Goal: Information Seeking & Learning: Learn about a topic

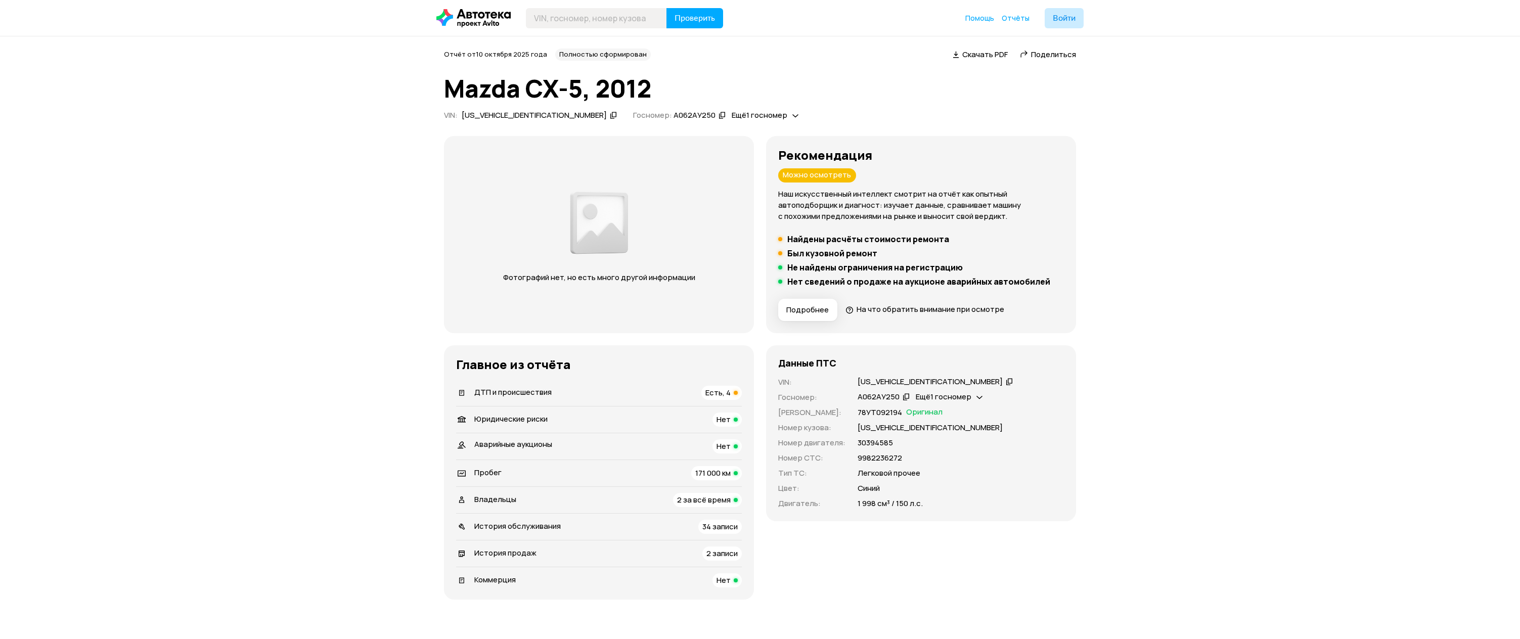
drag, startPoint x: 731, startPoint y: 247, endPoint x: 681, endPoint y: 221, distance: 56.3
click at [681, 221] on div "Фотографий нет, но есть много другой информации" at bounding box center [599, 234] width 310 height 197
click at [792, 117] on icon at bounding box center [795, 115] width 6 height 10
click at [780, 102] on div "Отчёт от 10 октября 2025 года Полностью сформирован   Скачать PDF   Поделиться …" at bounding box center [760, 86] width 632 height 75
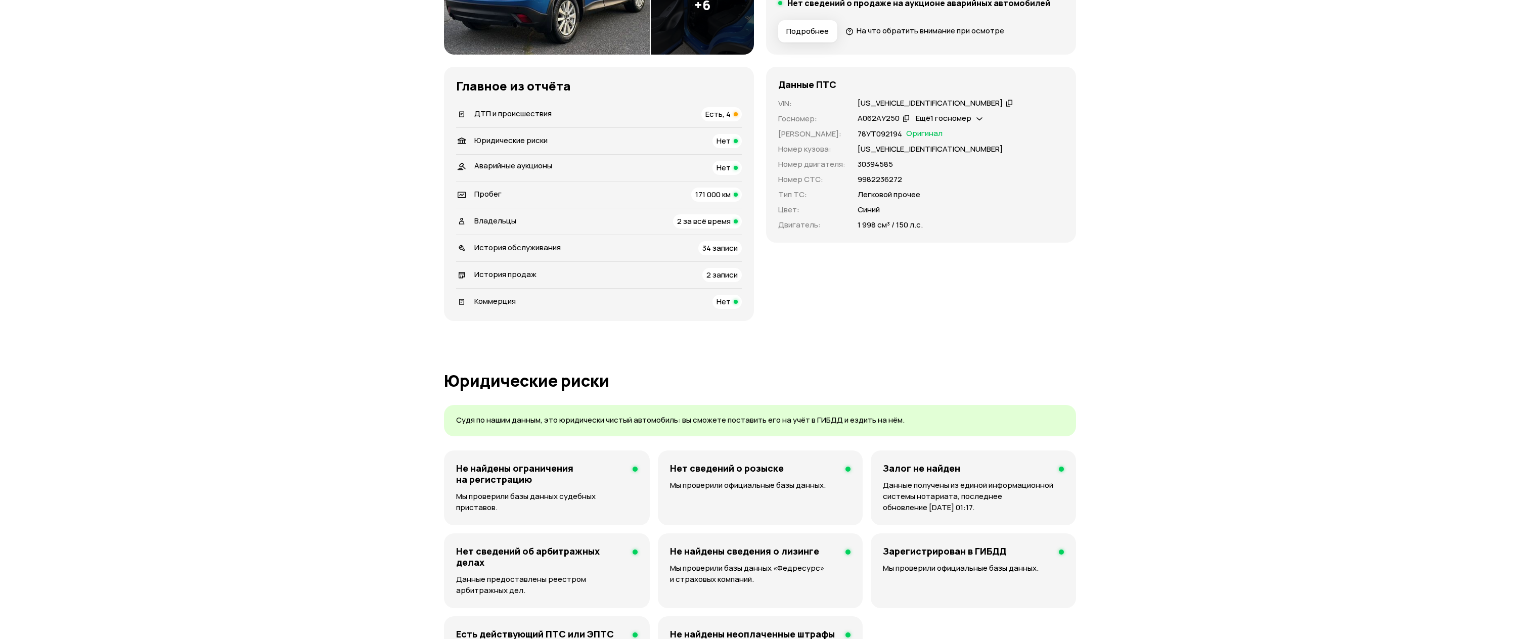
scroll to position [283, 0]
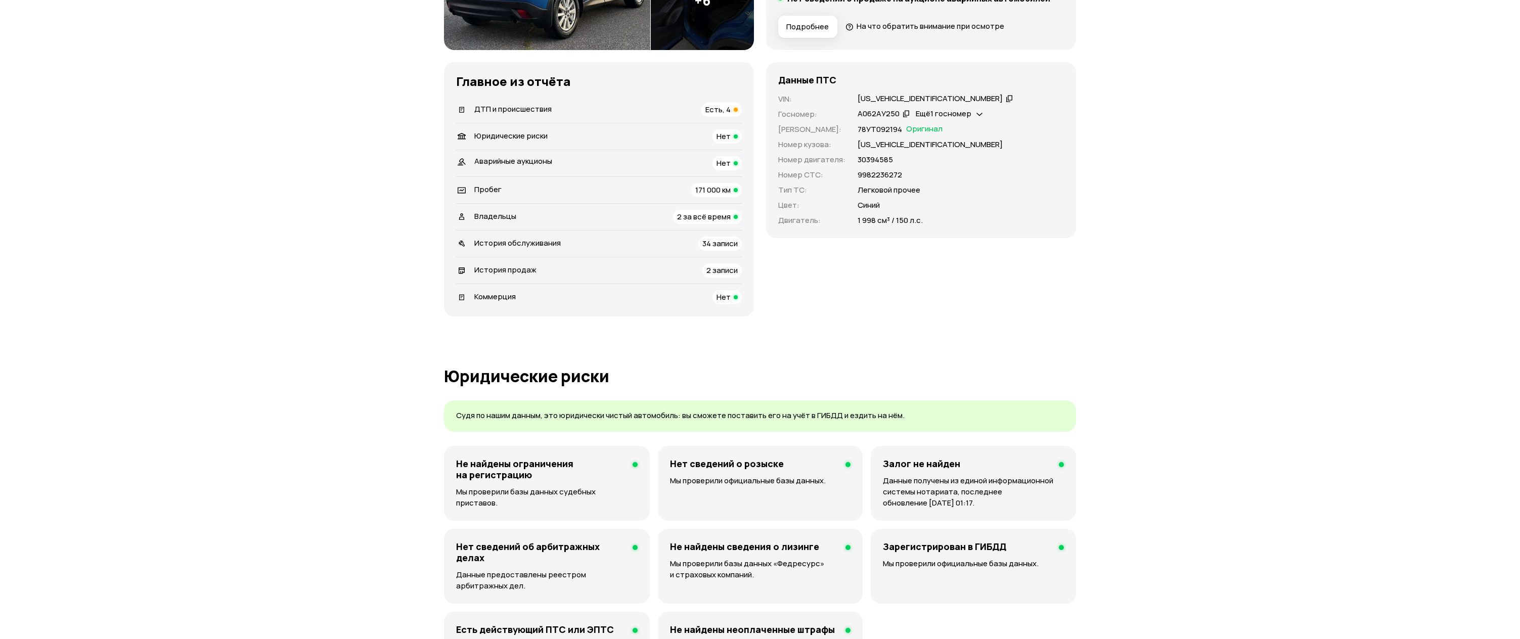
click at [726, 103] on div "Есть, 4" at bounding box center [721, 110] width 40 height 14
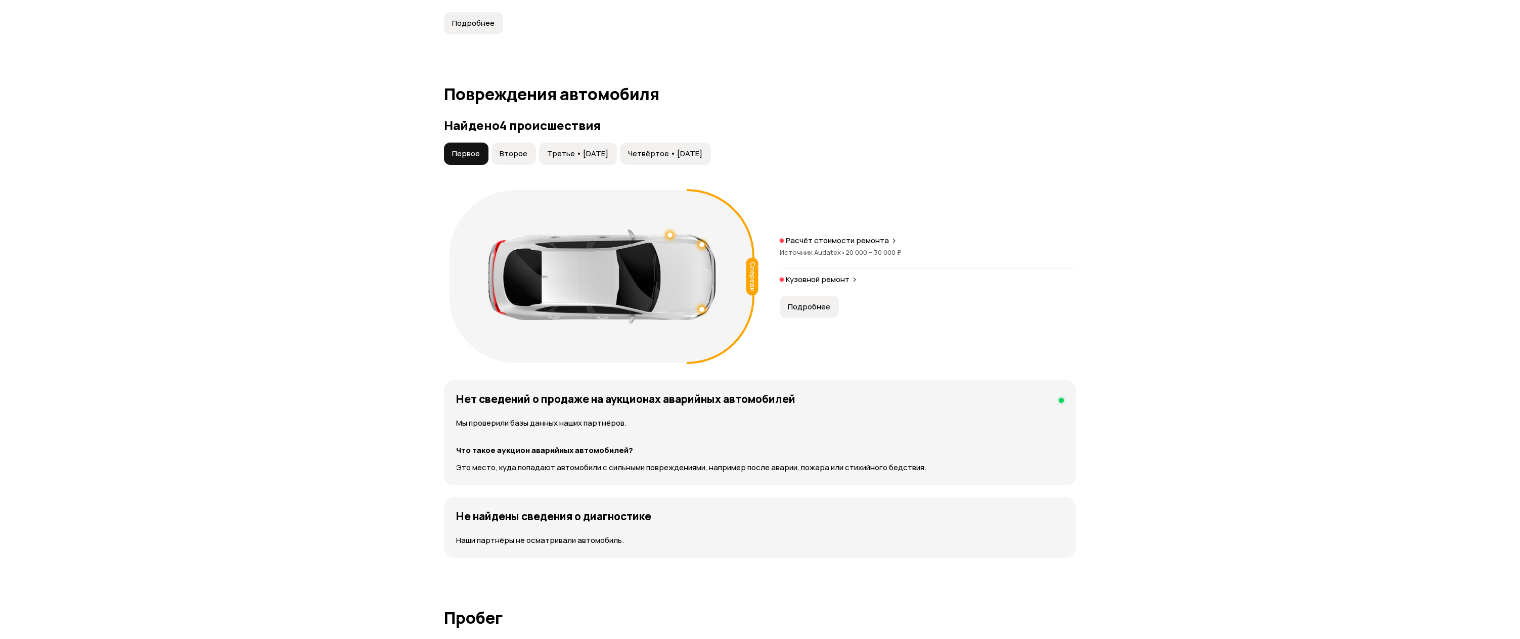
scroll to position [1047, 0]
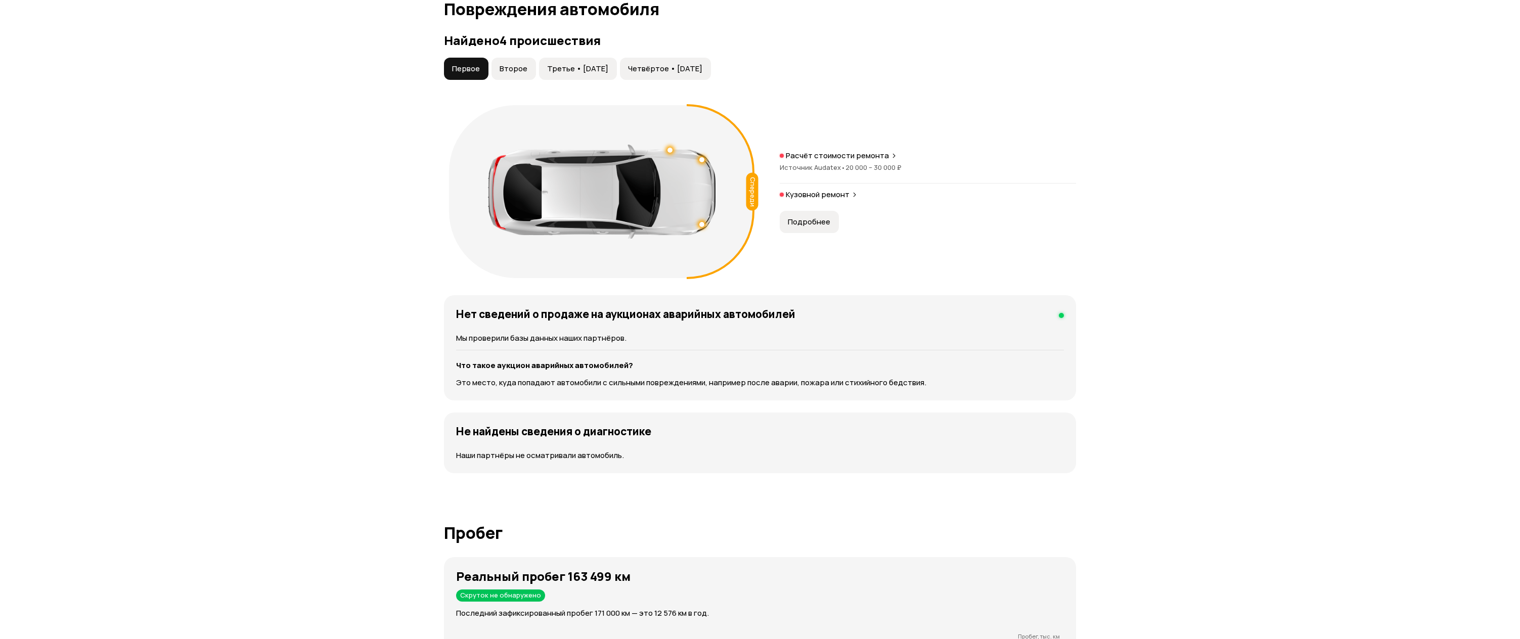
click at [514, 74] on span "Второе" at bounding box center [513, 69] width 28 height 10
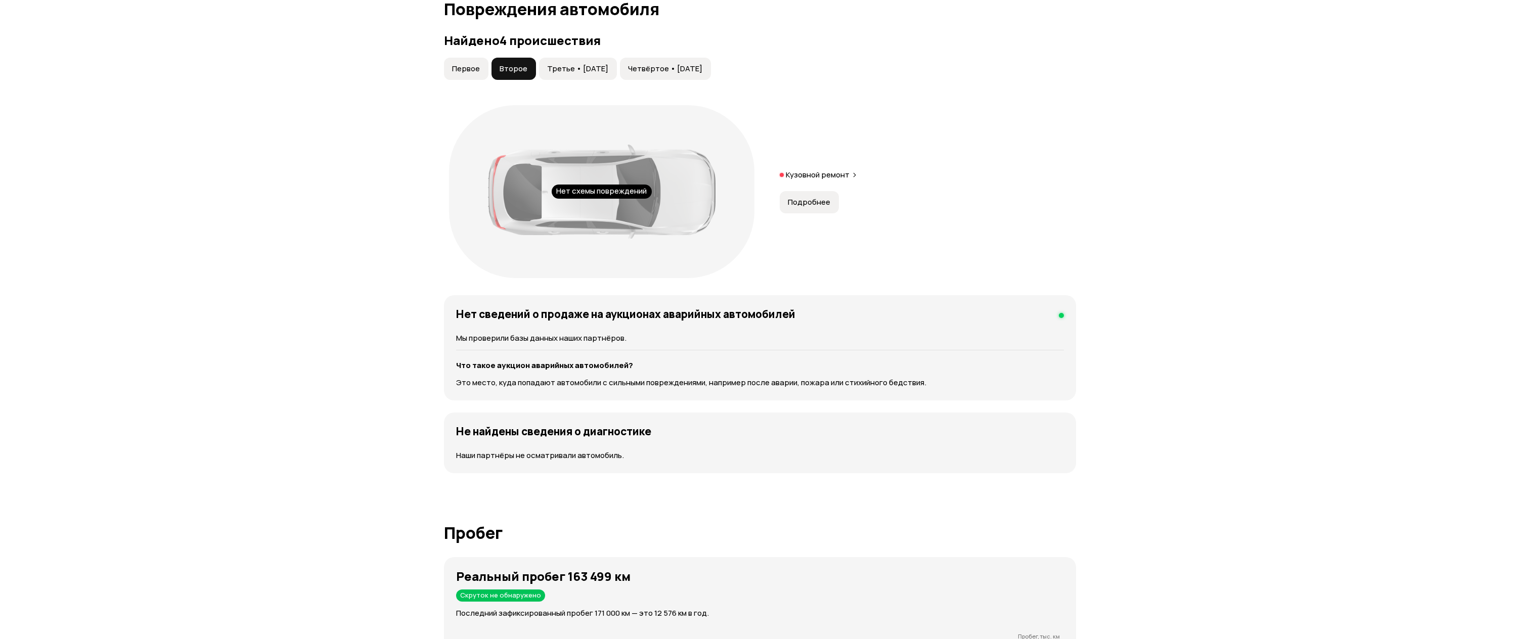
click at [567, 62] on button "Третье • [DATE]" at bounding box center [578, 69] width 78 height 22
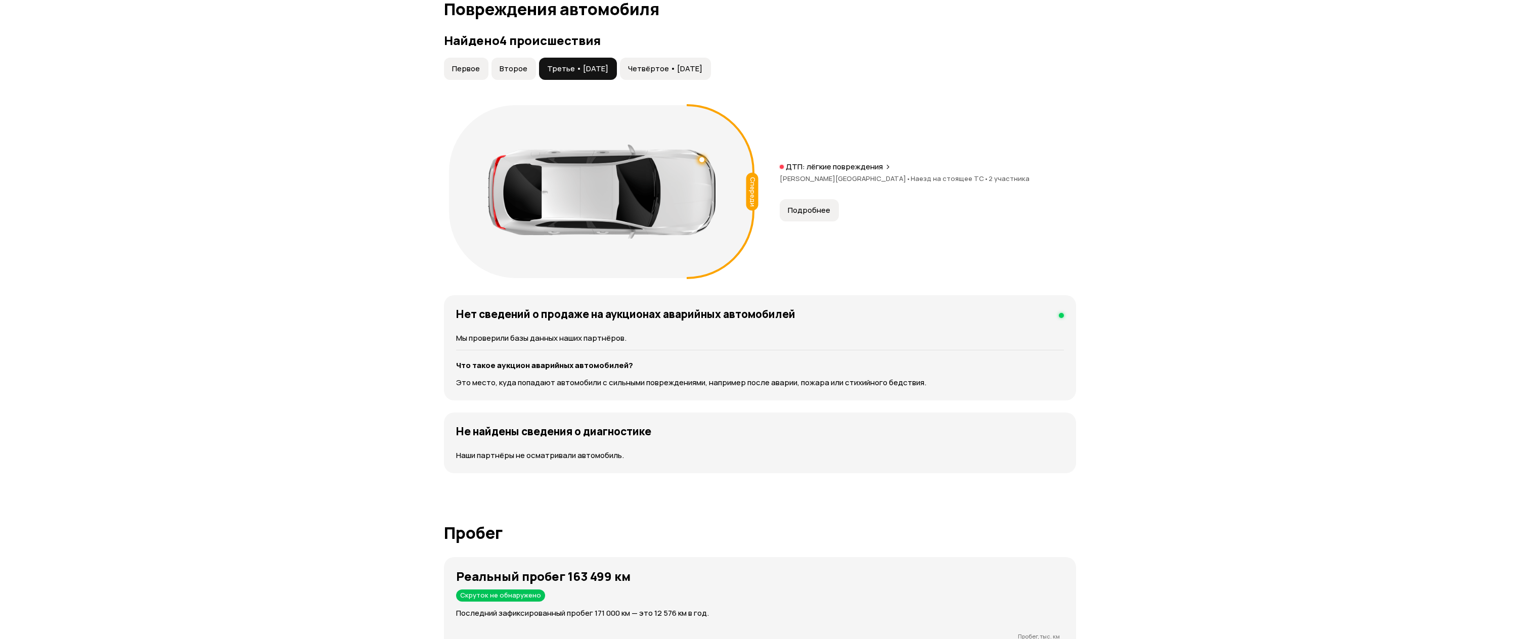
click at [661, 69] on span "Четвёртое • [DATE]" at bounding box center [665, 69] width 74 height 10
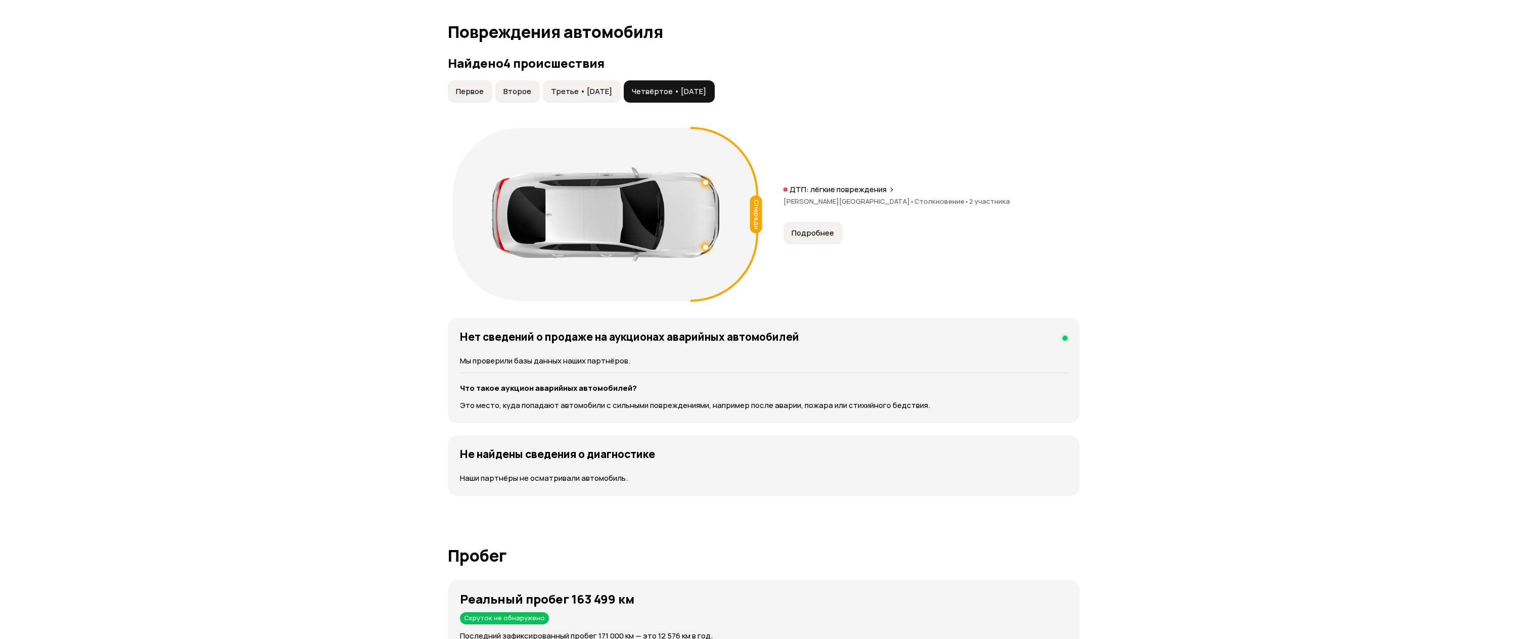
scroll to position [946, 0]
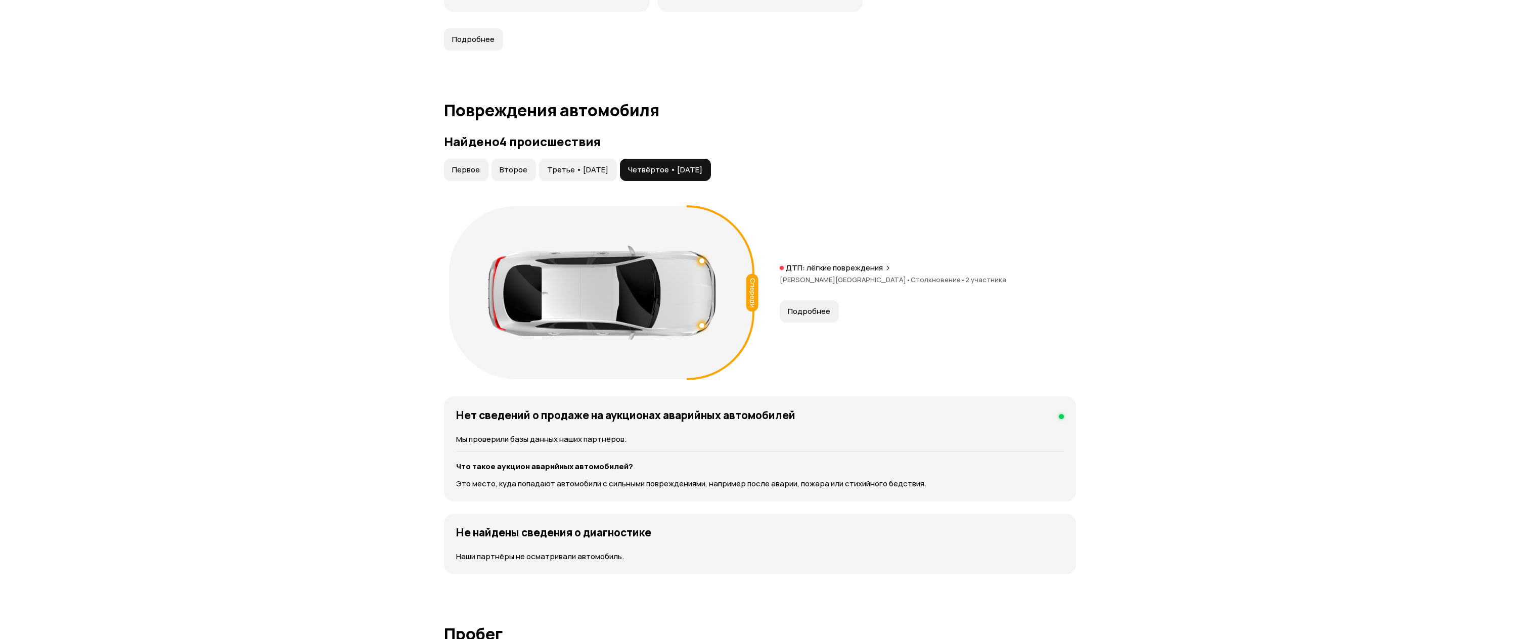
click at [465, 168] on span "Первое" at bounding box center [466, 170] width 28 height 10
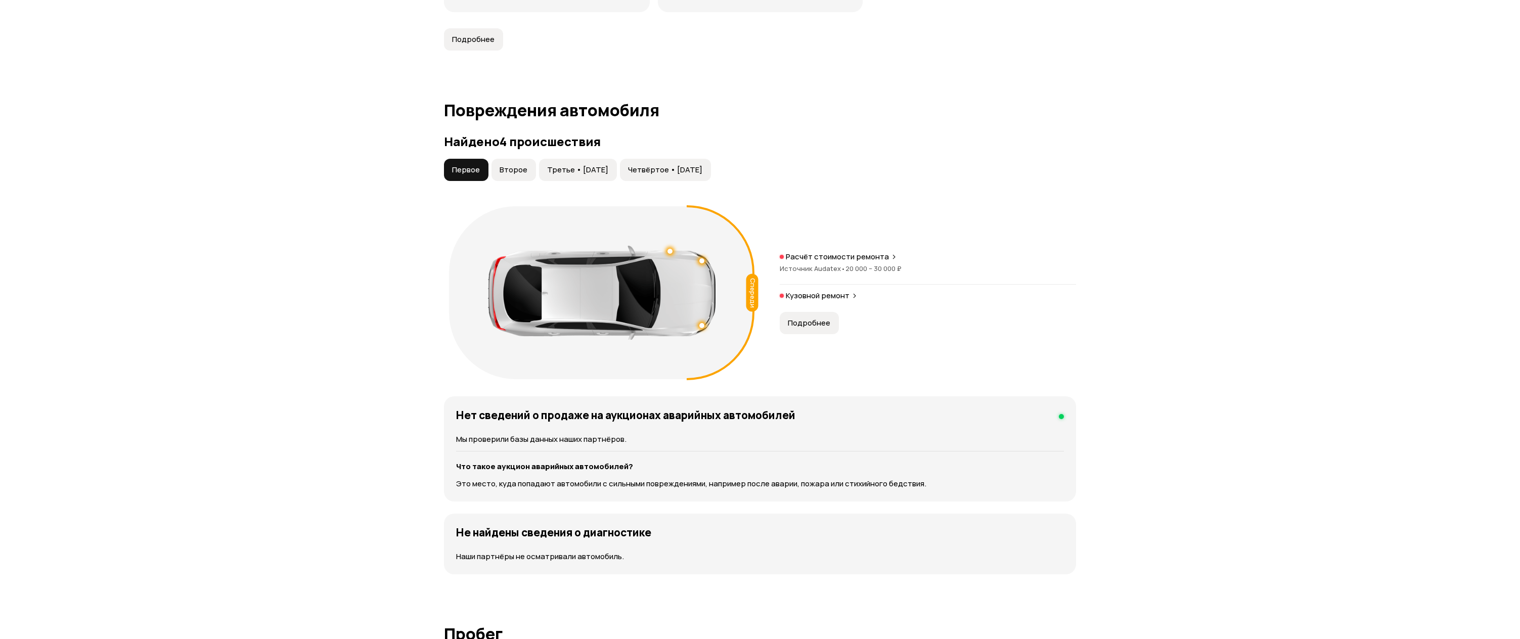
click at [516, 169] on span "Второе" at bounding box center [513, 170] width 28 height 10
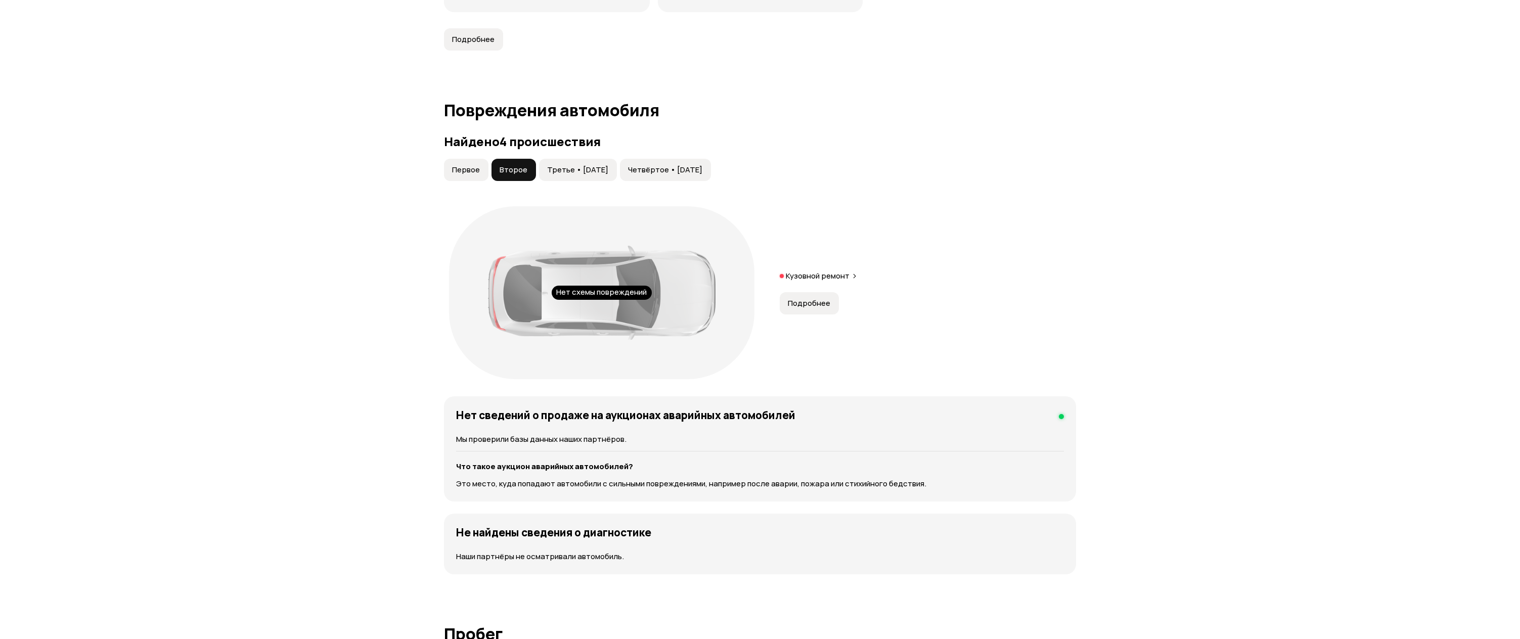
click at [803, 309] on button "Подробнее" at bounding box center [809, 303] width 59 height 22
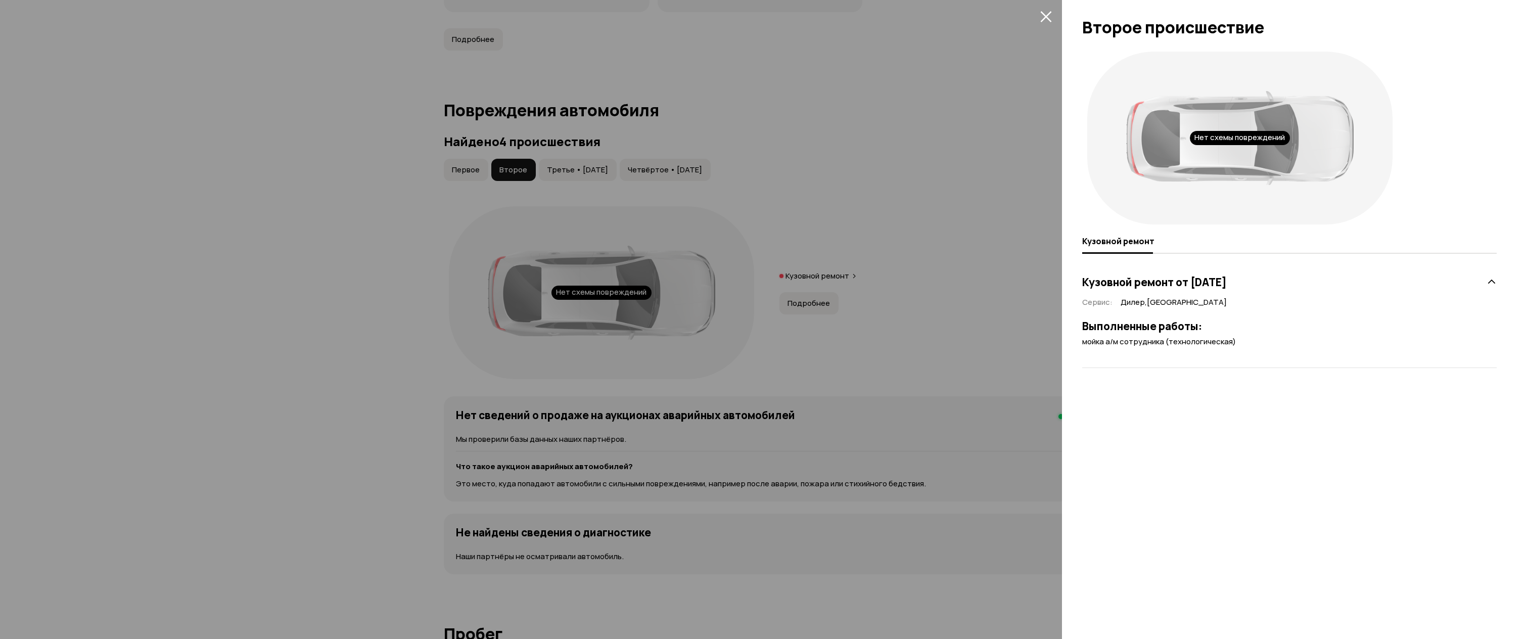
click at [1410, 475] on div "Нет схемы повреждений Кузовной ремонт Кузовной ремонт от 30 октября 2017 года С…" at bounding box center [1294, 343] width 465 height 592
drag, startPoint x: 1406, startPoint y: 471, endPoint x: 1401, endPoint y: 467, distance: 5.8
click at [1402, 469] on div "Нет схемы повреждений Кузовной ремонт Кузовной ремонт от 30 октября 2017 года С…" at bounding box center [1294, 343] width 465 height 592
drag, startPoint x: 1433, startPoint y: 114, endPoint x: 1436, endPoint y: 125, distance: 11.4
click at [1435, 117] on div "Нет схемы повреждений" at bounding box center [1289, 138] width 415 height 183
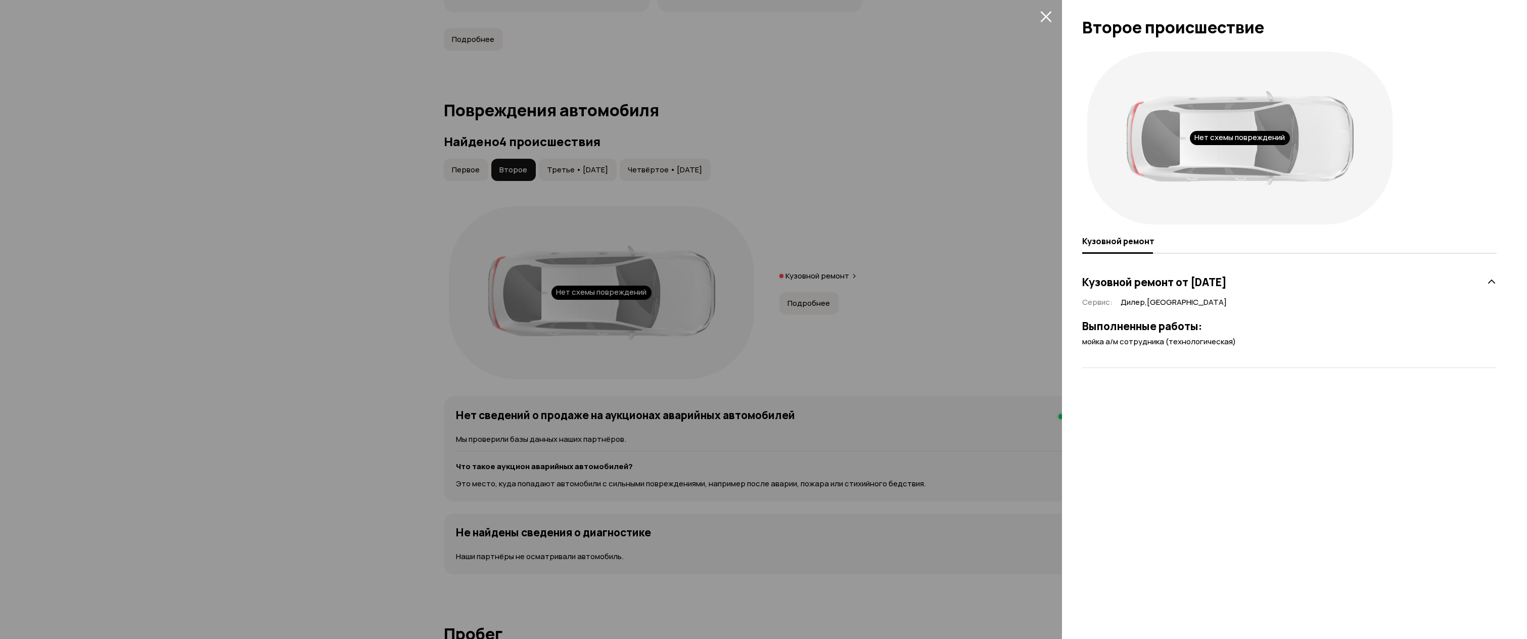
click at [1490, 281] on icon at bounding box center [1492, 282] width 10 height 10
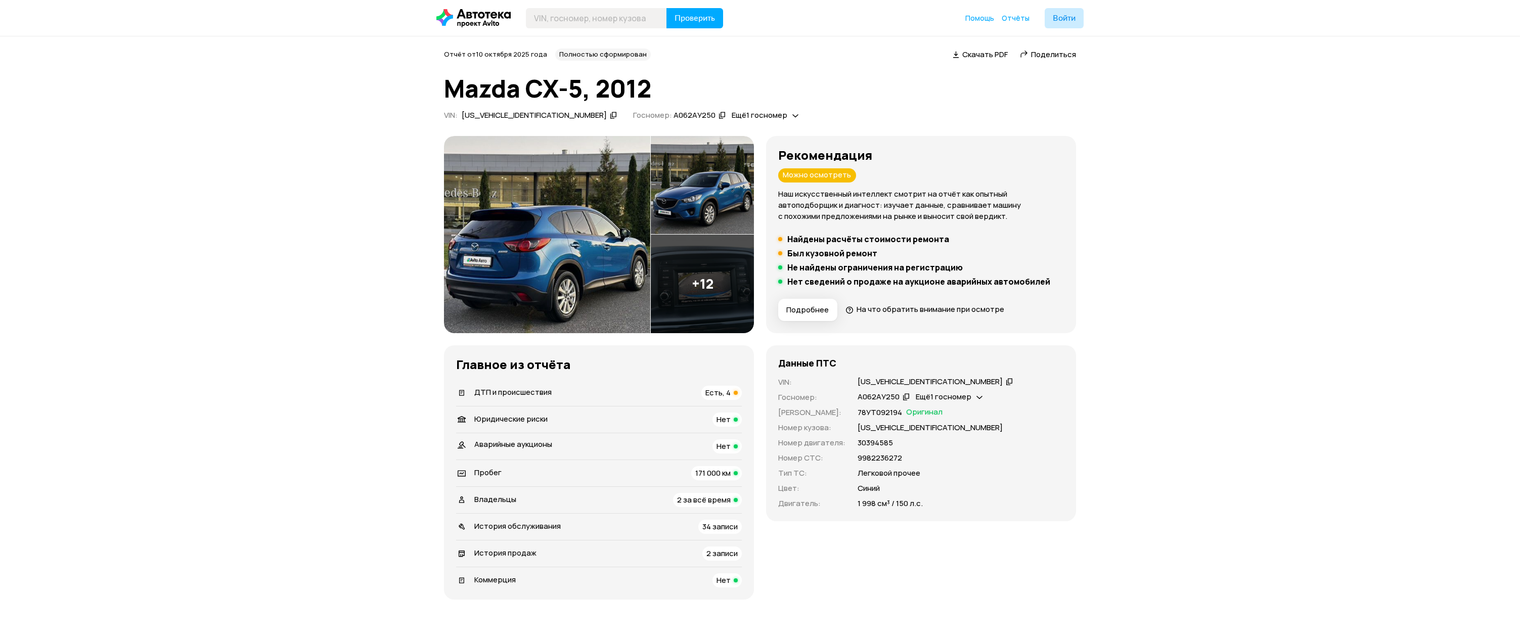
click at [622, 396] on div "ДТП и происшествия Есть, 4" at bounding box center [599, 393] width 286 height 14
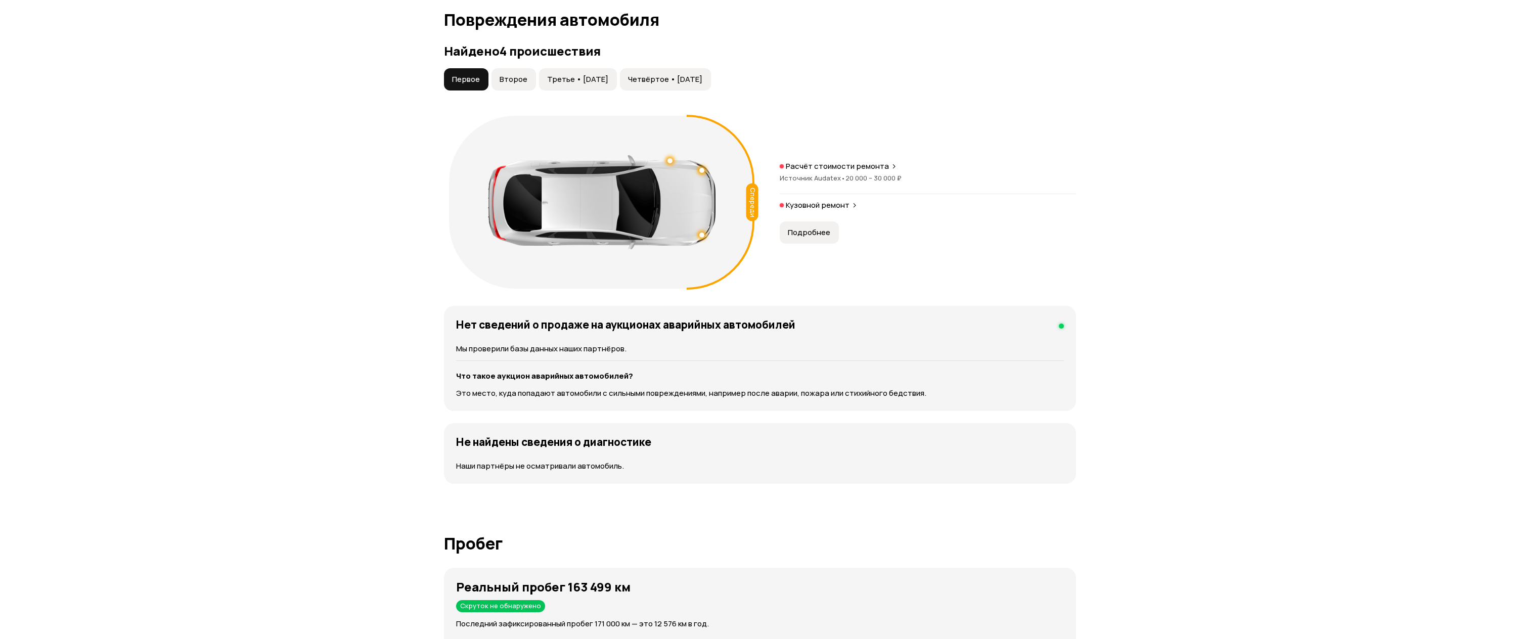
scroll to position [997, 0]
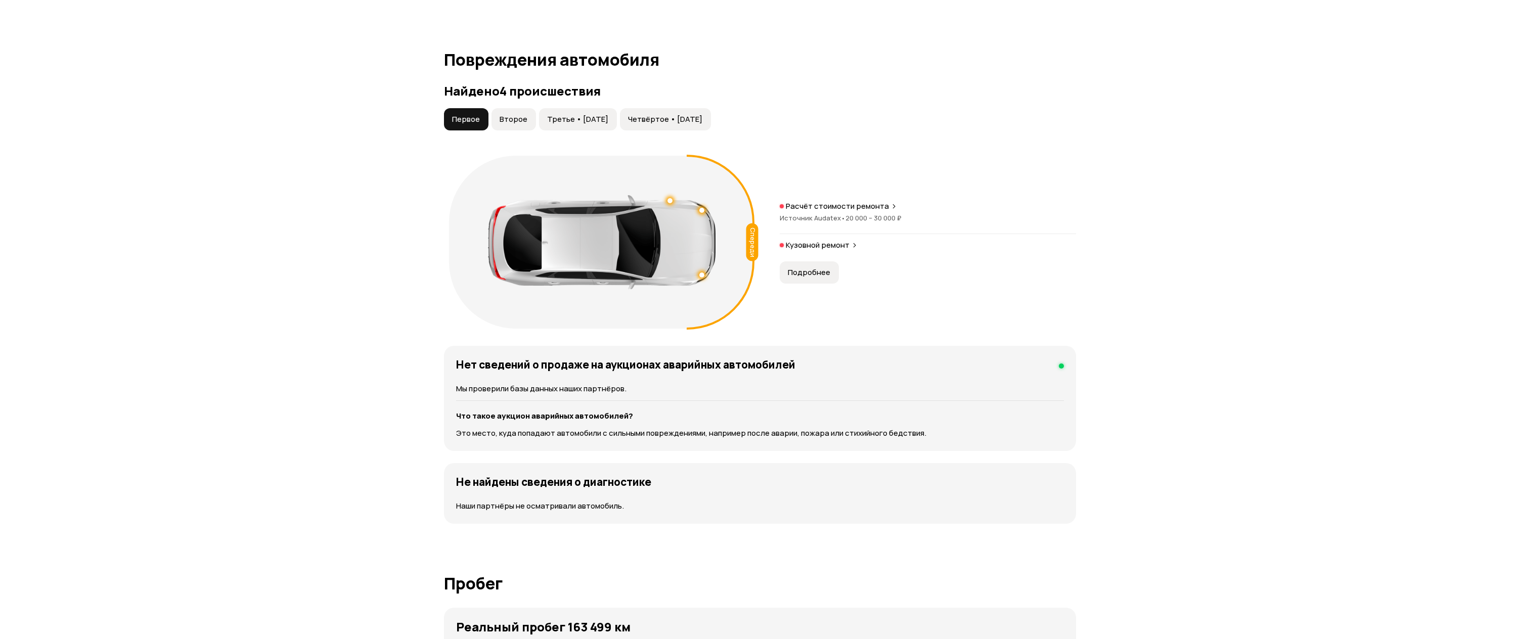
click at [500, 118] on span "Второе" at bounding box center [513, 119] width 28 height 10
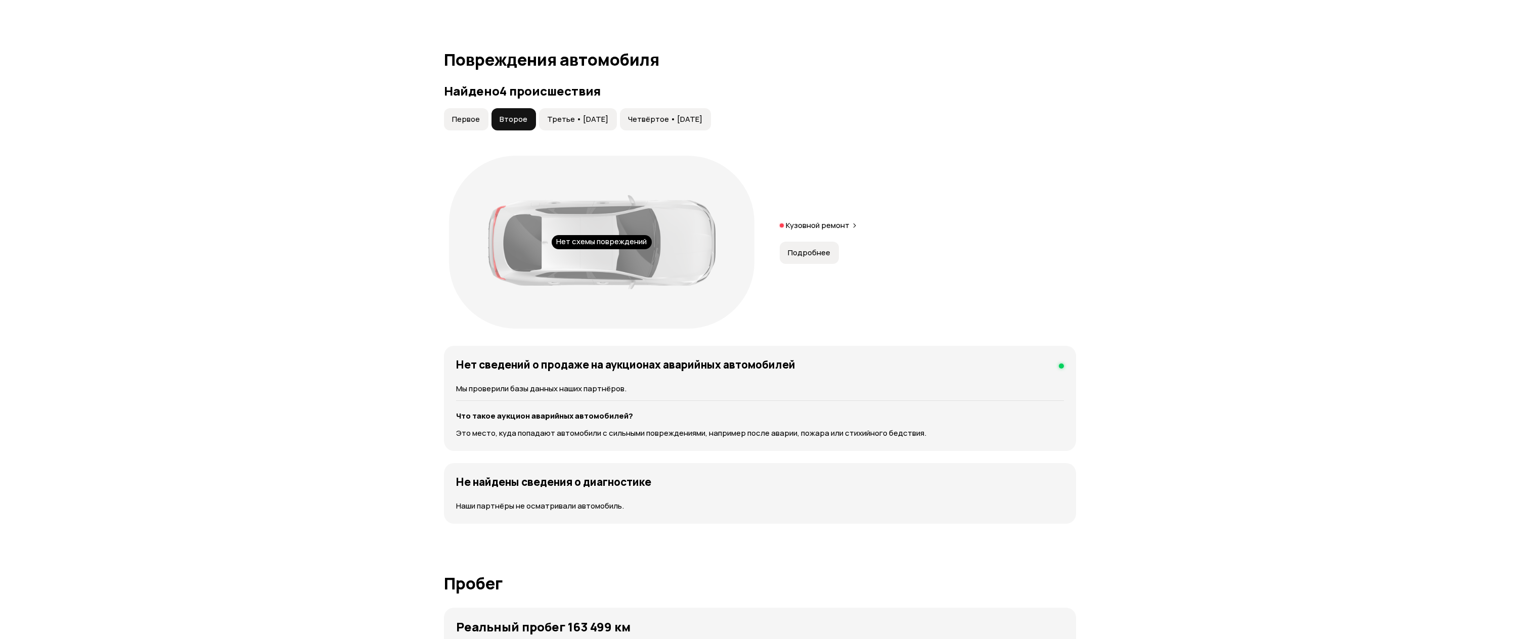
click at [831, 260] on button "Подробнее" at bounding box center [809, 253] width 59 height 22
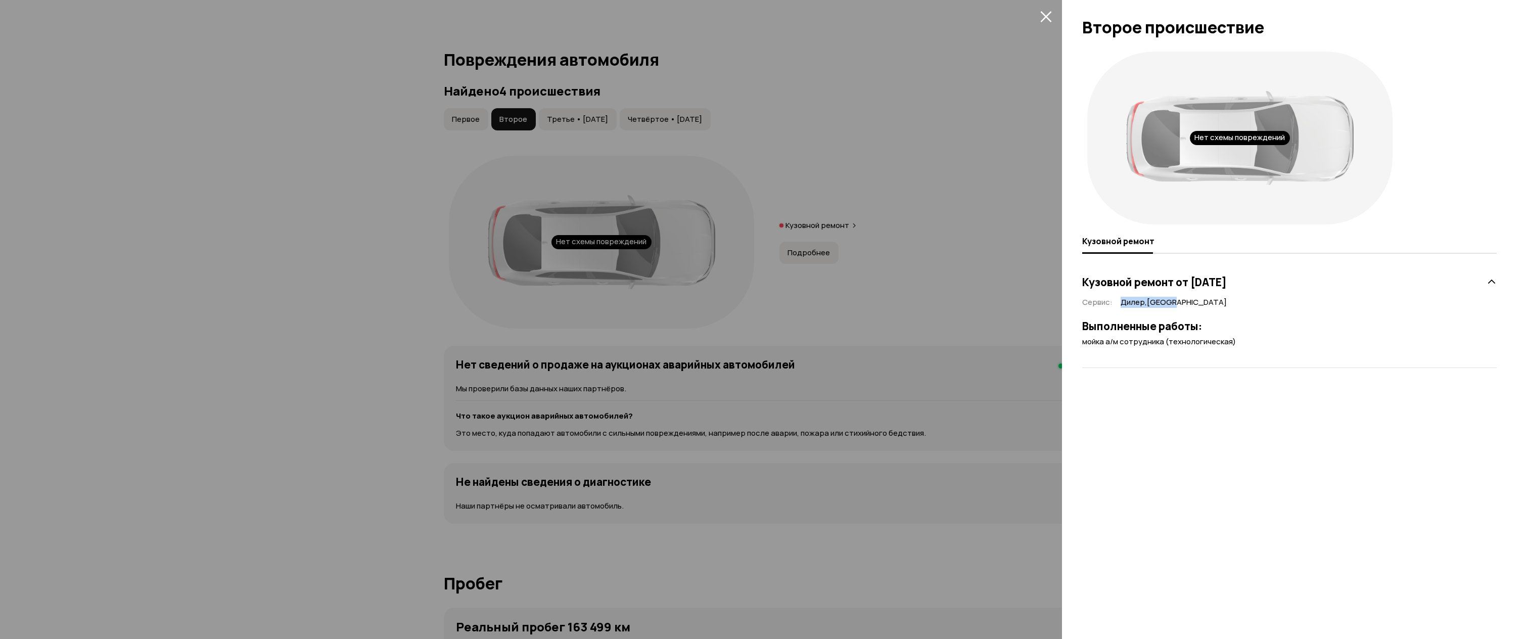
drag, startPoint x: 1120, startPoint y: 302, endPoint x: 1176, endPoint y: 304, distance: 55.7
click at [1176, 304] on div "Сервис : Дилер , [GEOGRAPHIC_DATA]" at bounding box center [1289, 302] width 415 height 11
click at [1174, 304] on div "Сервис : Дилер , [GEOGRAPHIC_DATA]" at bounding box center [1289, 302] width 415 height 11
click at [915, 298] on div at bounding box center [763, 319] width 1527 height 639
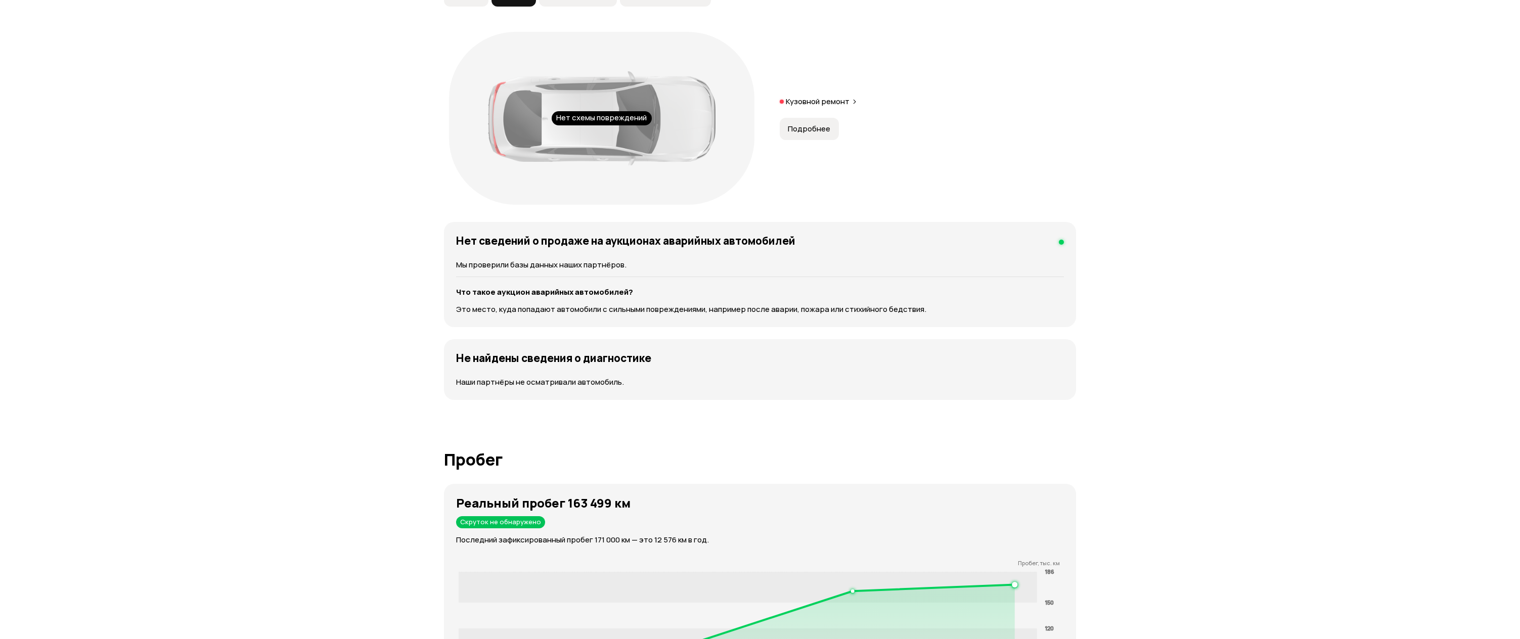
scroll to position [1149, 0]
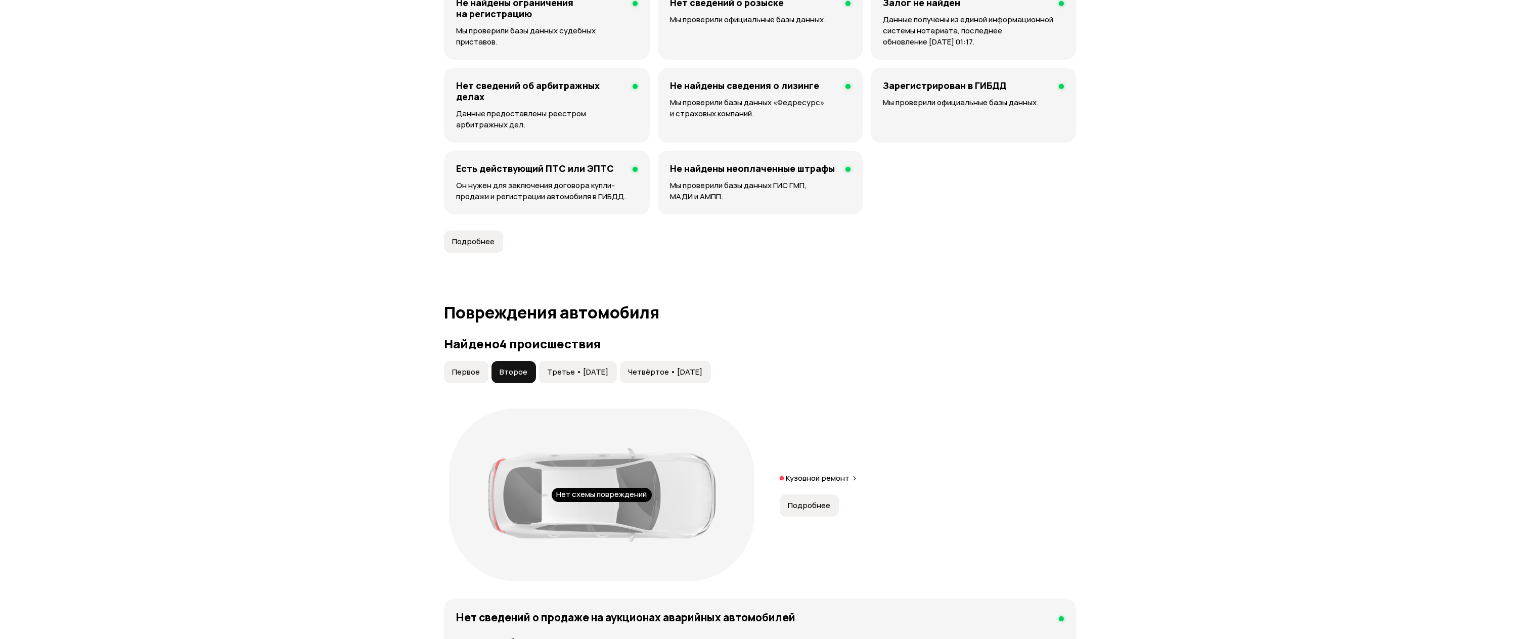
click at [581, 377] on span "Третье • [DATE]" at bounding box center [577, 372] width 61 height 10
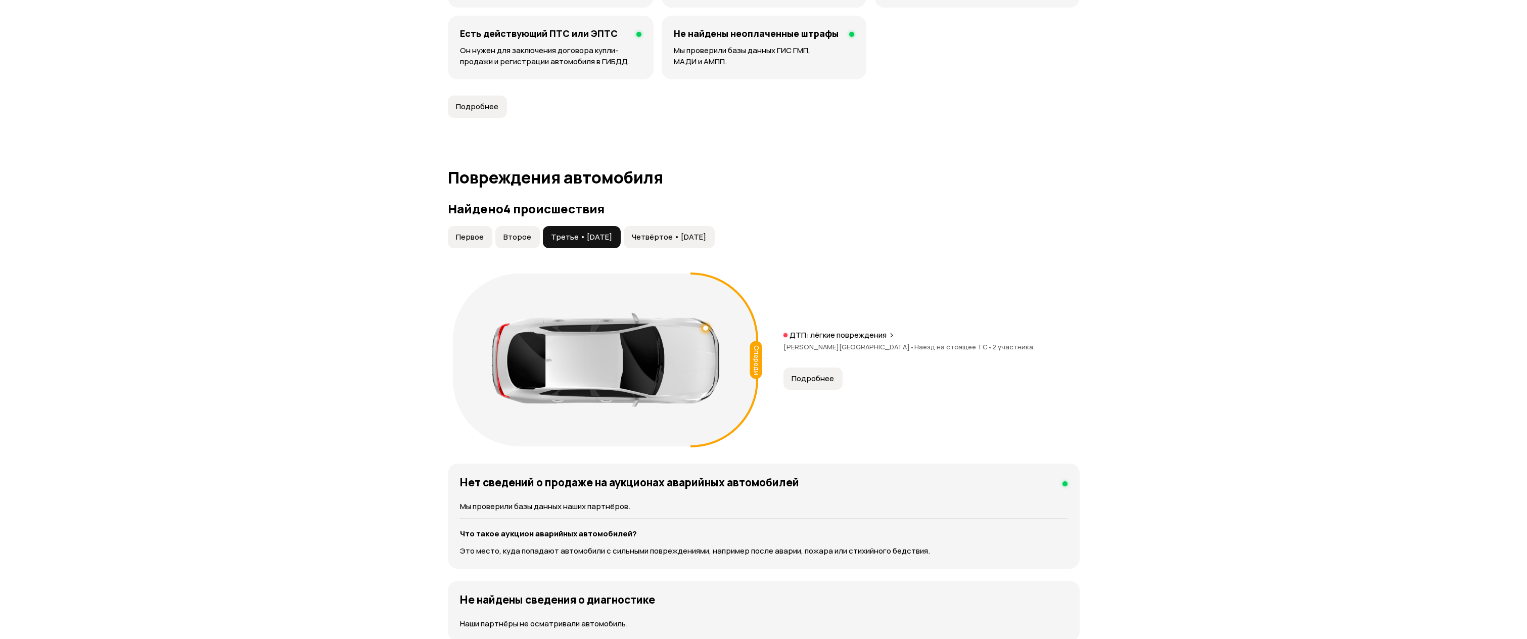
scroll to position [896, 0]
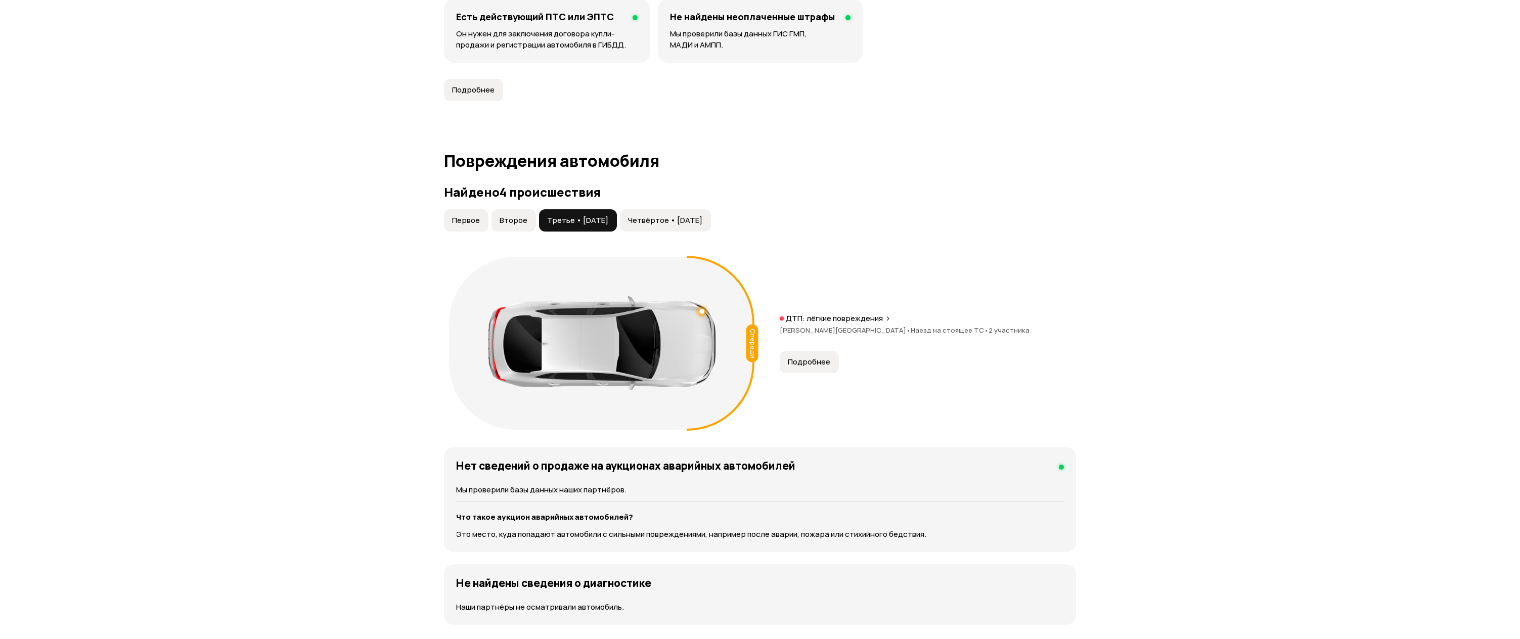
click at [806, 356] on button "Подробнее" at bounding box center [809, 362] width 59 height 22
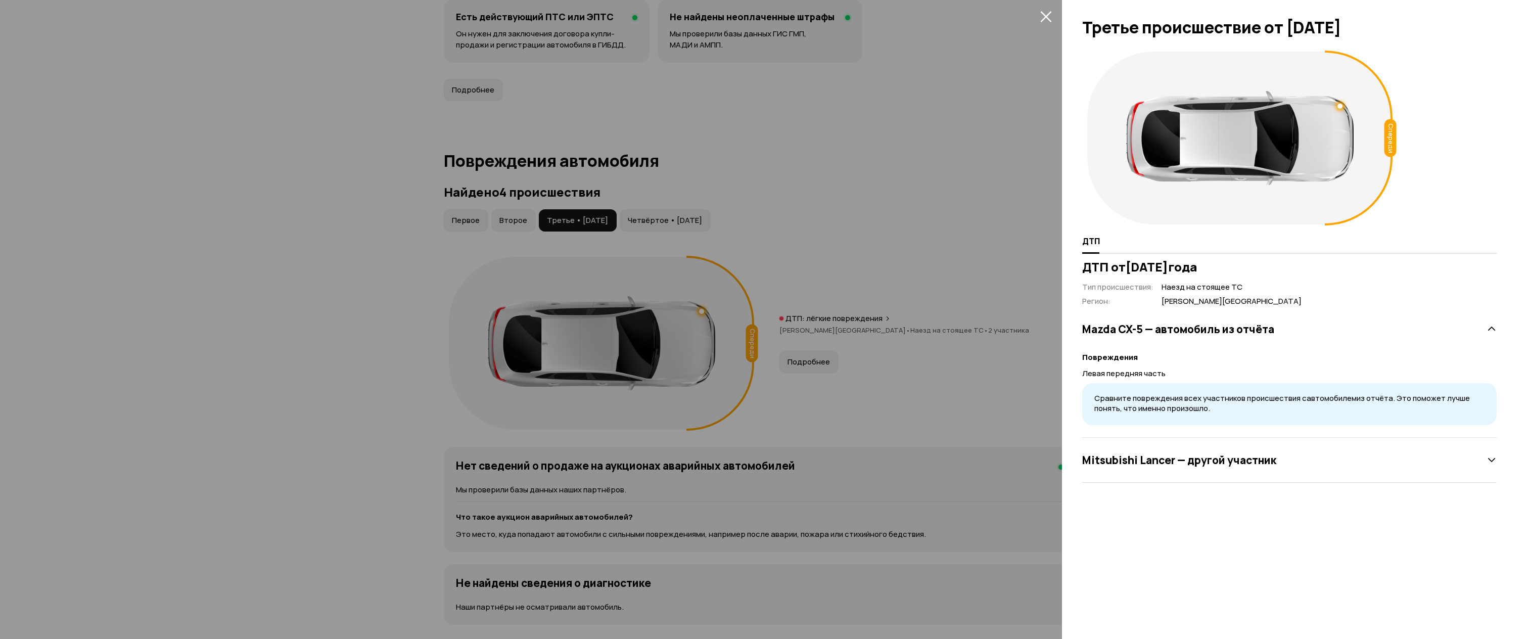
click at [1216, 464] on h3 "Mitsubishi Lancer — другой участник" at bounding box center [1179, 459] width 194 height 13
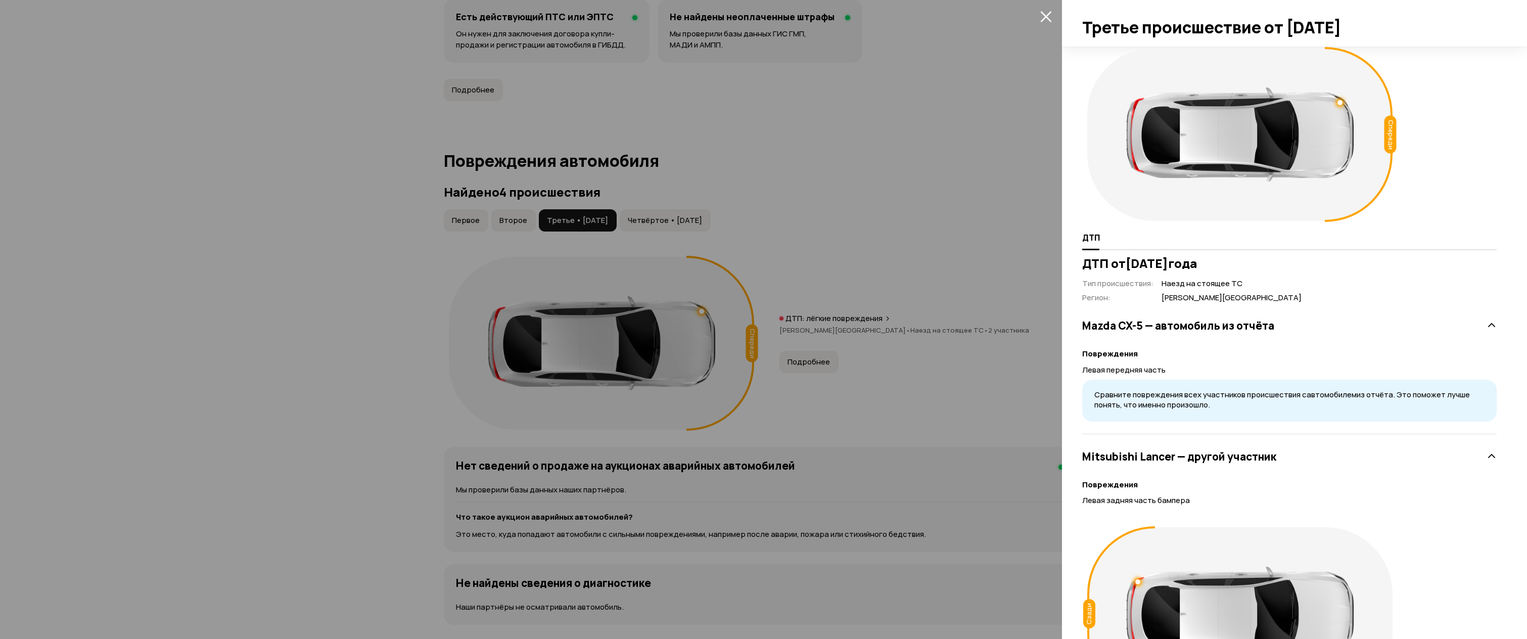
scroll to position [0, 0]
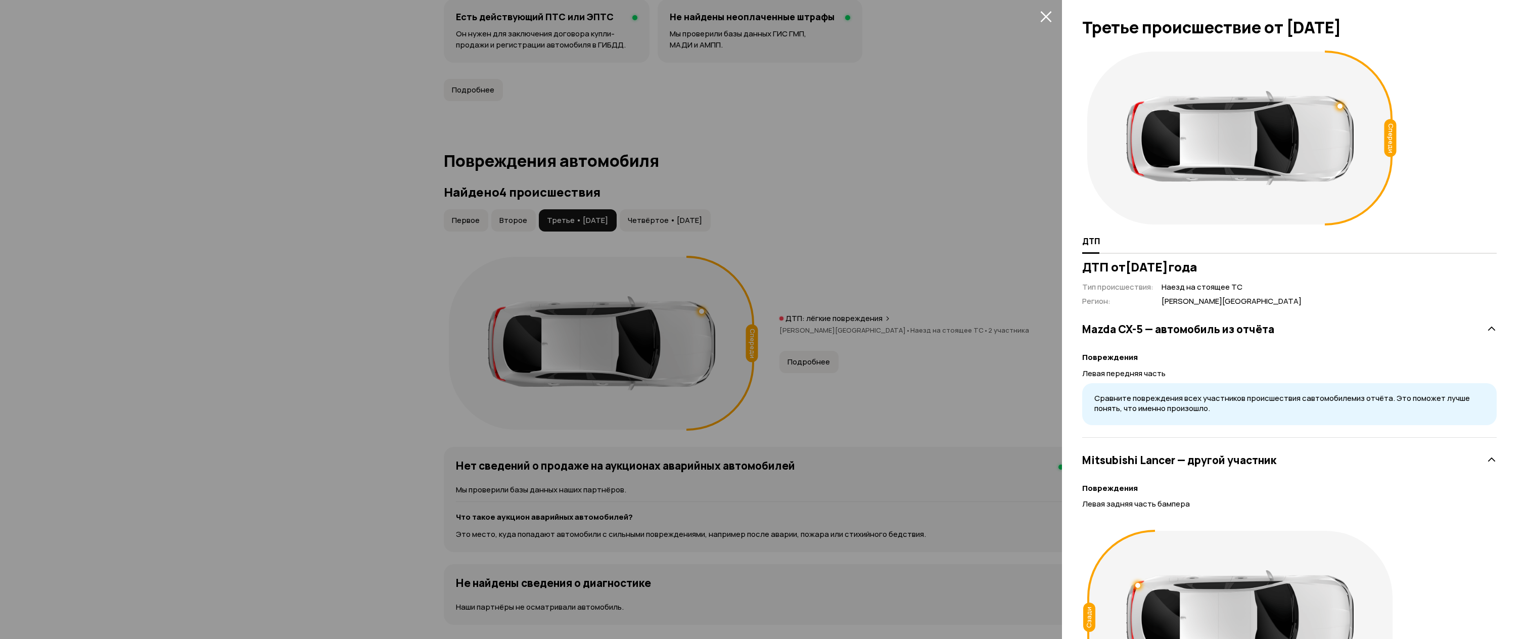
click at [841, 368] on div at bounding box center [763, 319] width 1527 height 639
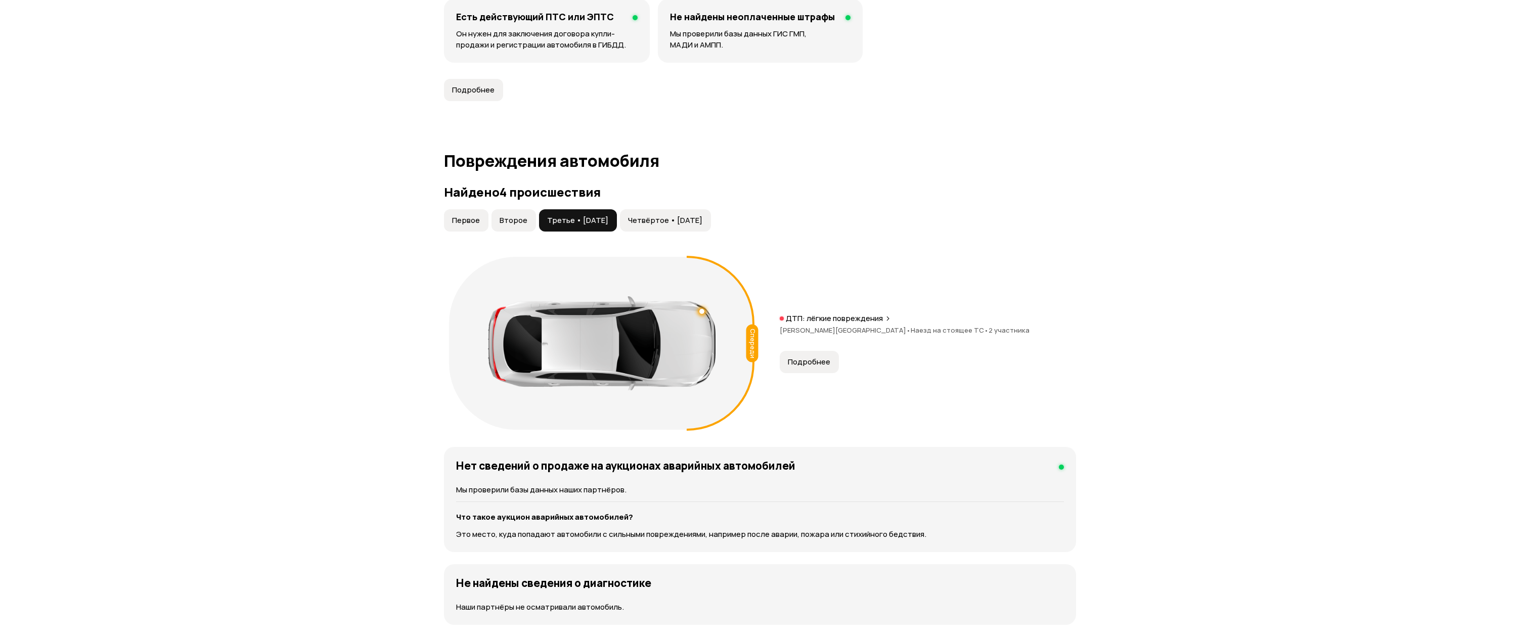
click at [670, 218] on span "Четвёртое • [DATE]" at bounding box center [665, 220] width 74 height 10
click at [812, 356] on button "Подробнее" at bounding box center [809, 362] width 59 height 22
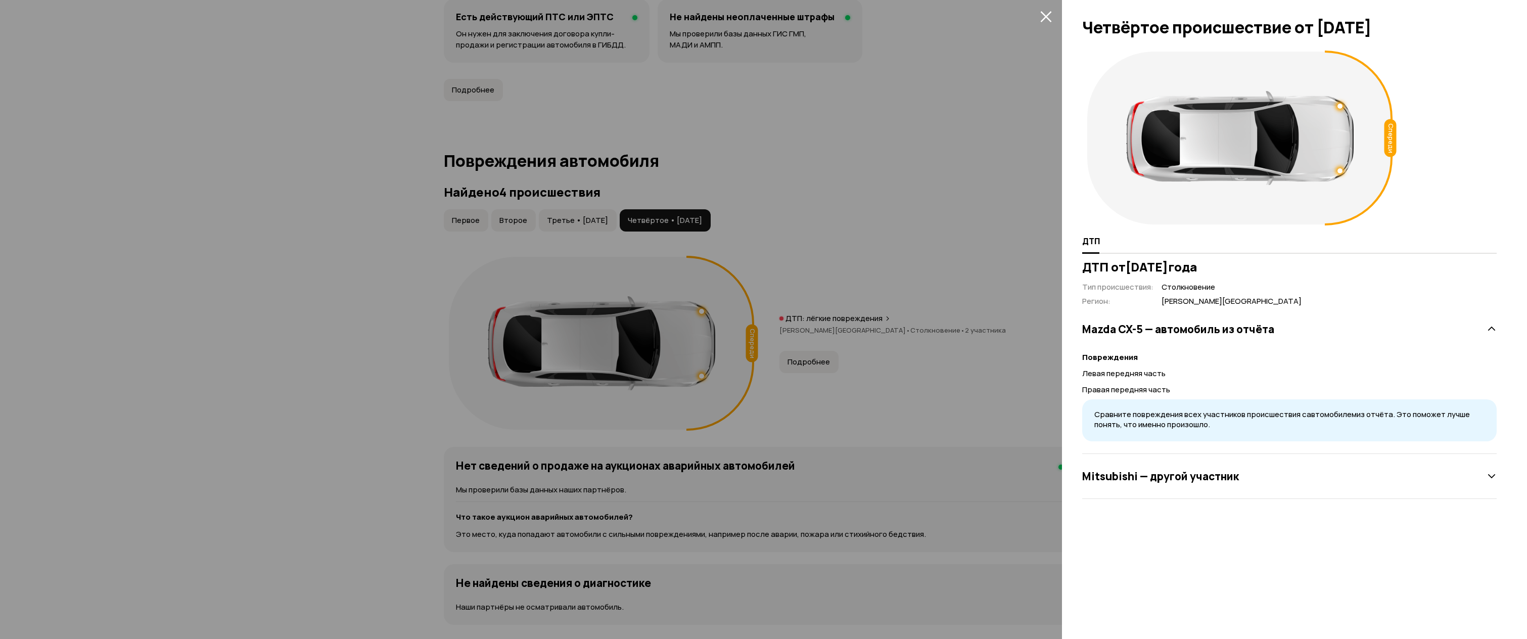
click at [1176, 478] on h3 "Mitsubishi — другой участник" at bounding box center [1160, 476] width 157 height 13
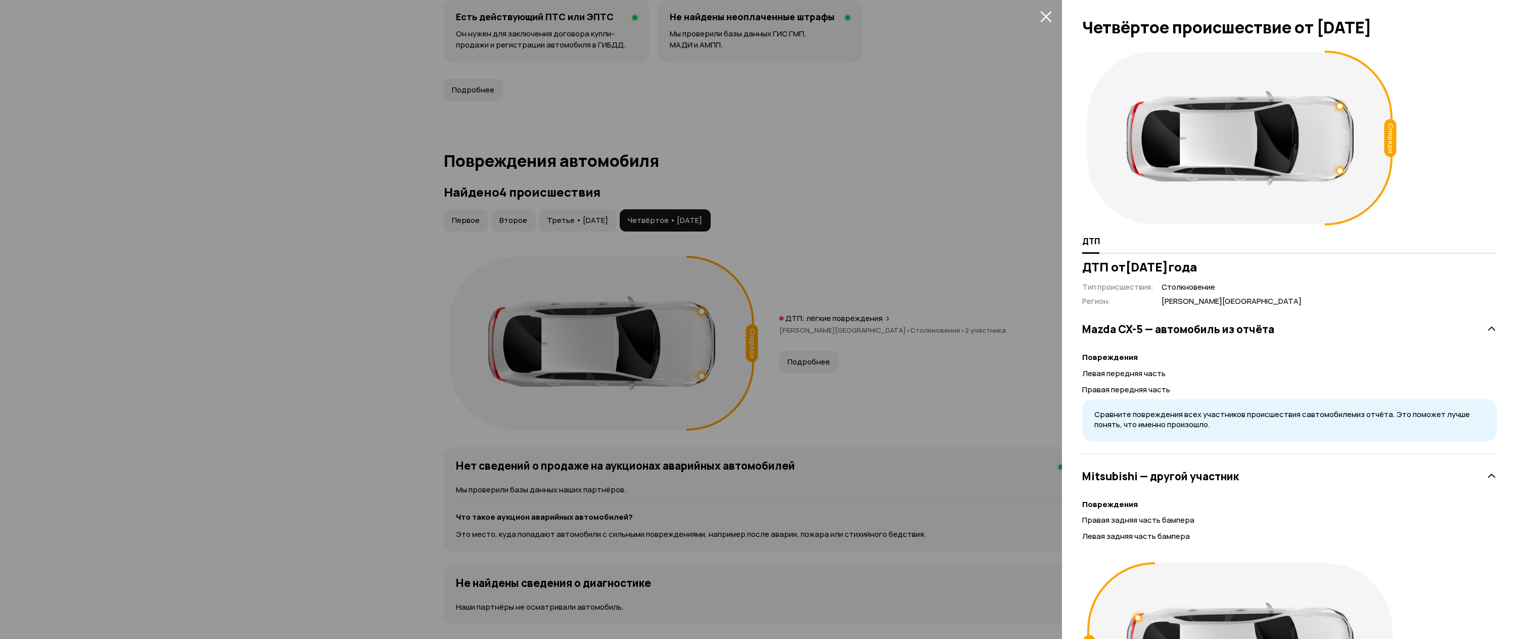
click at [534, 266] on div at bounding box center [763, 319] width 1527 height 639
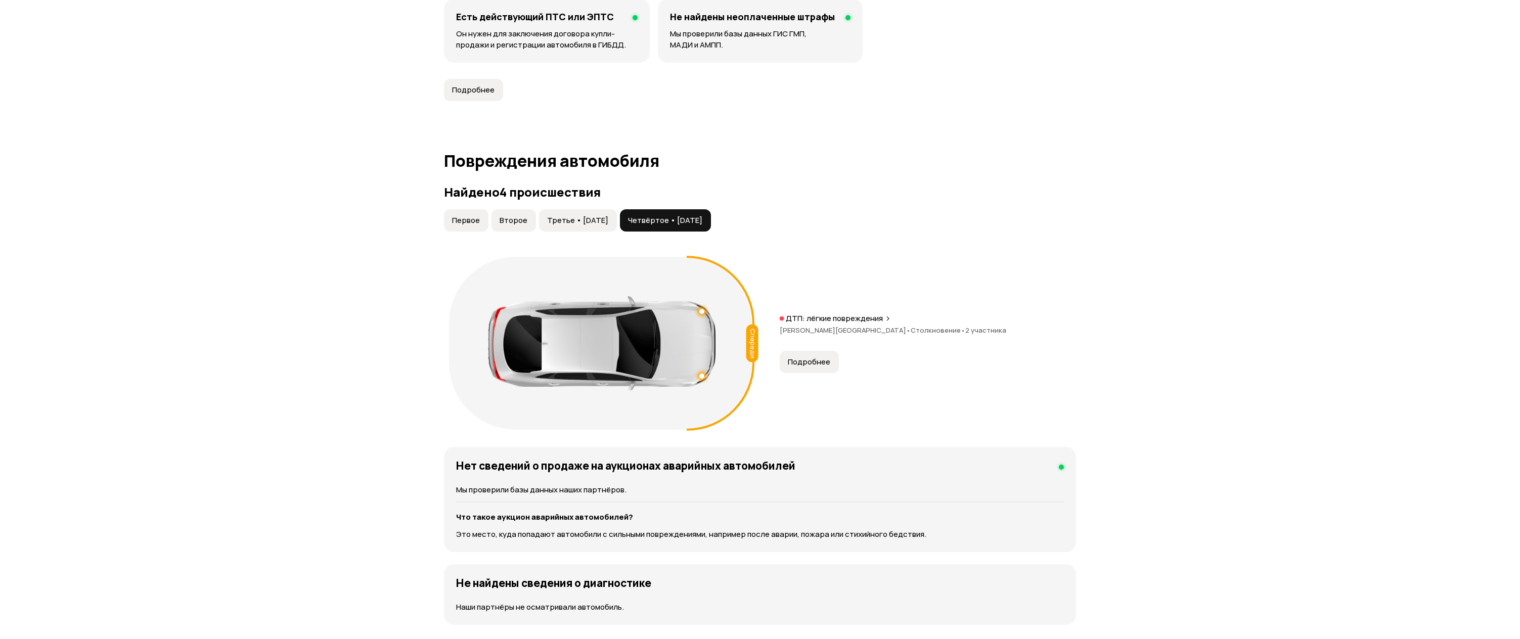
click at [596, 220] on span "Третье • [DATE]" at bounding box center [577, 220] width 61 height 10
click at [640, 226] on button "Четвёртое • [DATE]" at bounding box center [665, 220] width 91 height 22
click at [812, 363] on span "Подробнее" at bounding box center [809, 362] width 42 height 10
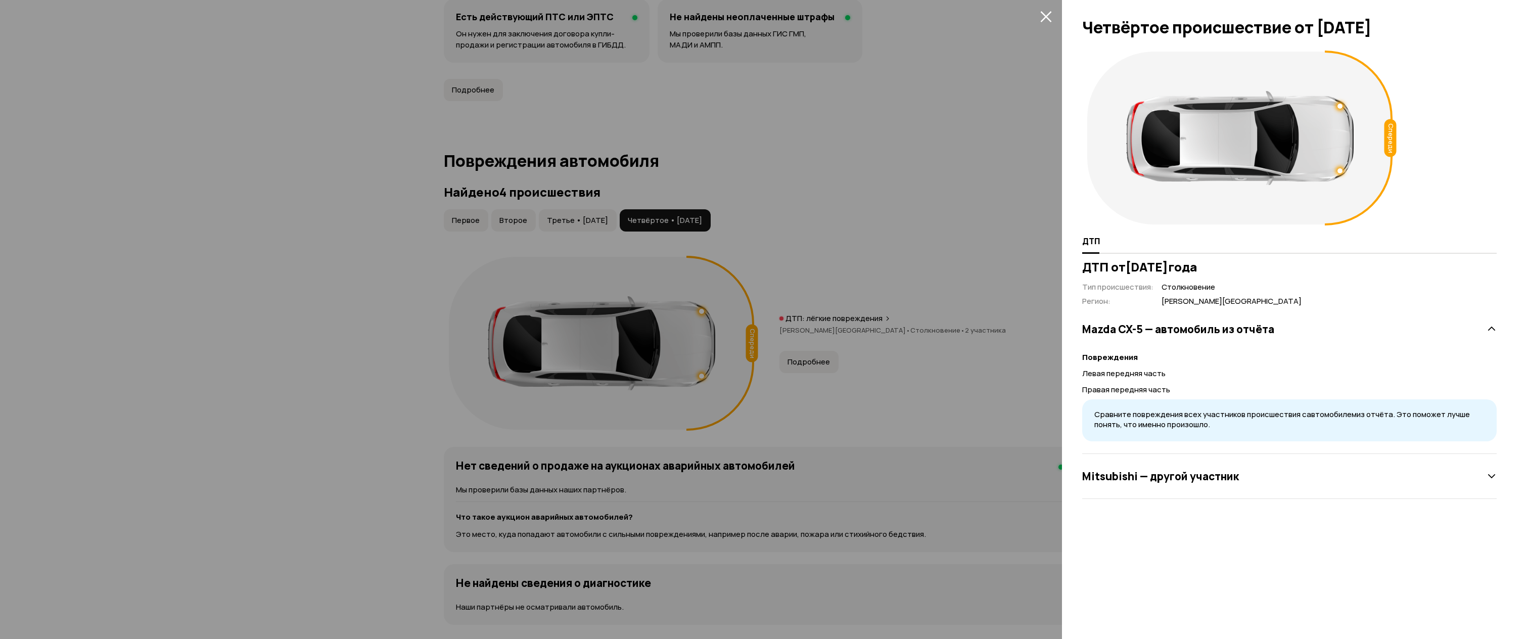
drag, startPoint x: 666, startPoint y: 255, endPoint x: 698, endPoint y: 286, distance: 44.0
click at [667, 255] on div at bounding box center [763, 319] width 1527 height 639
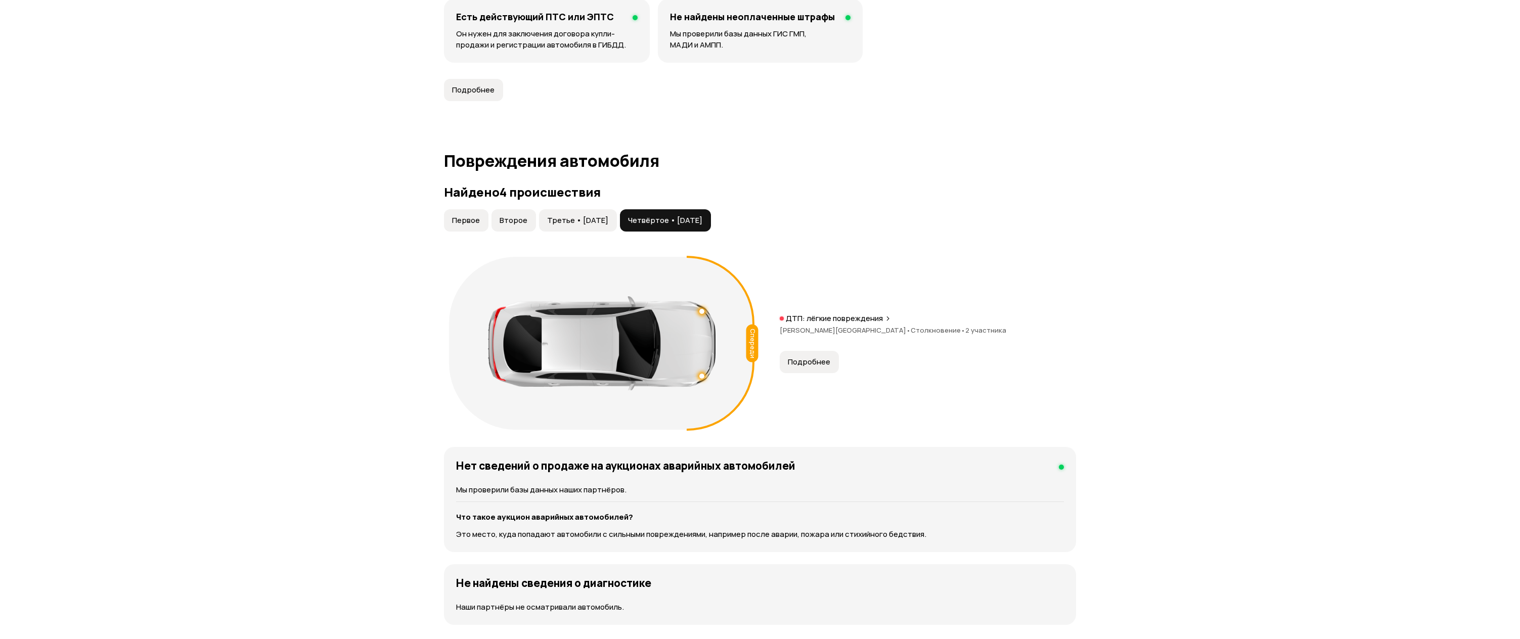
click at [608, 221] on span "Третье • [DATE]" at bounding box center [577, 220] width 61 height 10
click at [818, 361] on span "Подробнее" at bounding box center [809, 362] width 42 height 10
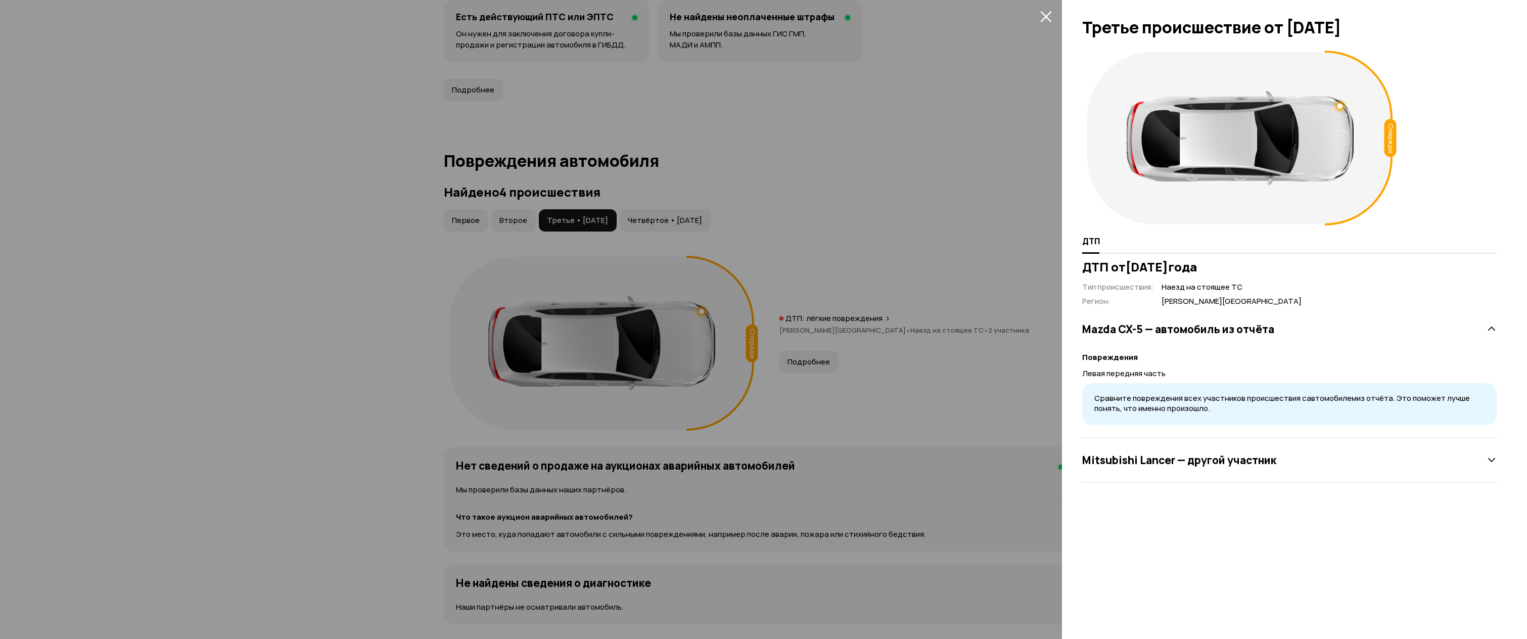
click at [818, 361] on div at bounding box center [763, 319] width 1527 height 639
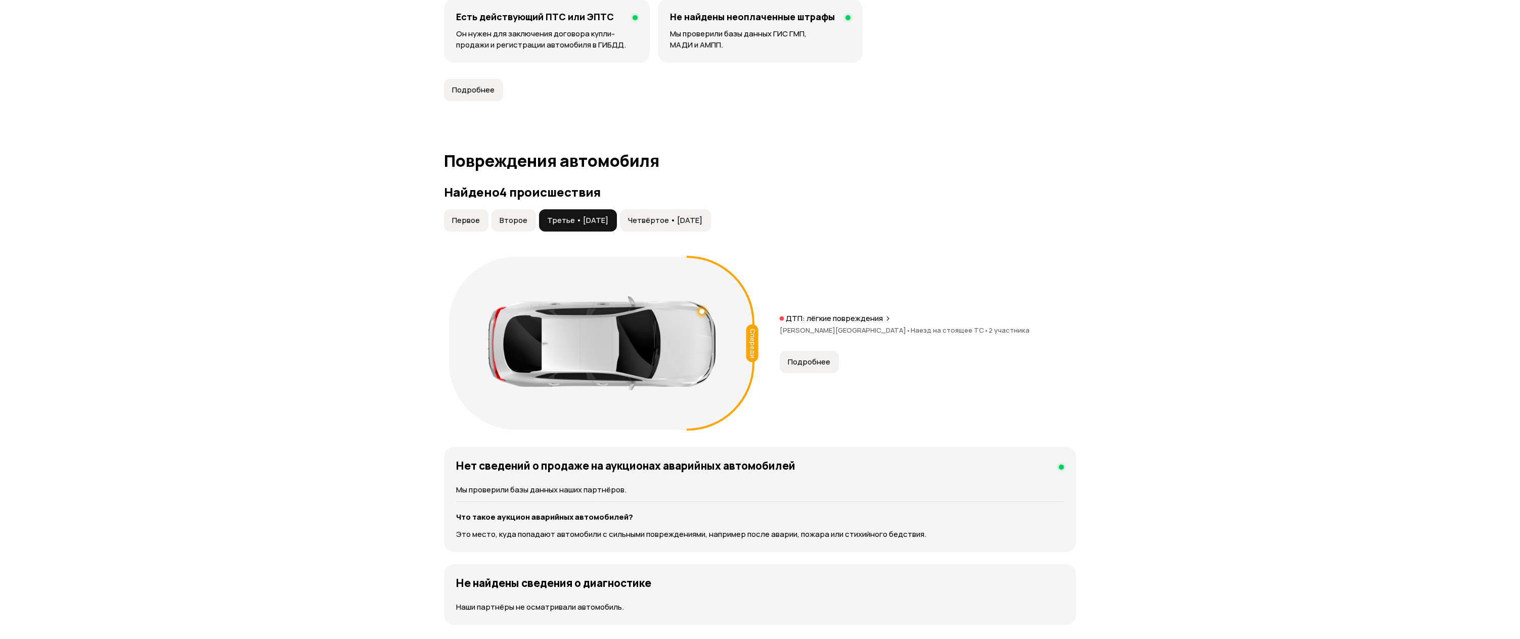
click at [646, 215] on button "Четвёртое • [DATE]" at bounding box center [665, 220] width 91 height 22
click at [792, 352] on button "Подробнее" at bounding box center [809, 362] width 59 height 22
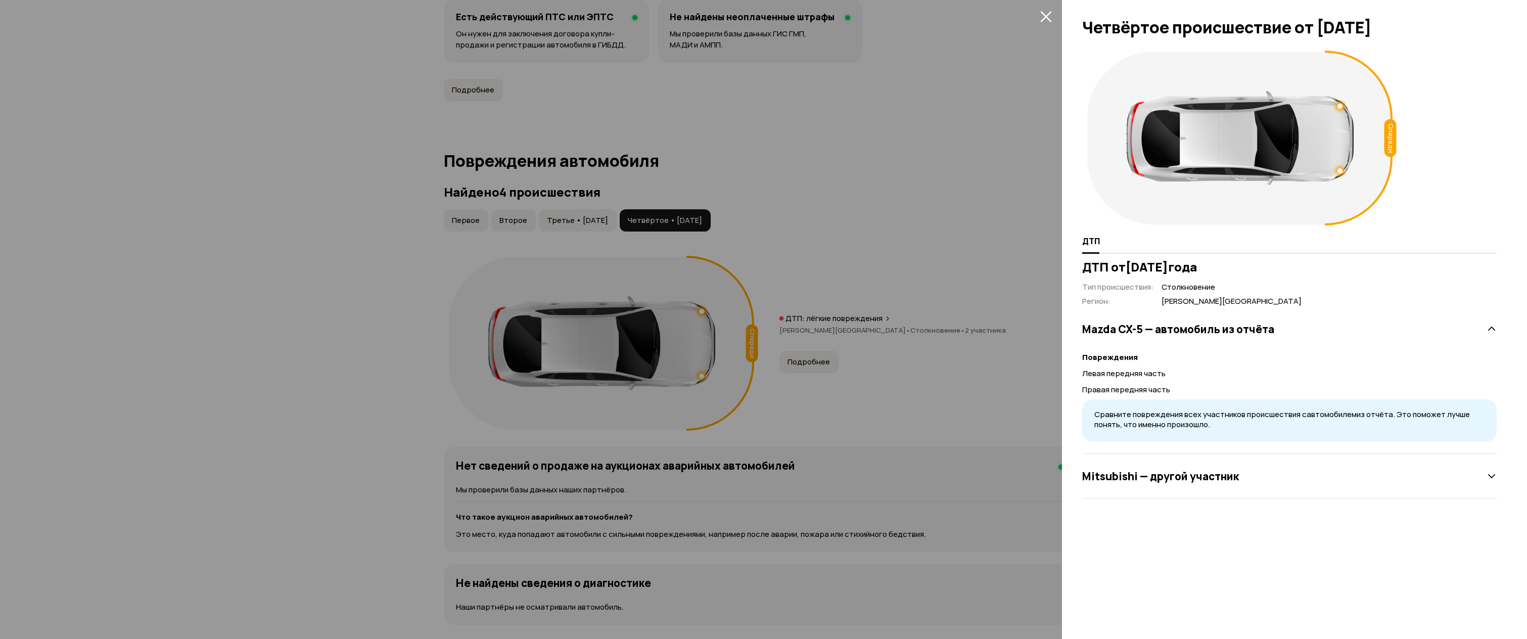
click at [1134, 486] on div "Mitsubishi — другой участник" at bounding box center [1289, 476] width 415 height 20
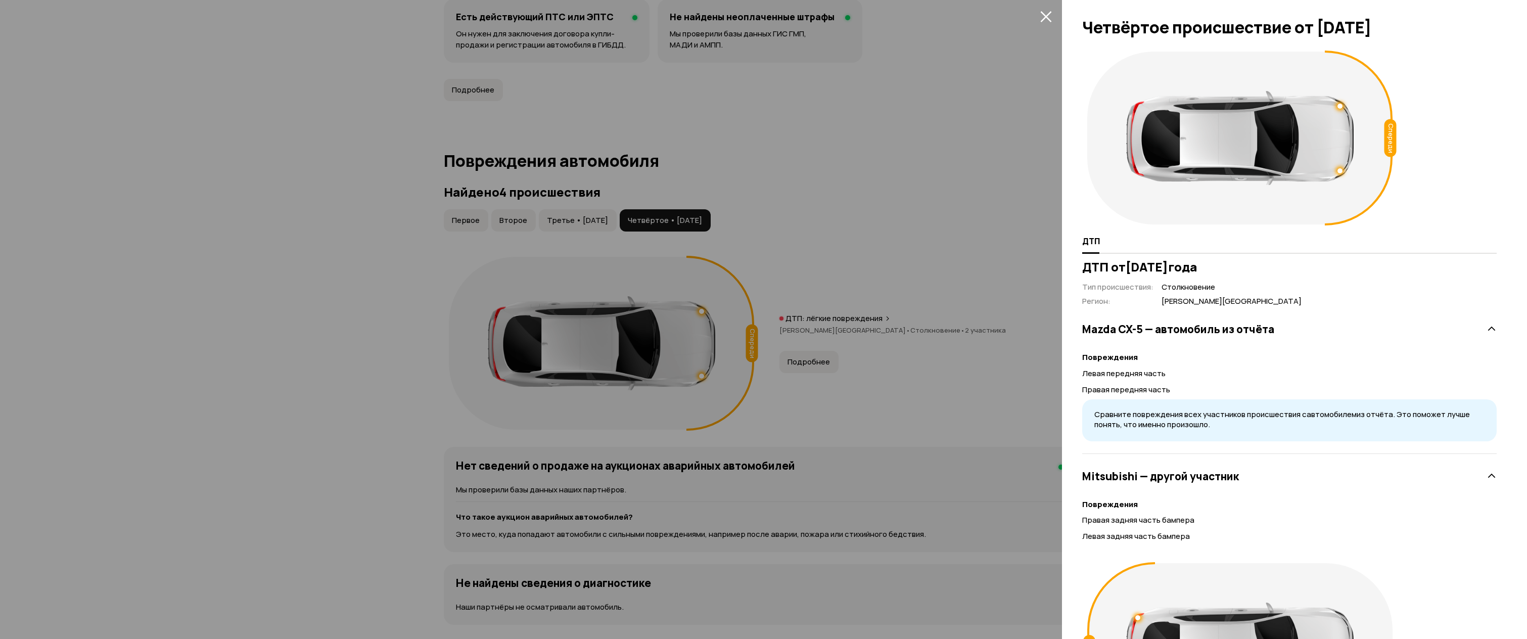
click at [891, 350] on div at bounding box center [763, 319] width 1527 height 639
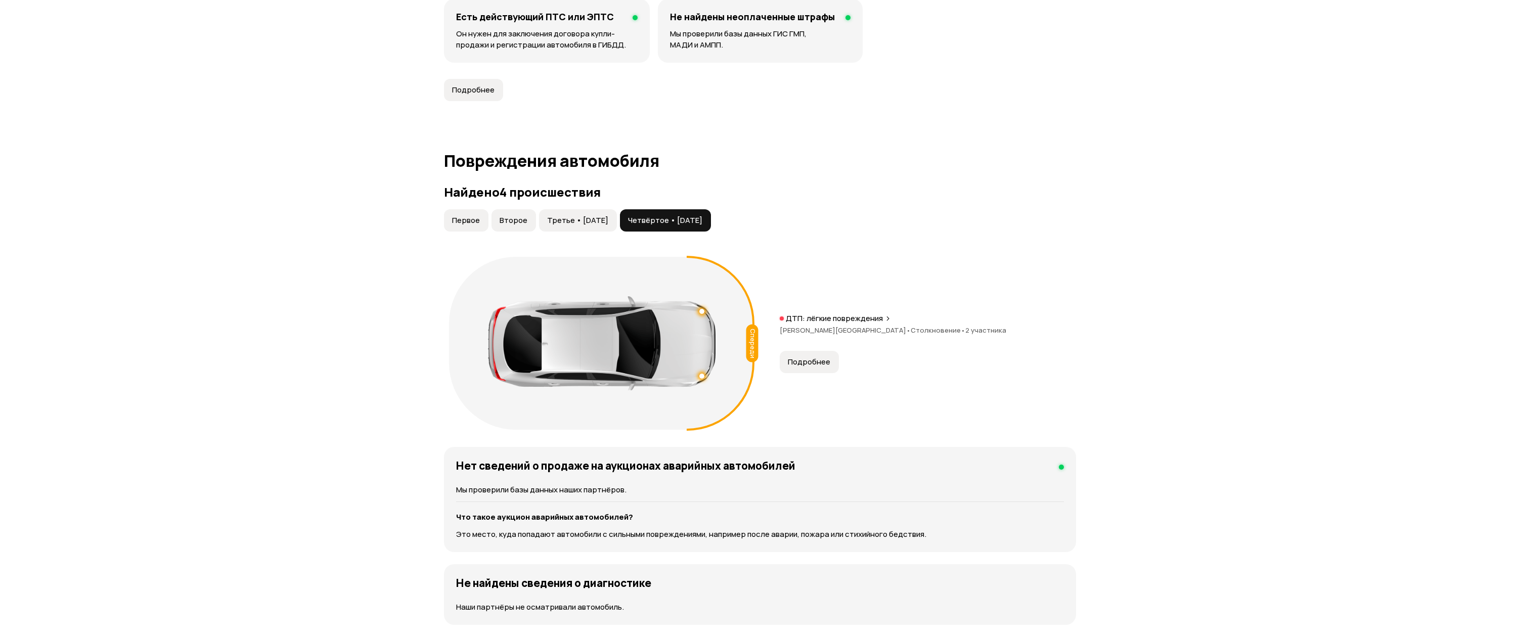
click at [608, 223] on span "Третье • [DATE]" at bounding box center [577, 220] width 61 height 10
click at [805, 370] on button "Подробнее" at bounding box center [809, 362] width 59 height 22
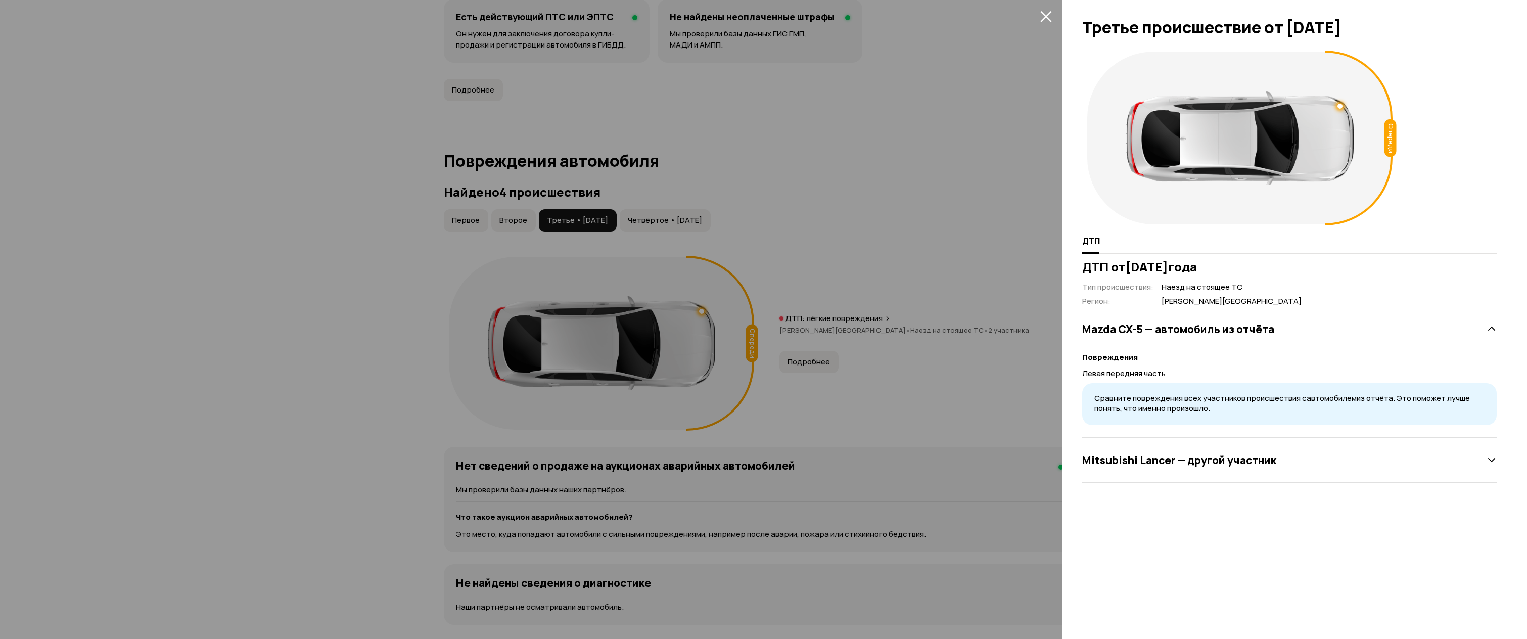
click at [1193, 466] on h3 "Mitsubishi Lancer — другой участник" at bounding box center [1179, 459] width 194 height 13
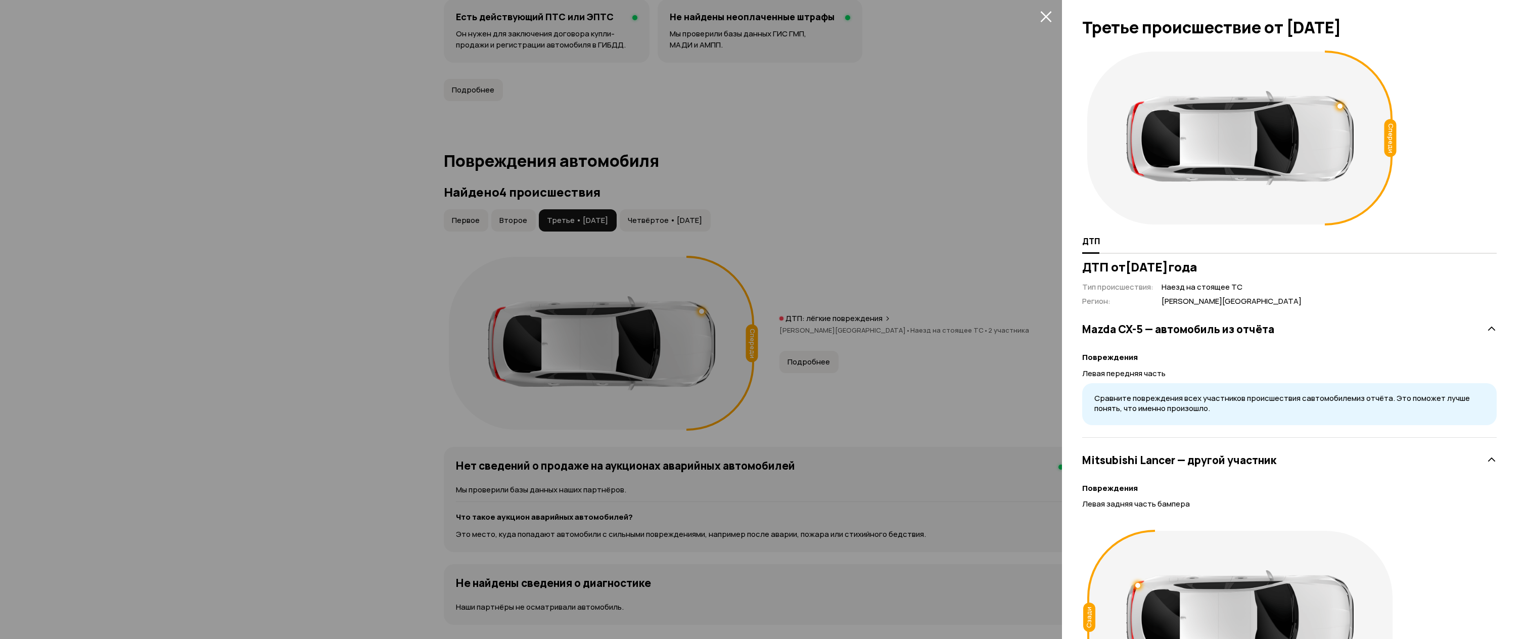
click at [731, 327] on div at bounding box center [763, 319] width 1527 height 639
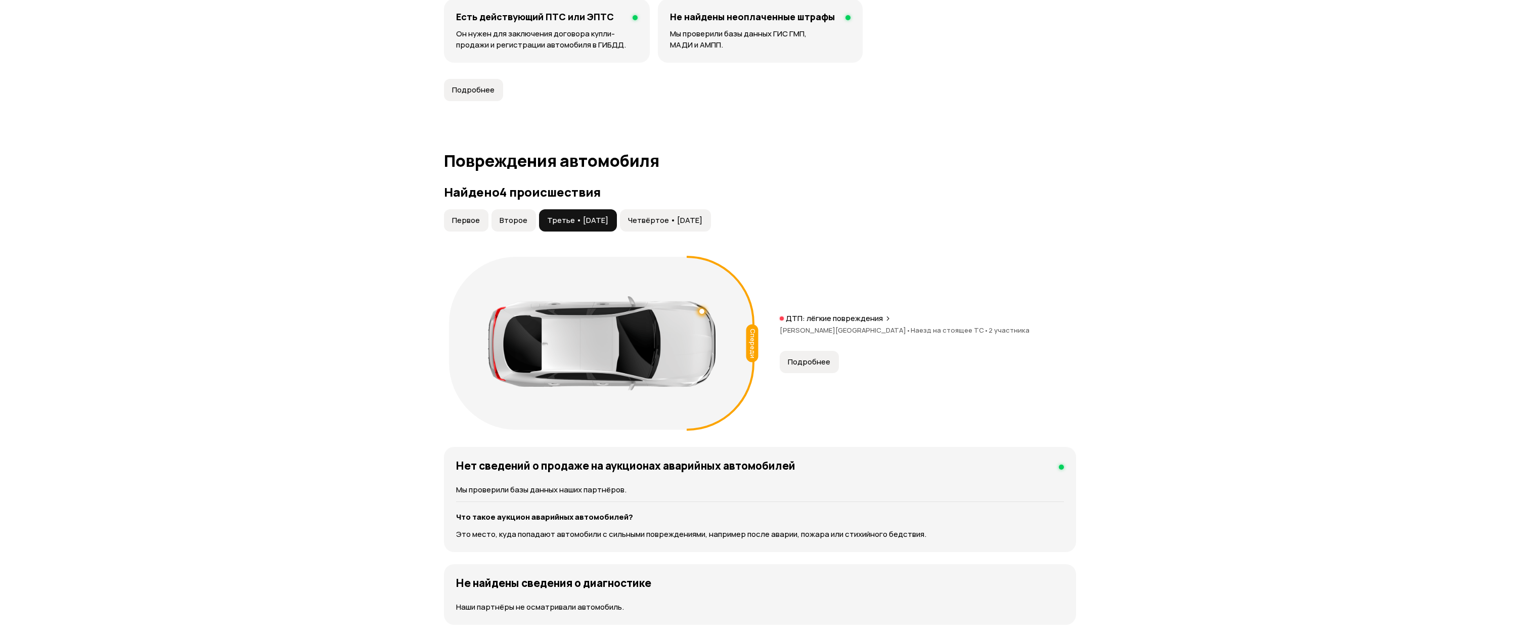
click at [675, 227] on button "Четвёртое • [DATE]" at bounding box center [665, 220] width 91 height 22
click at [813, 360] on span "Подробнее" at bounding box center [809, 362] width 42 height 10
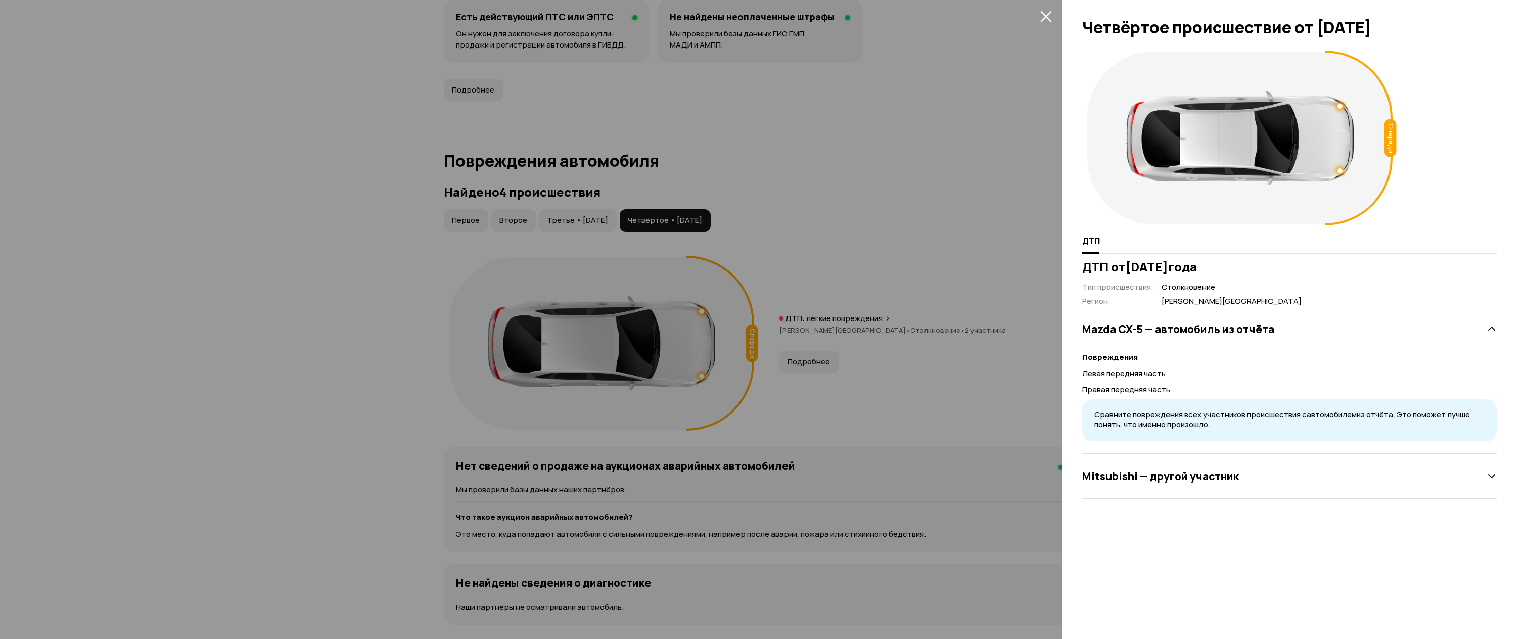
click at [1182, 481] on h3 "Mitsubishi — другой участник" at bounding box center [1160, 476] width 157 height 13
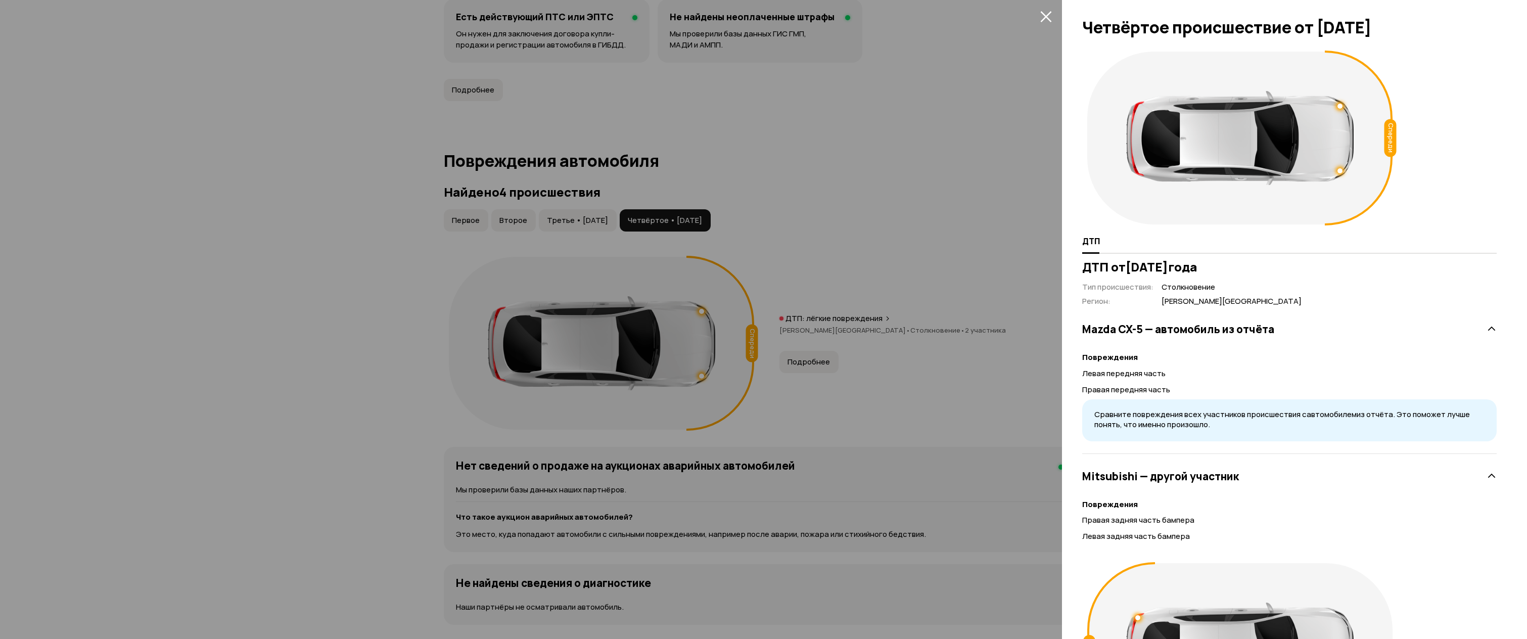
click at [857, 370] on div at bounding box center [763, 319] width 1527 height 639
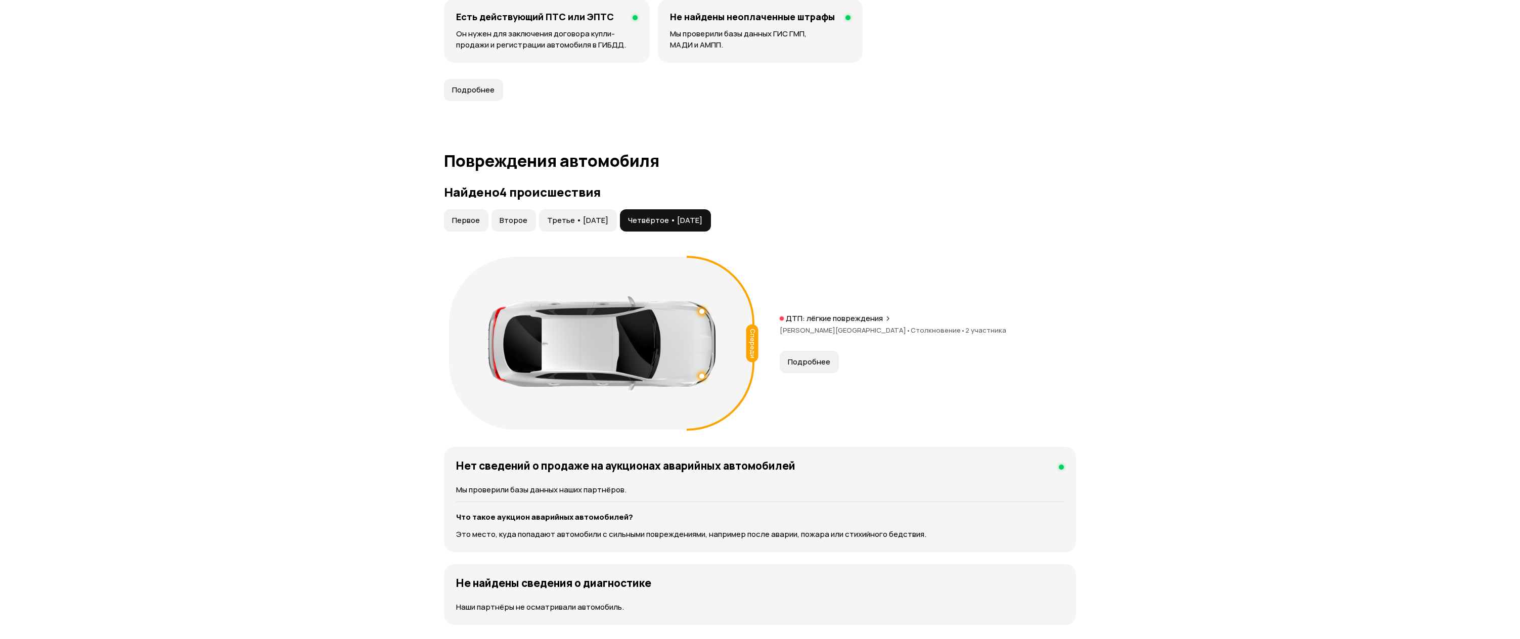
click at [562, 226] on button "Третье • [DATE]" at bounding box center [578, 220] width 78 height 22
click at [636, 226] on button "Четвёртое • [DATE]" at bounding box center [665, 220] width 91 height 22
click at [596, 224] on span "Третье • [DATE]" at bounding box center [577, 220] width 61 height 10
click at [642, 226] on button "Четвёртое • [DATE]" at bounding box center [665, 220] width 91 height 22
click at [606, 222] on span "Третье • [DATE]" at bounding box center [577, 220] width 61 height 10
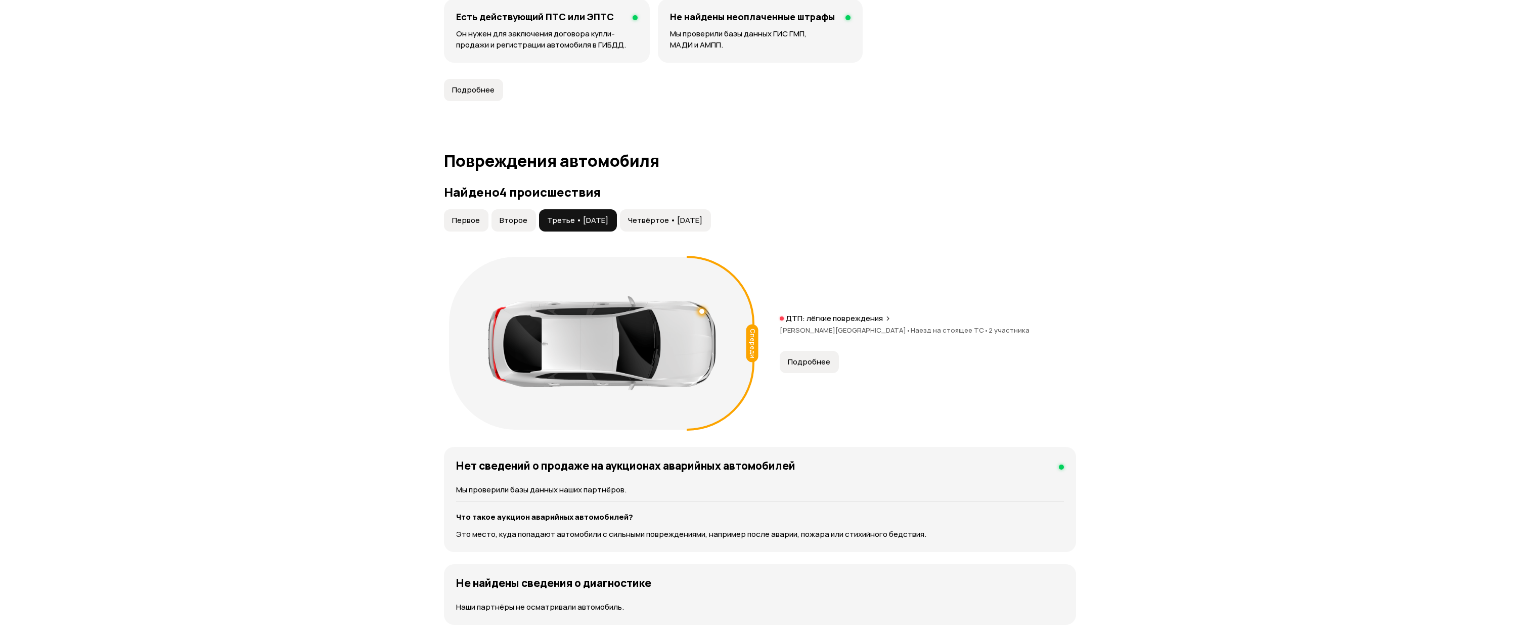
click at [474, 228] on button "Первое" at bounding box center [466, 220] width 44 height 22
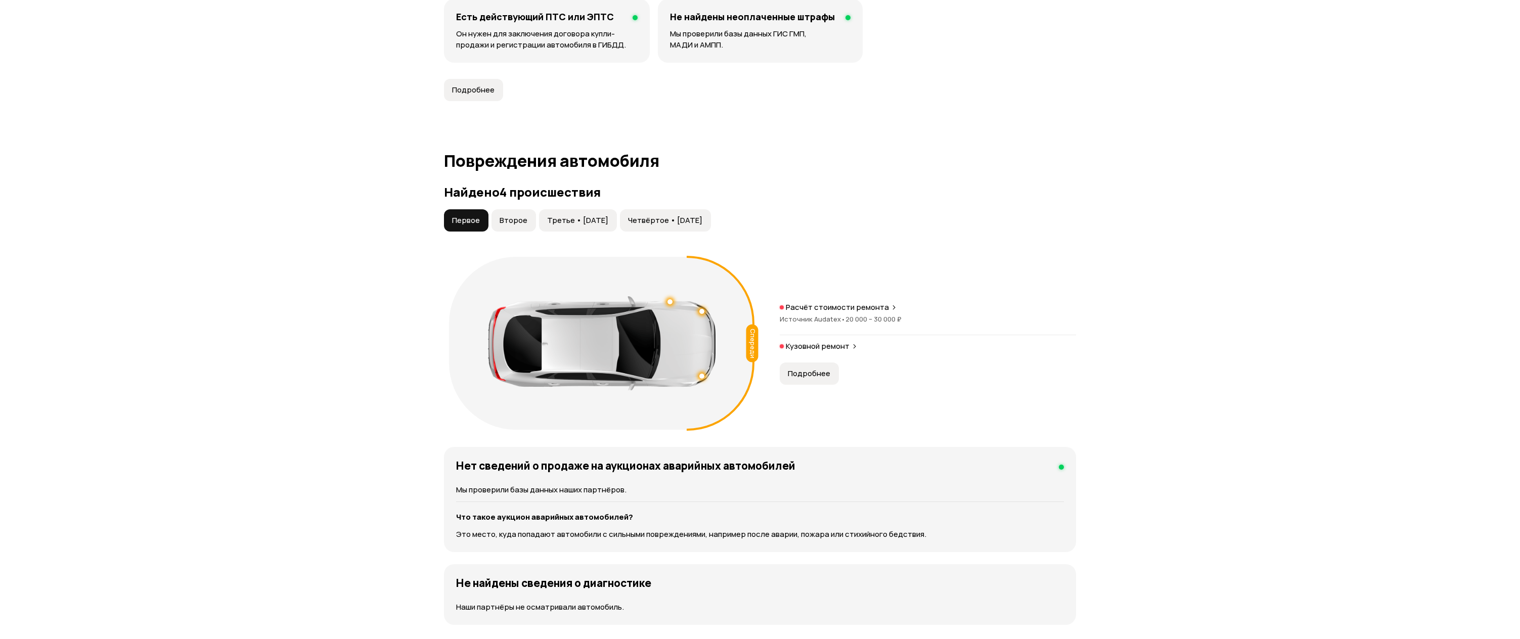
click at [811, 379] on button "Подробнее" at bounding box center [809, 373] width 59 height 22
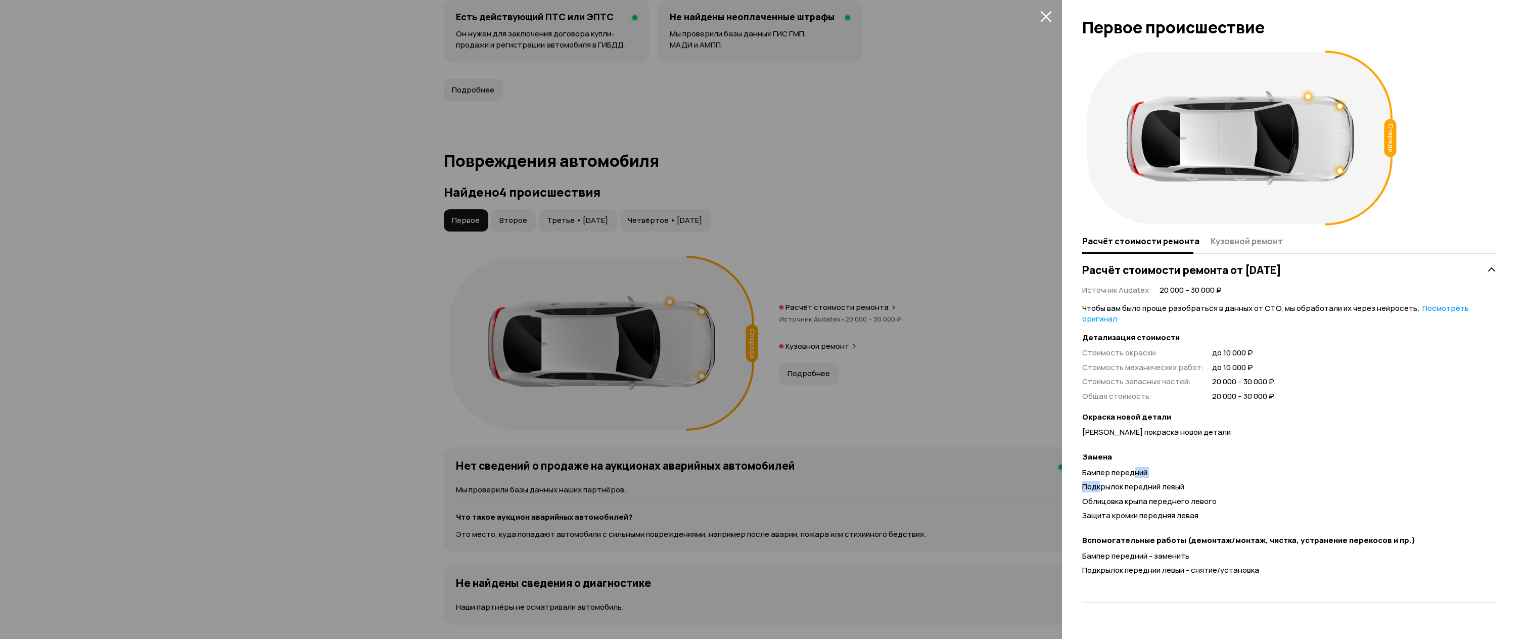
drag, startPoint x: 1106, startPoint y: 468, endPoint x: 1133, endPoint y: 466, distance: 27.9
click at [1133, 468] on div "Бампер передний Подкрылок передний левый Облицовка крыла переднего левого Защит…" at bounding box center [1289, 497] width 415 height 58
click at [1119, 427] on span "[PERSON_NAME] покраска новой детали" at bounding box center [1156, 432] width 149 height 11
drag, startPoint x: 1094, startPoint y: 476, endPoint x: 1160, endPoint y: 478, distance: 66.3
click at [1160, 481] on span "Подкрылок передний левый" at bounding box center [1133, 486] width 102 height 11
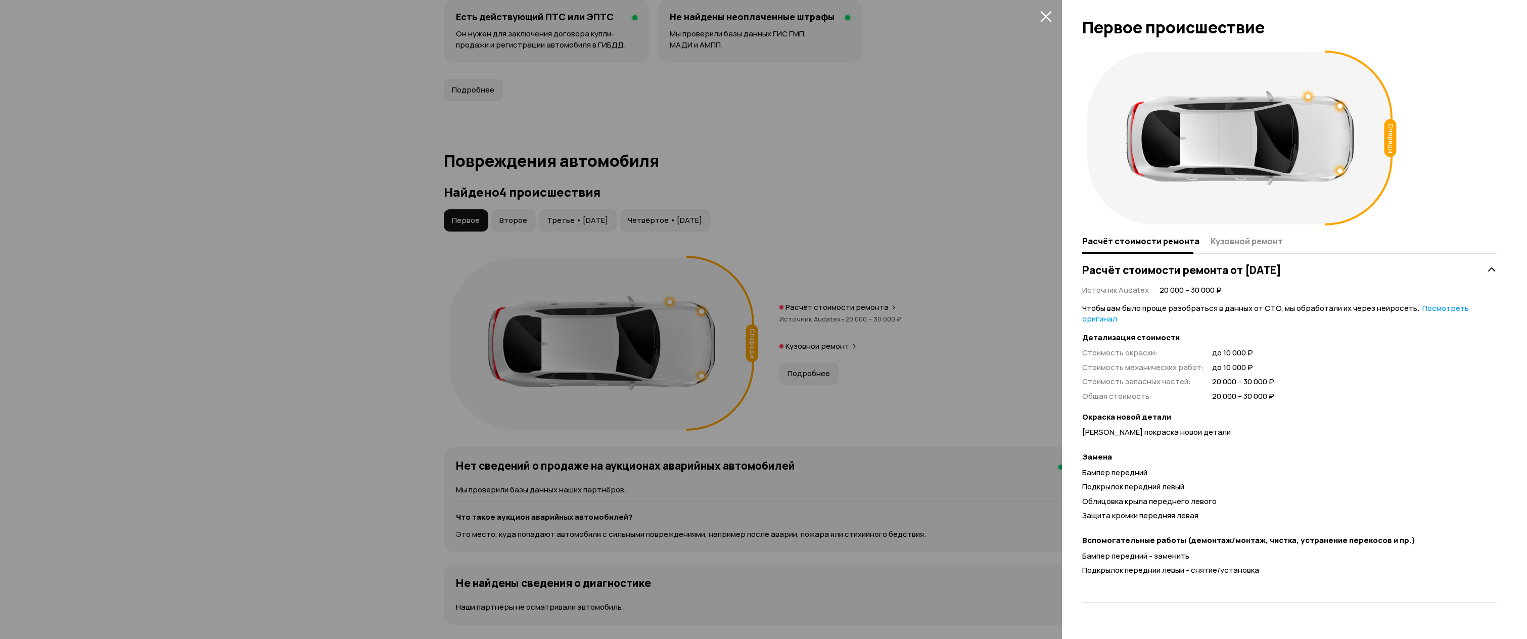
click at [1149, 496] on span "Облицовка крыла переднего левого" at bounding box center [1149, 501] width 134 height 11
click at [985, 359] on div at bounding box center [763, 319] width 1527 height 639
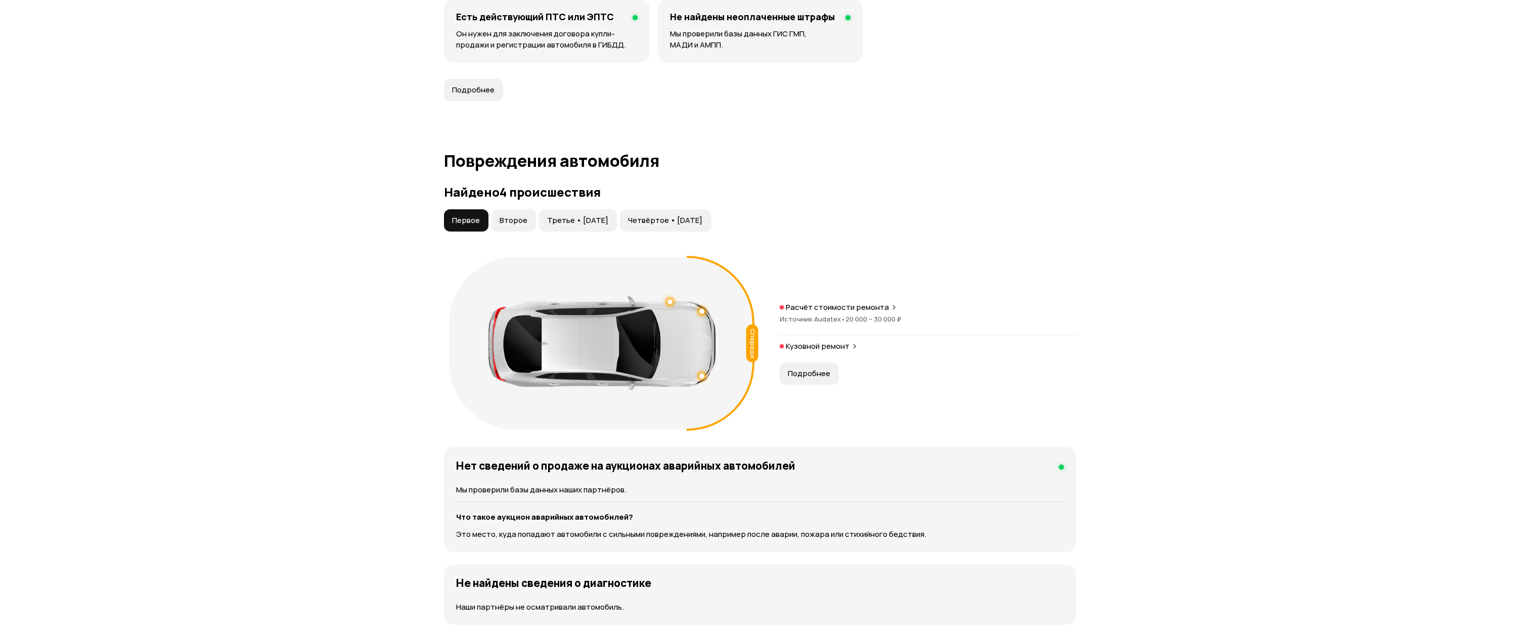
click at [554, 221] on span "Третье • [DATE]" at bounding box center [577, 220] width 61 height 10
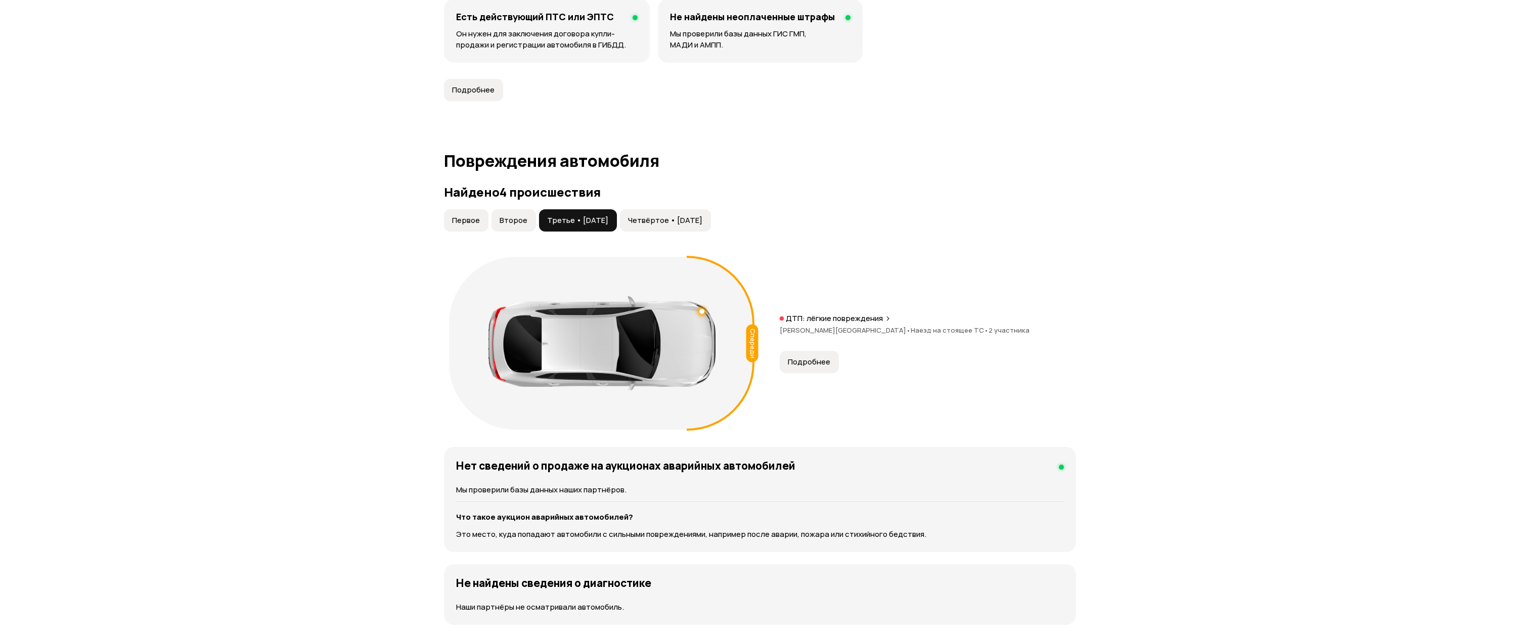
click at [476, 211] on button "Первое" at bounding box center [466, 220] width 44 height 22
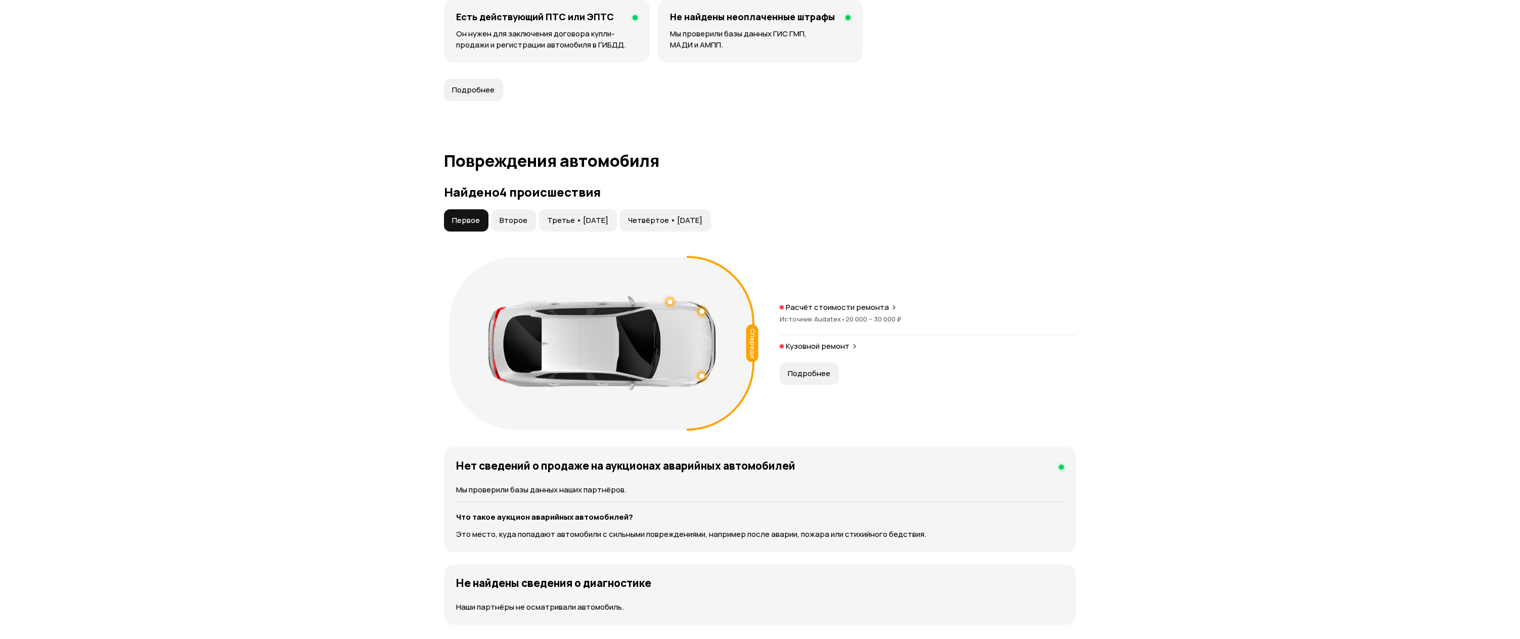
click at [514, 217] on span "Второе" at bounding box center [513, 220] width 28 height 10
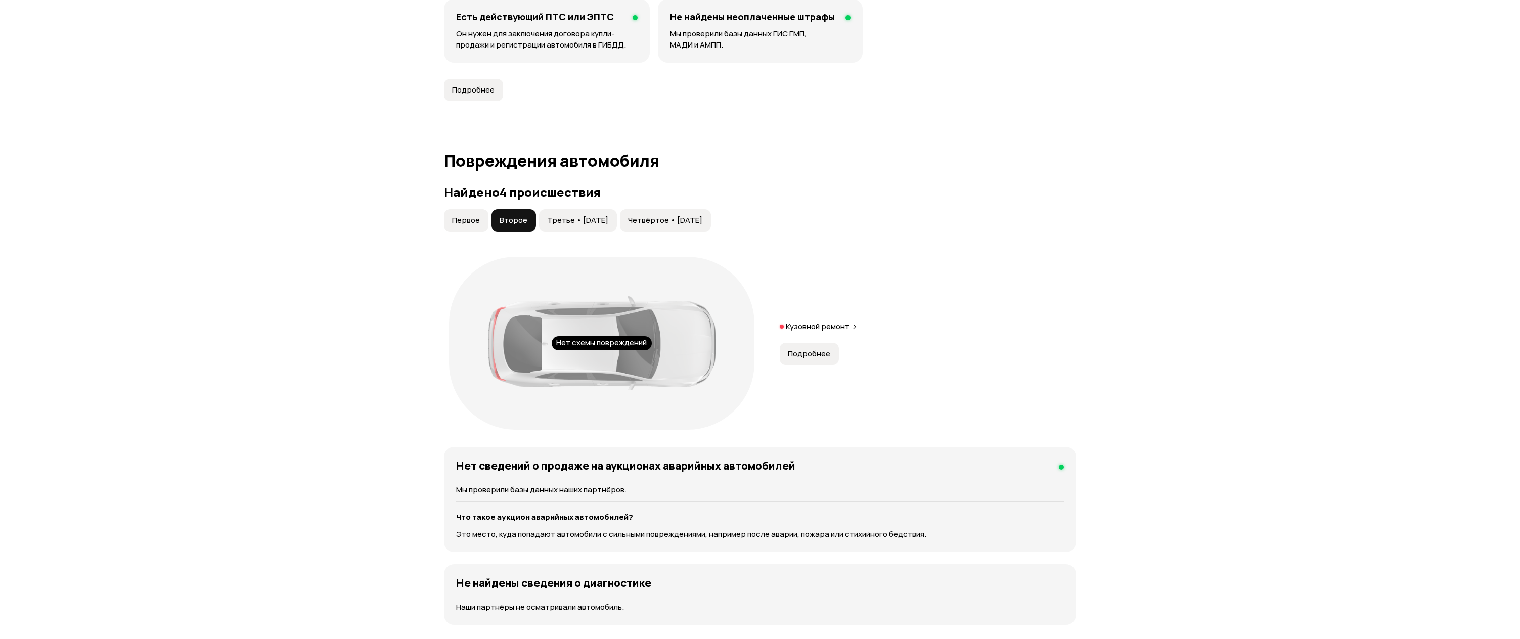
click at [798, 347] on button "Подробнее" at bounding box center [809, 354] width 59 height 22
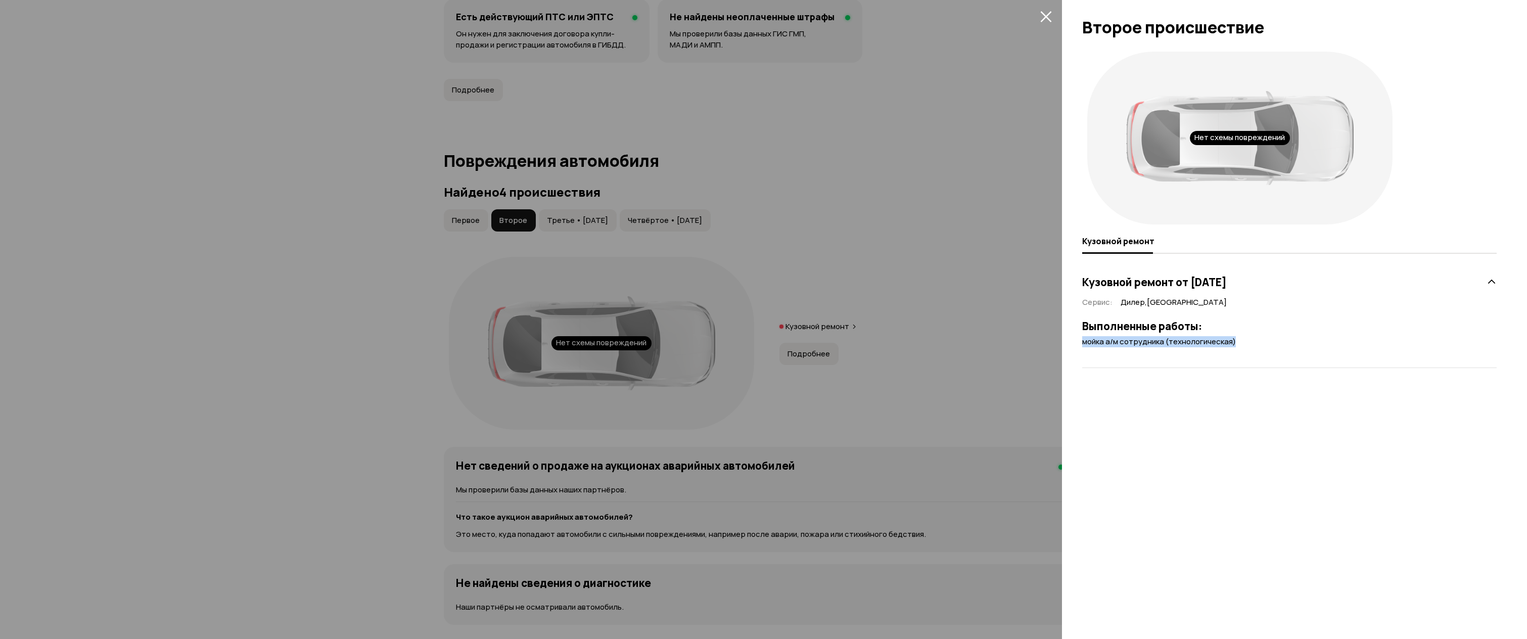
drag, startPoint x: 1085, startPoint y: 346, endPoint x: 1238, endPoint y: 345, distance: 153.2
click at [1238, 345] on div "мойка а/м сотрудника (технологическая)" at bounding box center [1289, 342] width 415 height 11
click at [1190, 354] on div "Кузовной ремонт от [DATE] Сервис : Дилер , [GEOGRAPHIC_DATA] Выполненные работы…" at bounding box center [1289, 314] width 415 height 108
click at [844, 319] on div at bounding box center [763, 319] width 1527 height 639
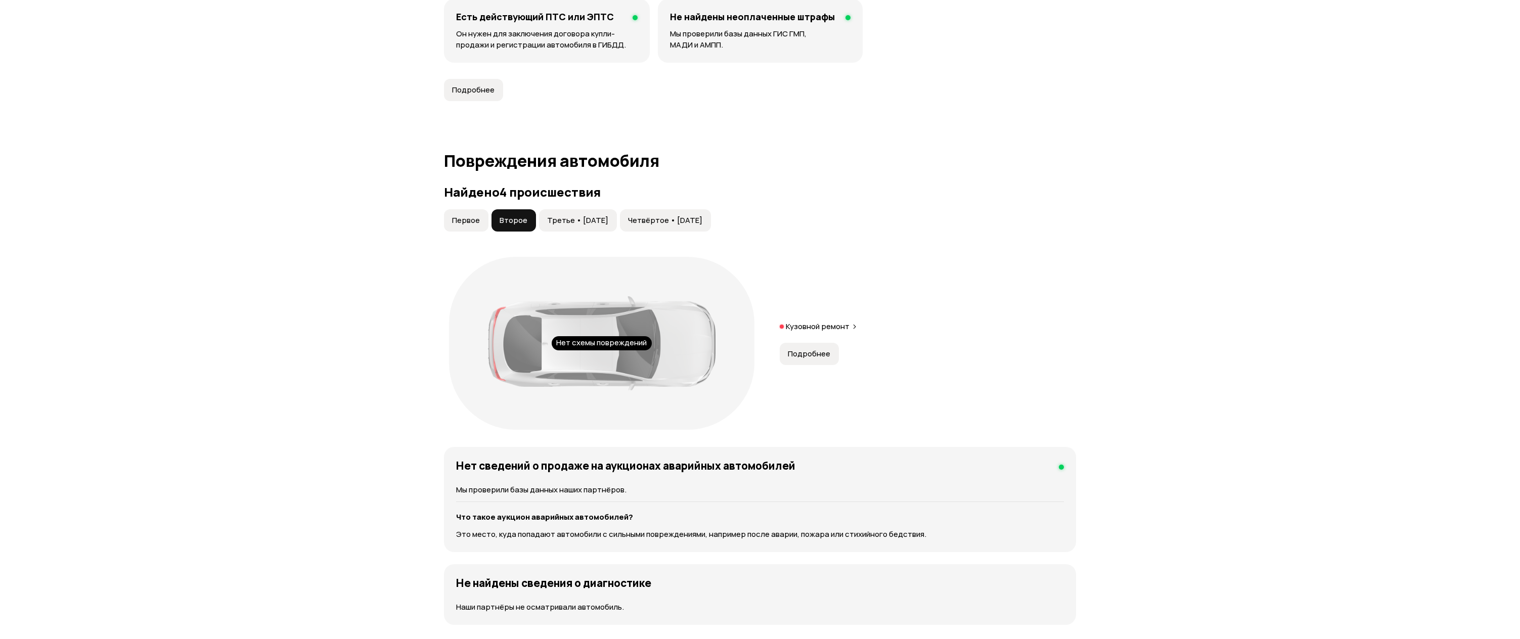
click at [476, 217] on span "Первое" at bounding box center [466, 220] width 28 height 10
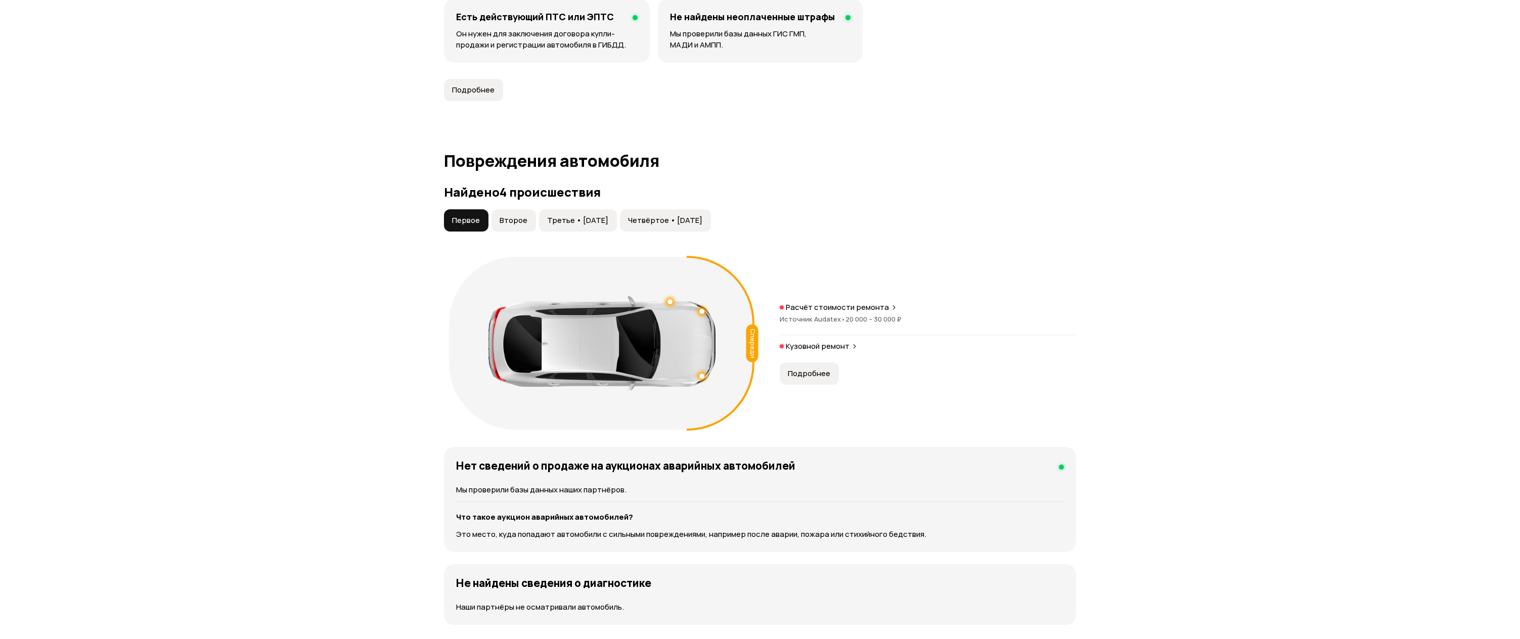
click at [803, 374] on span "Подробнее" at bounding box center [809, 374] width 42 height 10
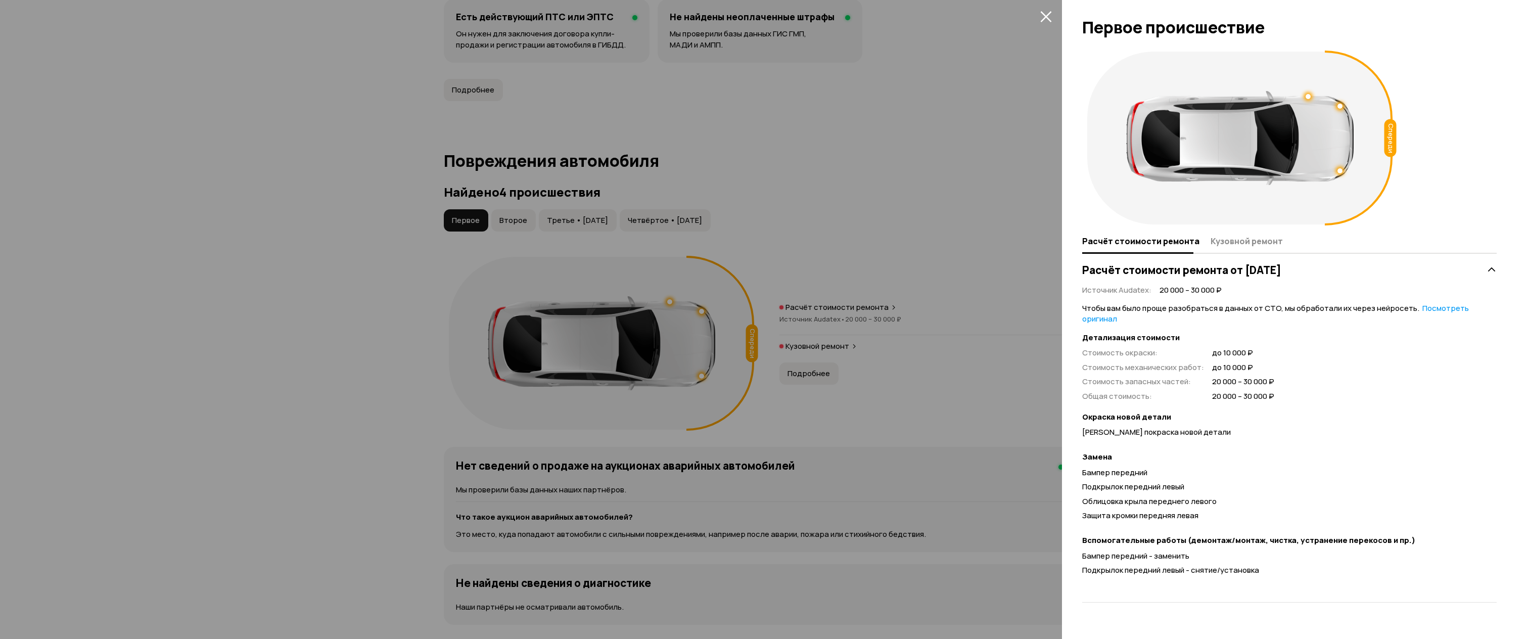
click at [939, 219] on div at bounding box center [763, 319] width 1527 height 639
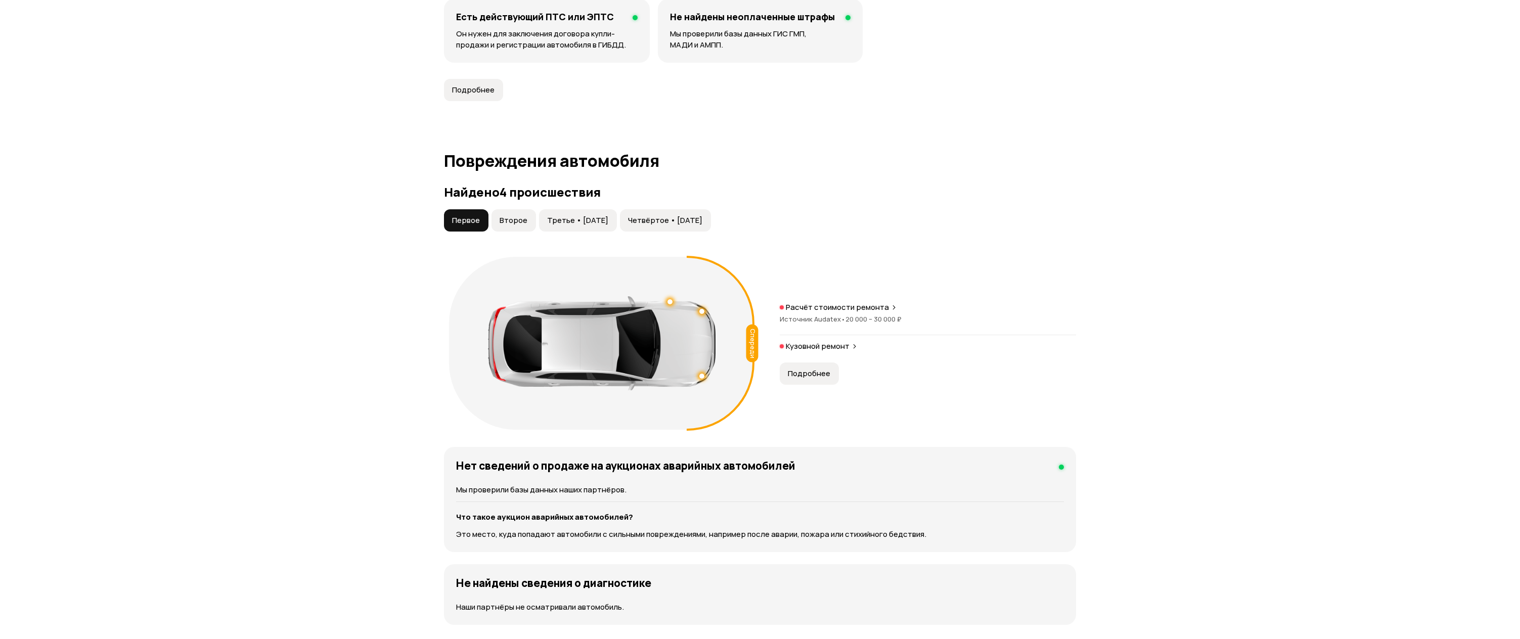
click at [515, 212] on button "Второе" at bounding box center [513, 220] width 44 height 22
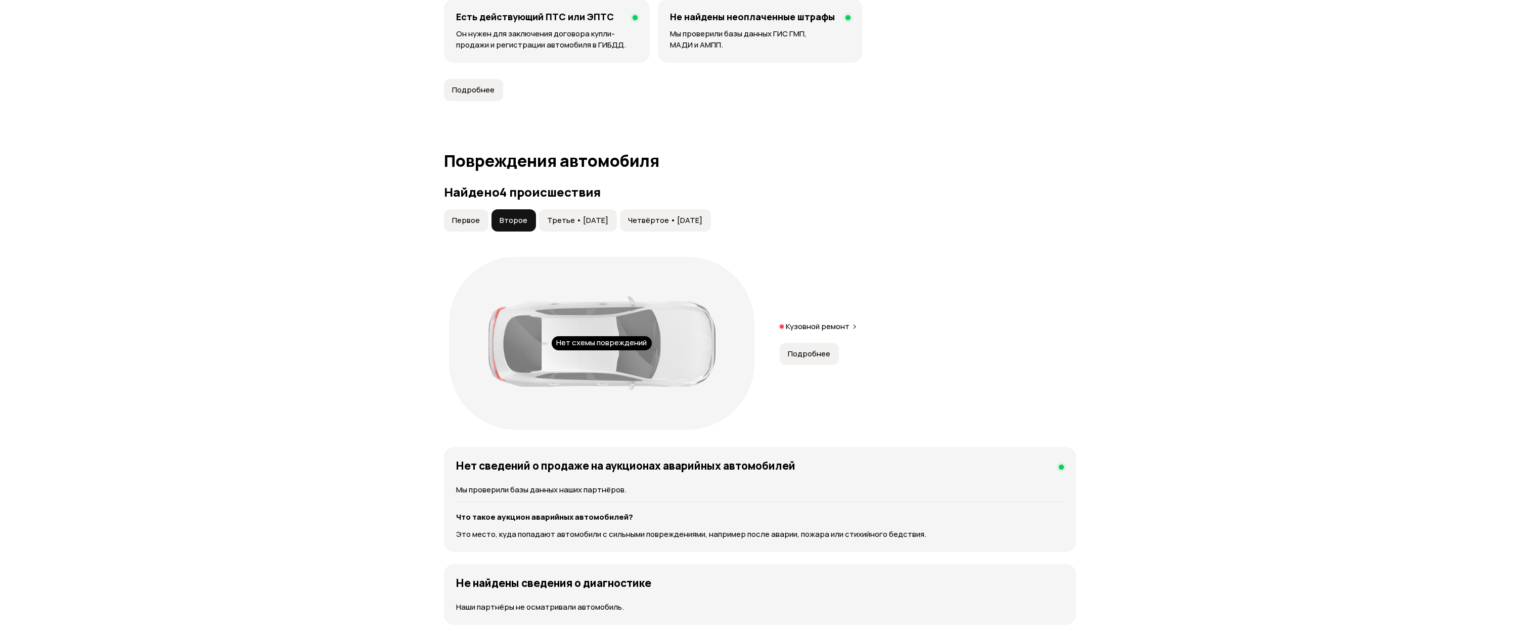
click at [844, 360] on div "Кузовной ремонт Подробнее" at bounding box center [928, 343] width 296 height 43
click at [818, 355] on span "Подробнее" at bounding box center [809, 354] width 42 height 10
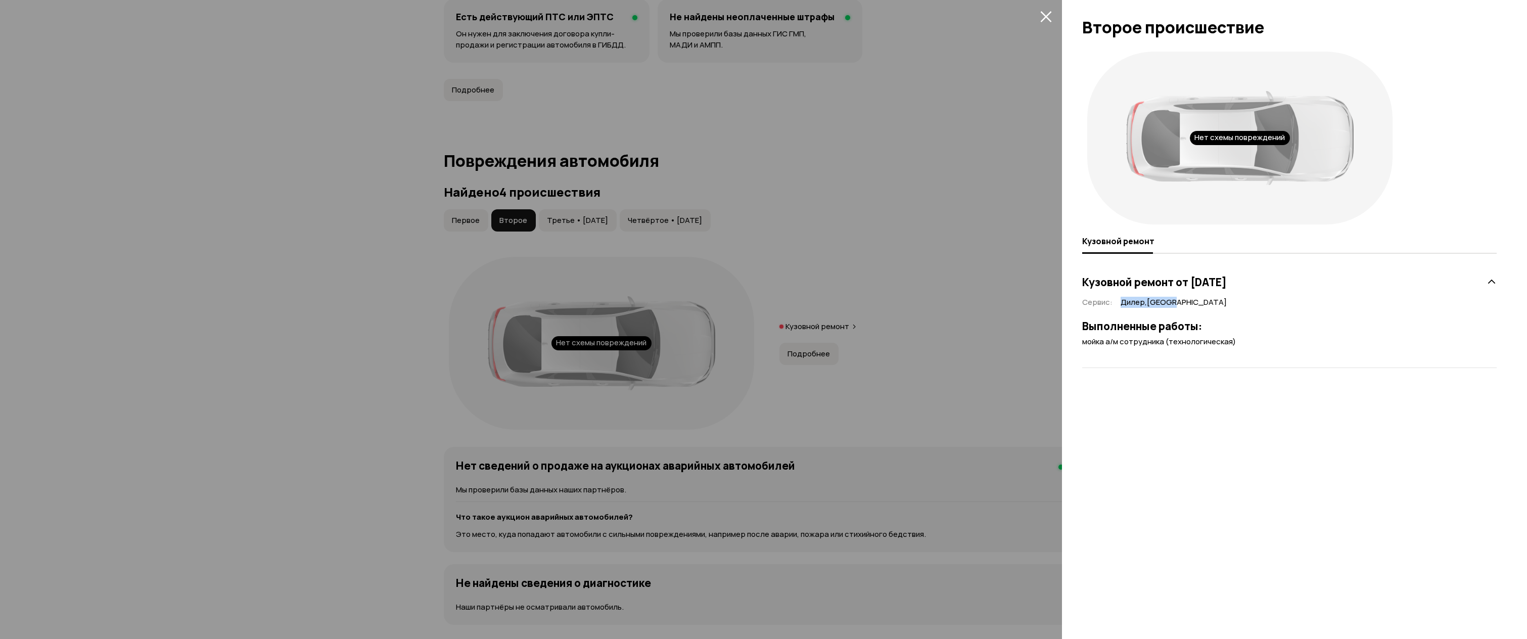
drag, startPoint x: 1117, startPoint y: 303, endPoint x: 1203, endPoint y: 302, distance: 85.4
click at [1203, 302] on div "Сервис : Дилер , [GEOGRAPHIC_DATA]" at bounding box center [1289, 302] width 415 height 11
click at [782, 264] on div at bounding box center [763, 319] width 1527 height 639
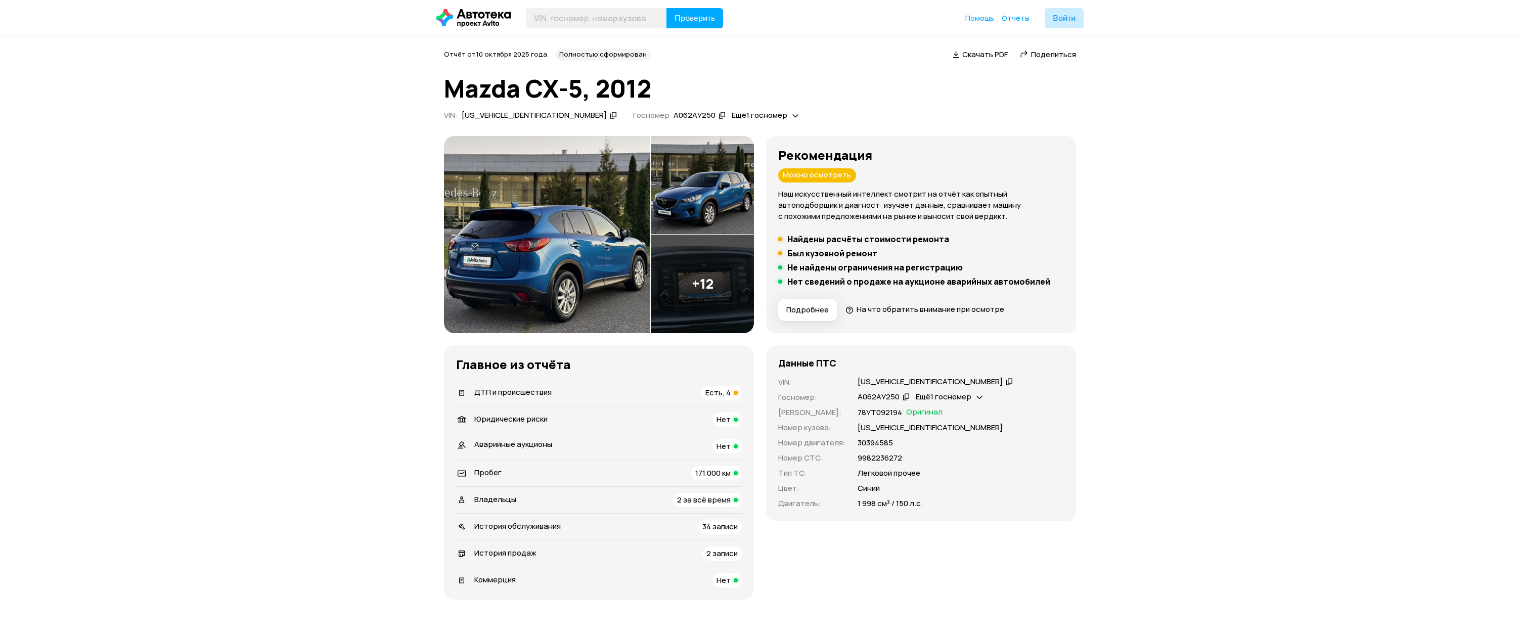
click at [729, 116] on div "Ещё 1 госномер" at bounding box center [765, 115] width 72 height 11
click at [731, 117] on span "Ещё 1 госномер" at bounding box center [759, 115] width 56 height 11
click at [731, 112] on span "Ещё 1 госномер" at bounding box center [759, 115] width 56 height 11
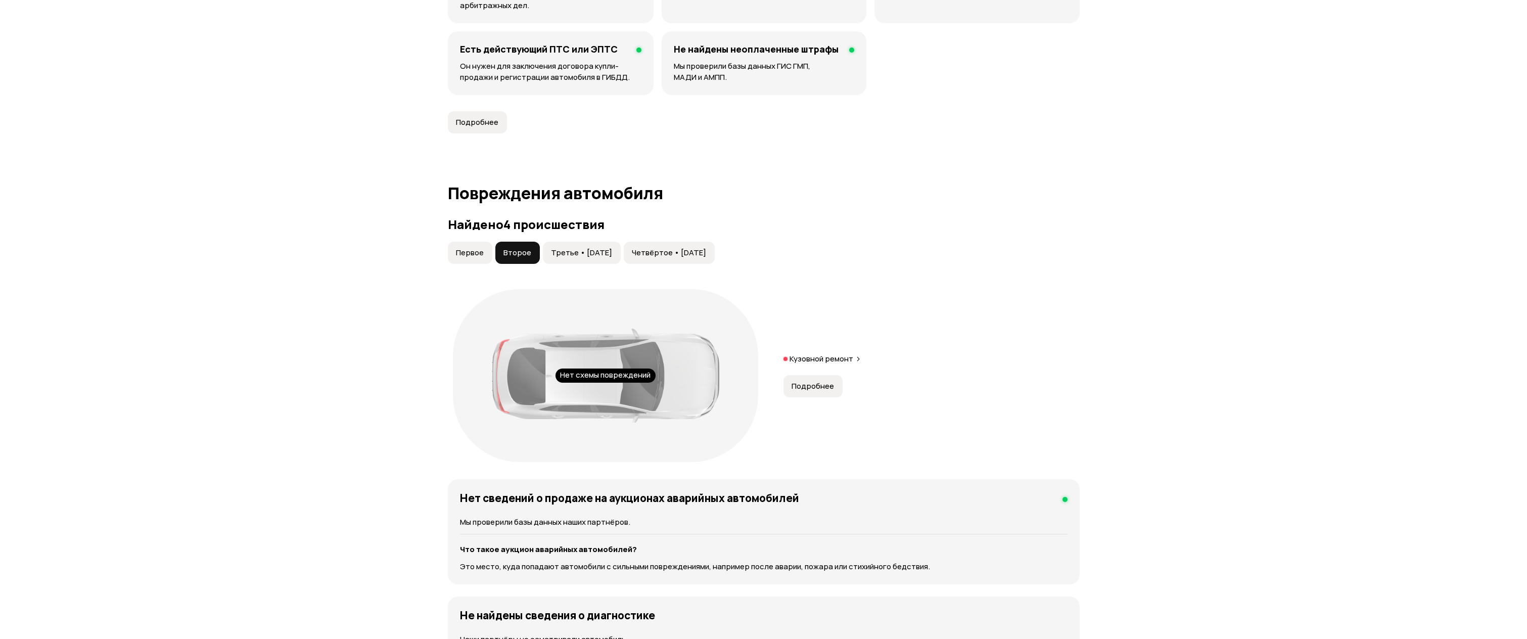
scroll to position [859, 0]
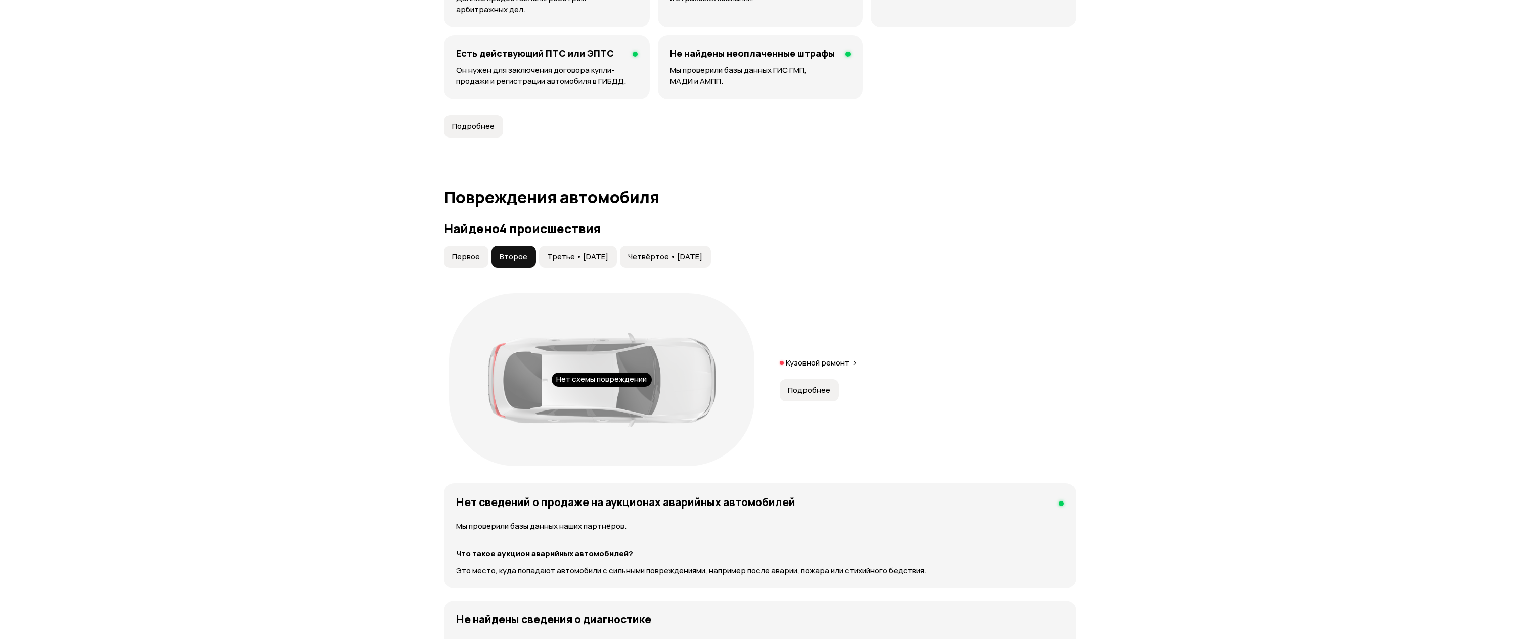
click at [470, 254] on span "Первое" at bounding box center [466, 257] width 28 height 10
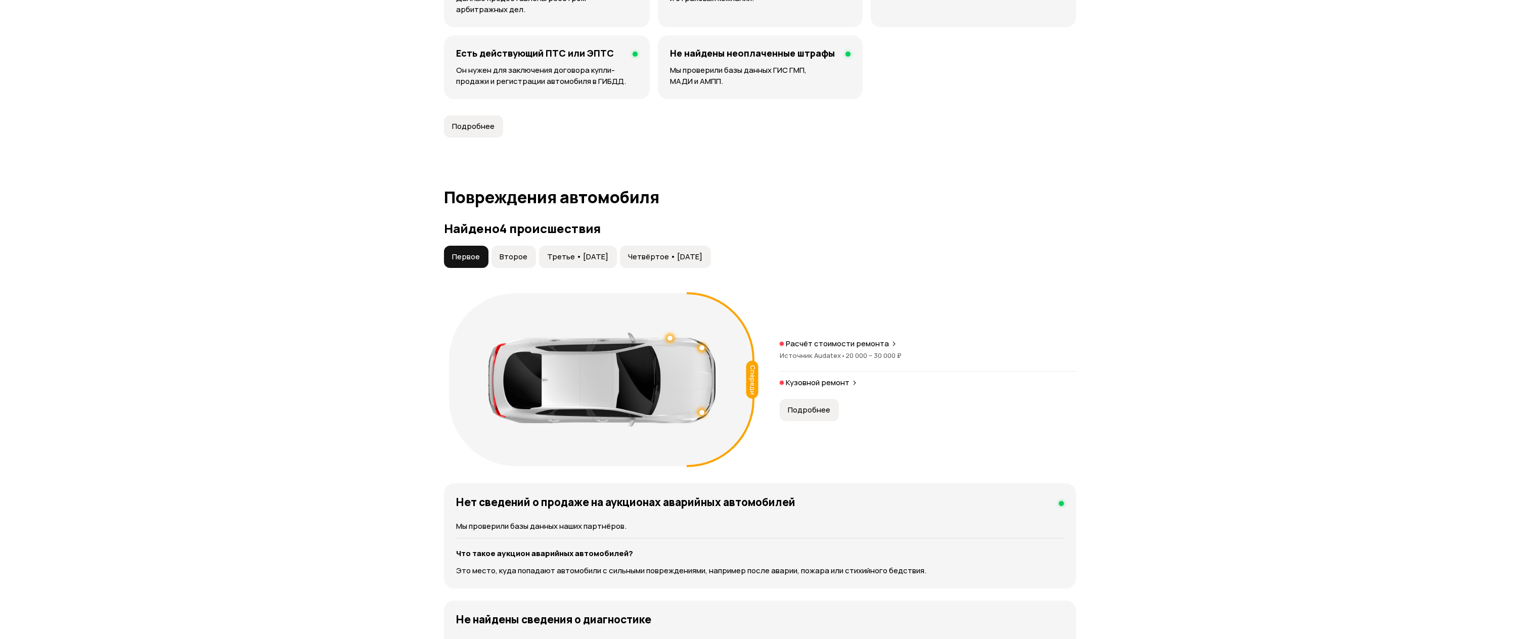
click at [807, 409] on span "Подробнее" at bounding box center [809, 410] width 42 height 10
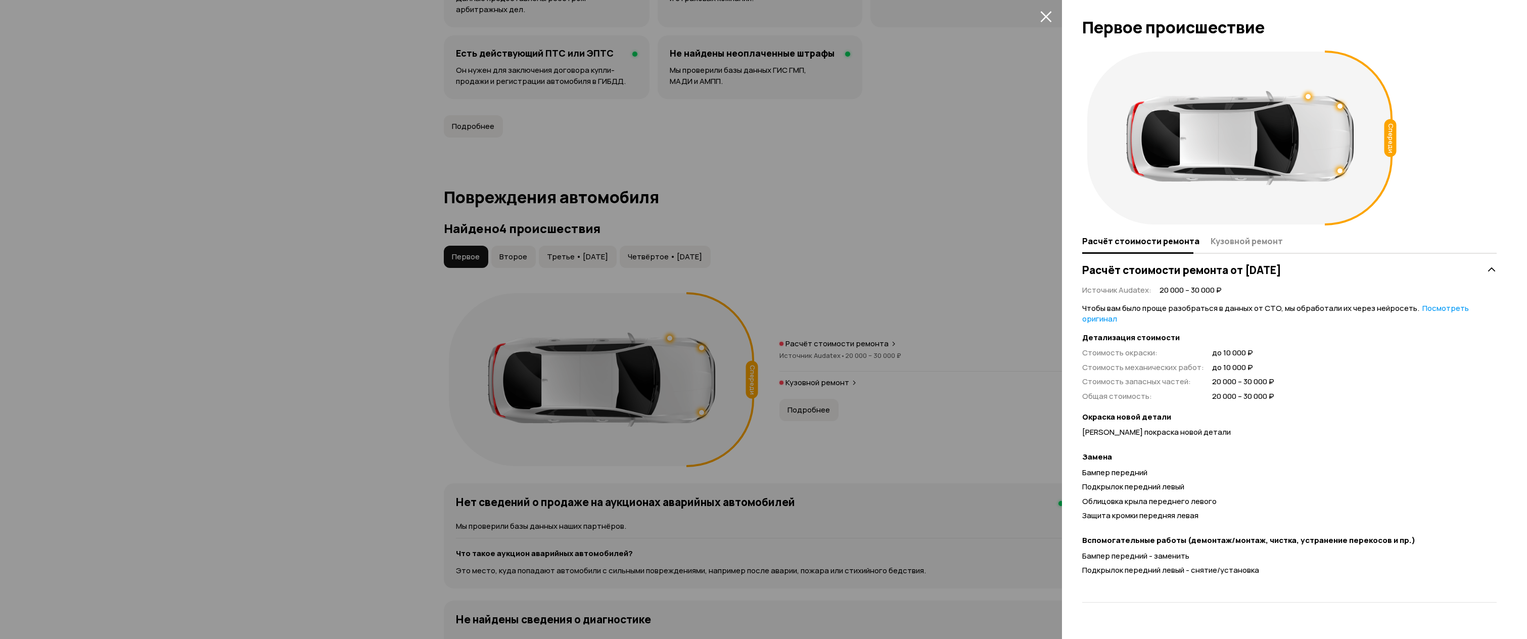
click at [894, 365] on div at bounding box center [763, 319] width 1527 height 639
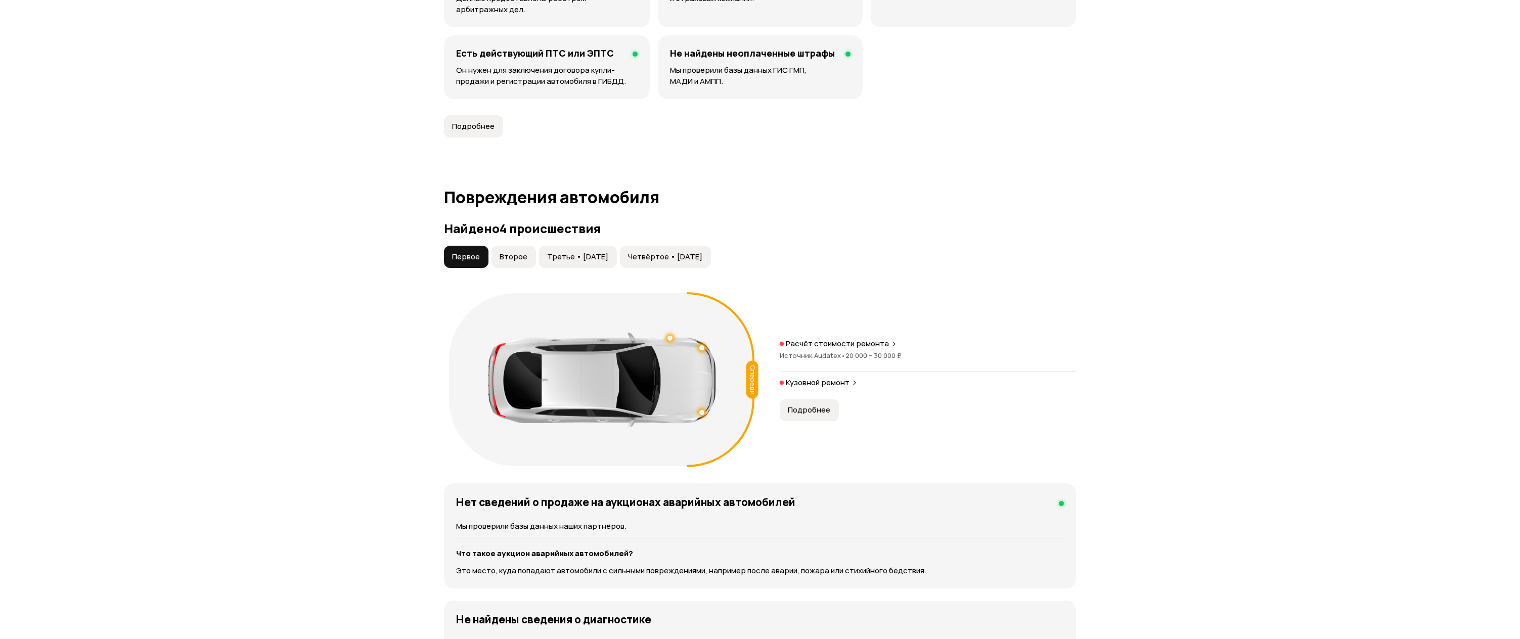
click at [584, 250] on button "Третье • [DATE]" at bounding box center [578, 257] width 78 height 22
click at [824, 395] on span "Подробнее" at bounding box center [809, 398] width 42 height 10
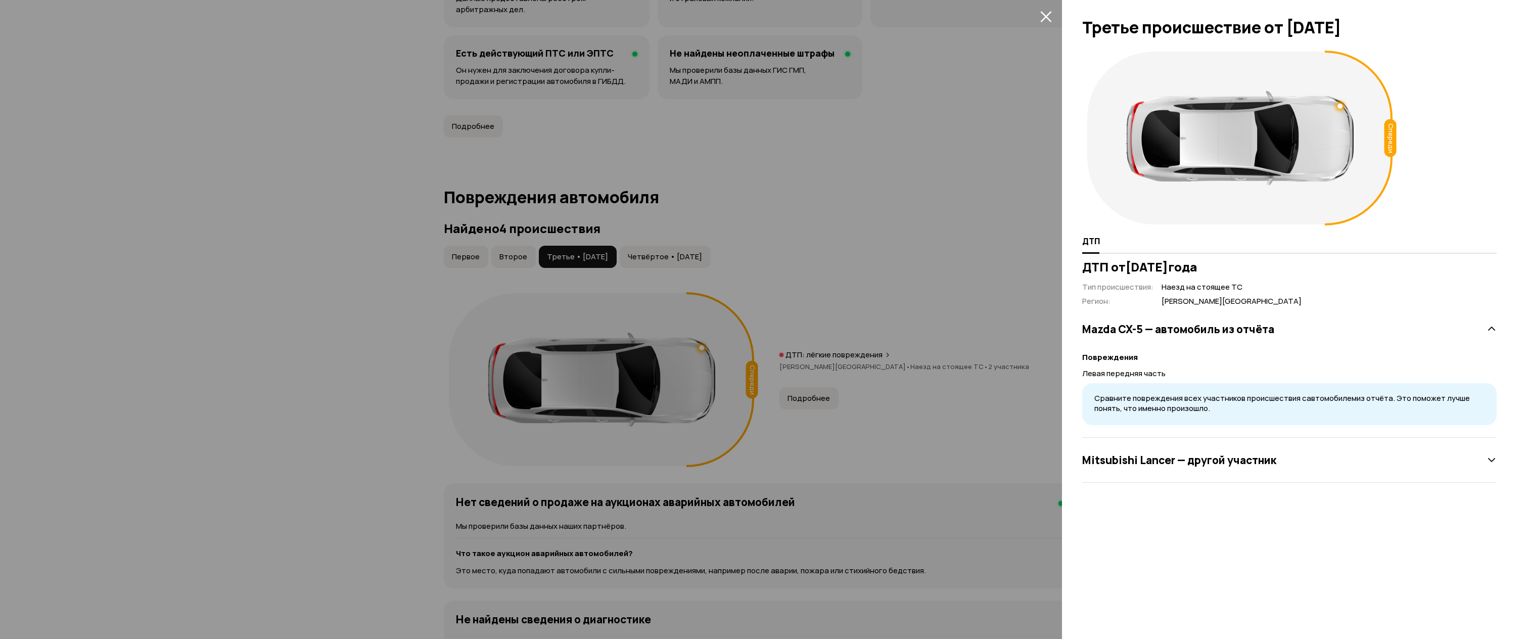
click at [1117, 465] on h3 "Mitsubishi Lancer — другой участник" at bounding box center [1179, 459] width 194 height 13
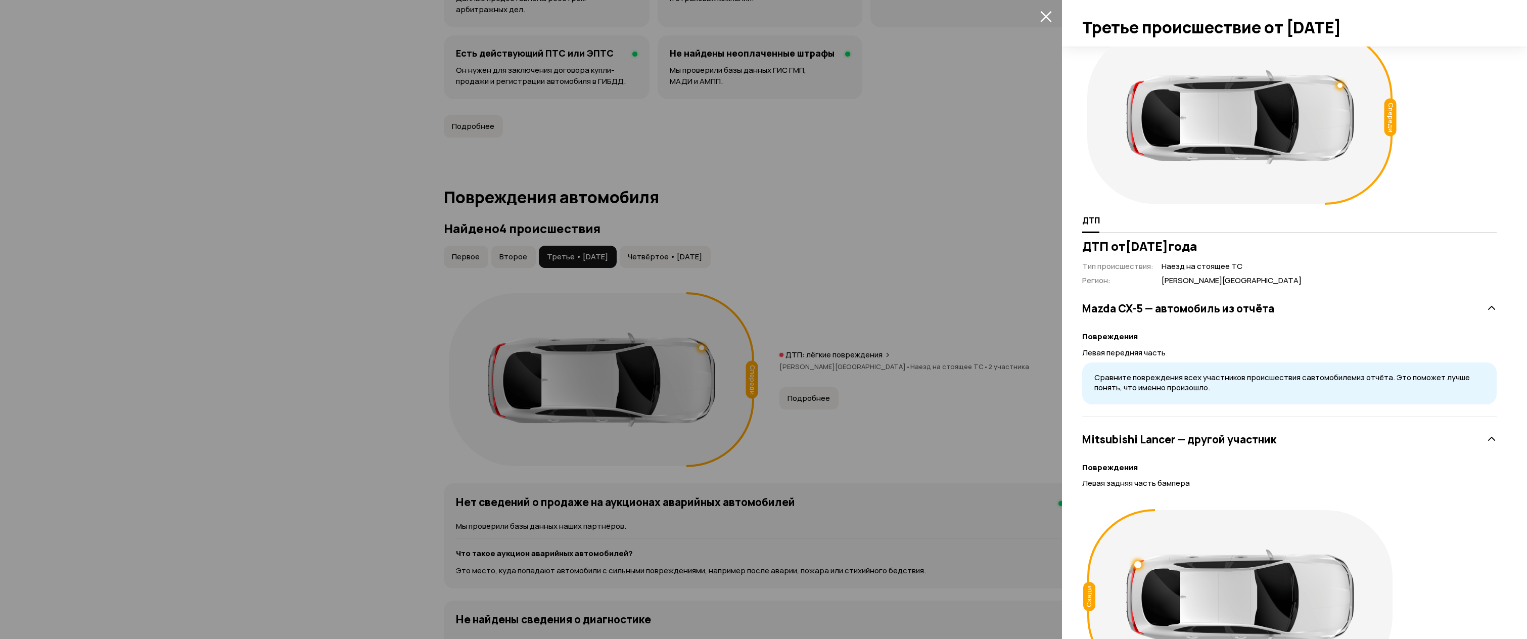
scroll to position [0, 0]
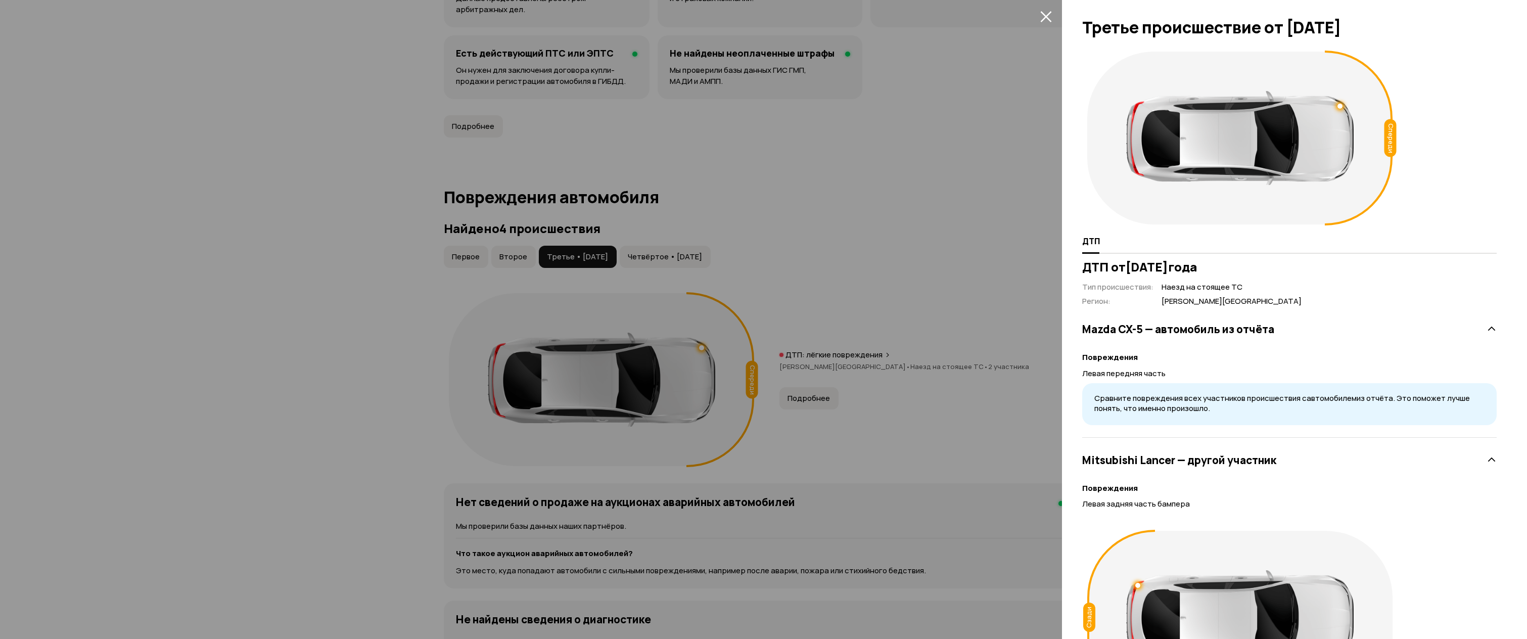
click at [874, 226] on div at bounding box center [763, 319] width 1527 height 639
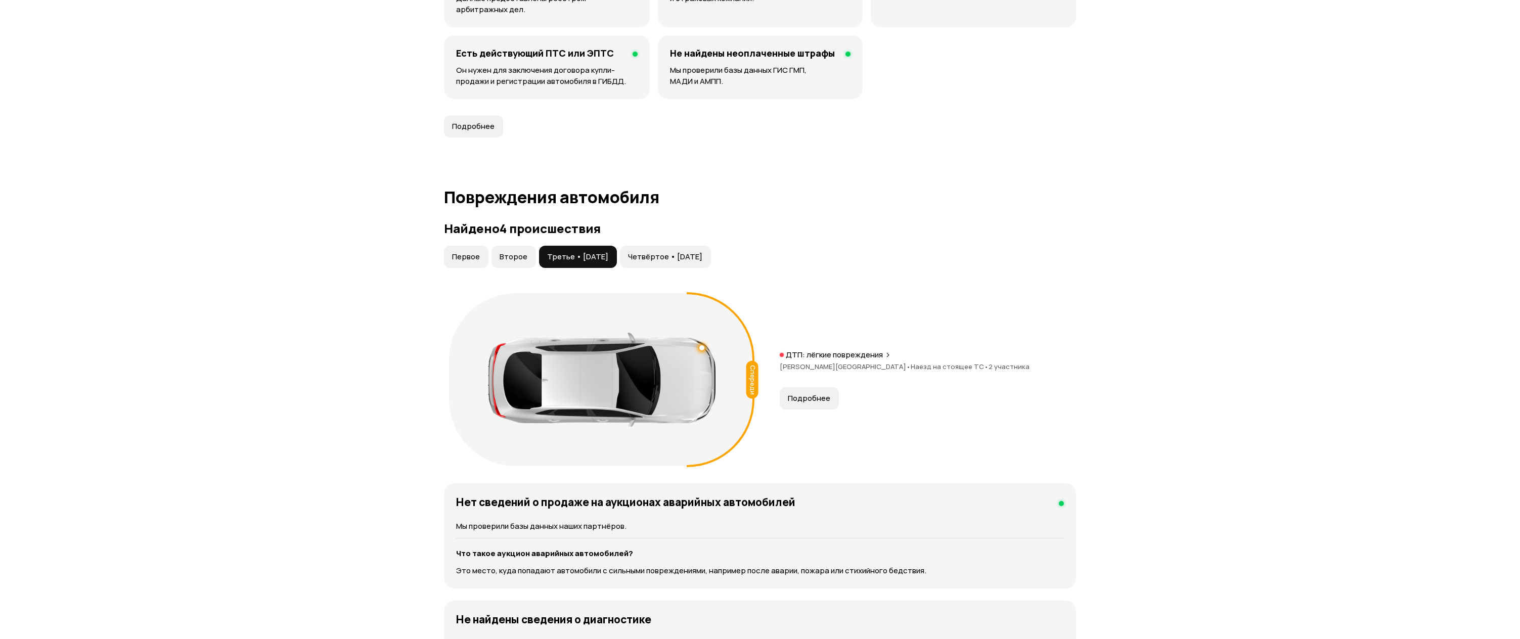
click at [700, 259] on span "Четвёртое • [DATE]" at bounding box center [665, 257] width 74 height 10
click at [809, 397] on span "Подробнее" at bounding box center [809, 398] width 42 height 10
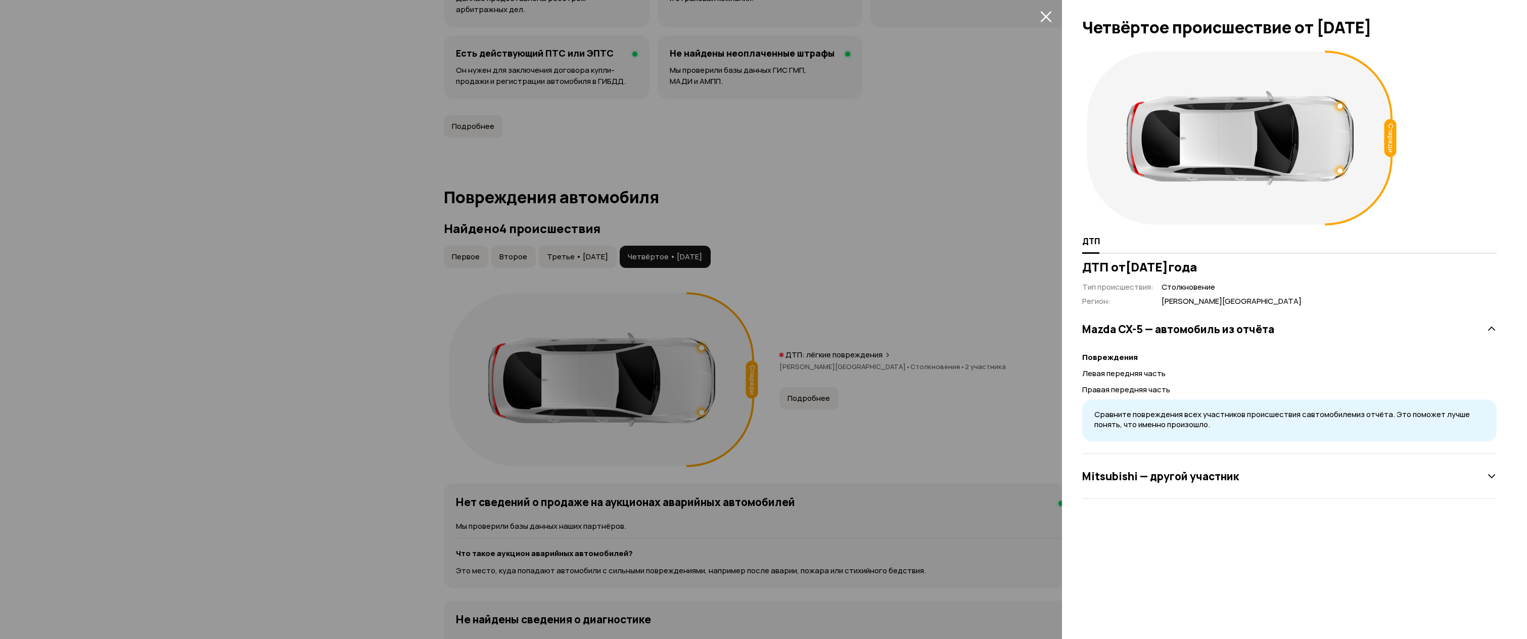
click at [1114, 475] on h3 "Mitsubishi — другой участник" at bounding box center [1160, 476] width 157 height 13
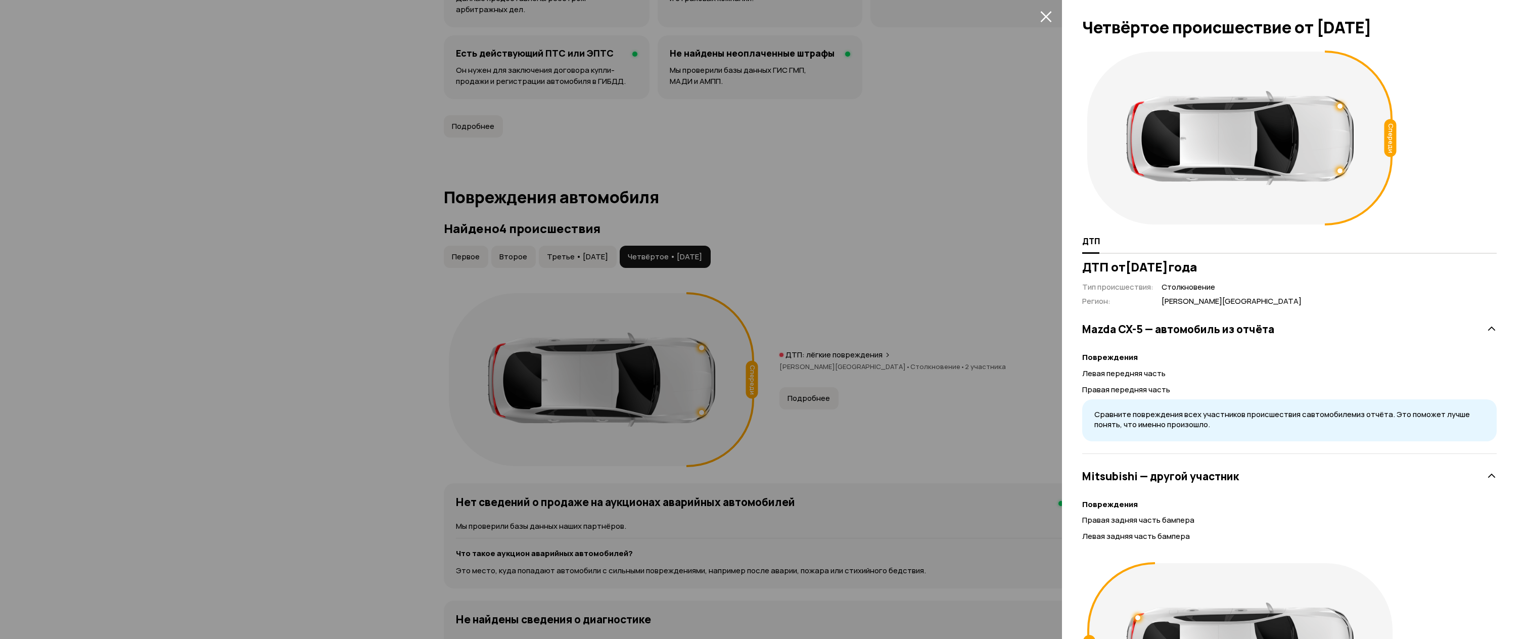
click at [829, 324] on div at bounding box center [763, 319] width 1527 height 639
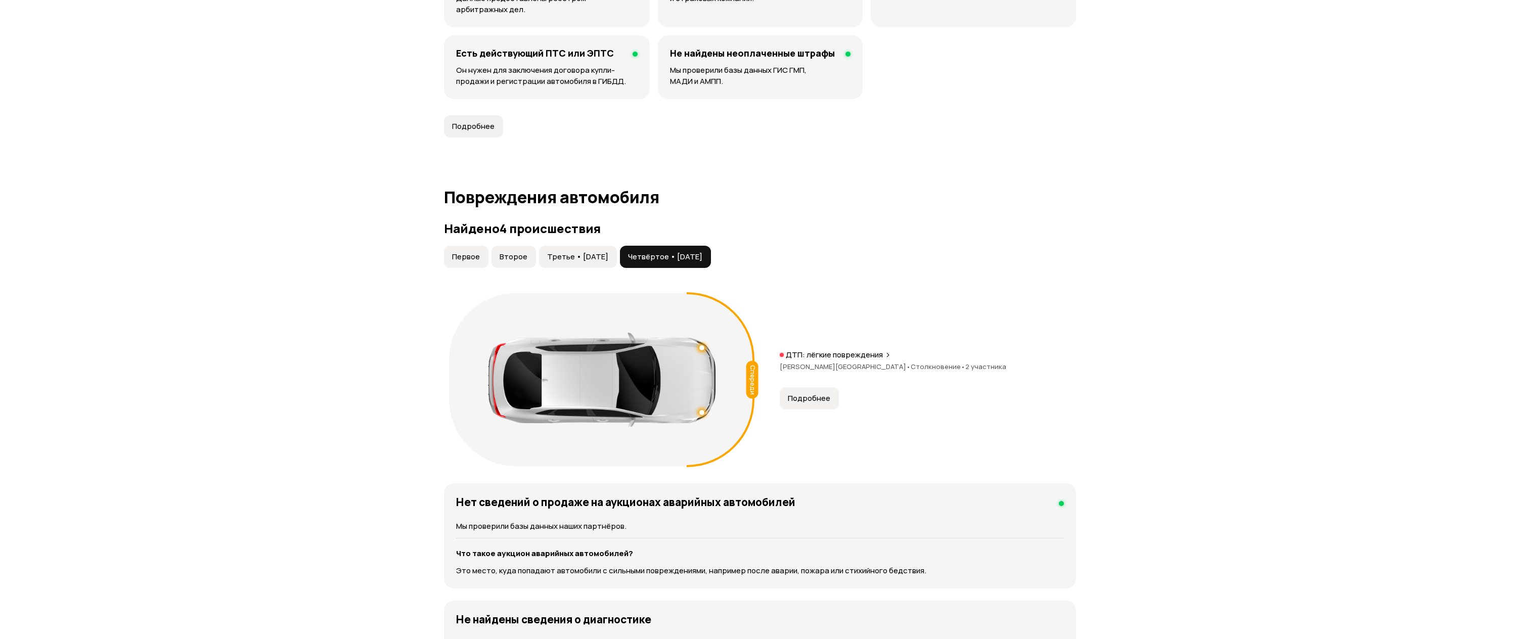
drag, startPoint x: 594, startPoint y: 255, endPoint x: 654, endPoint y: 260, distance: 59.9
click at [594, 255] on span "Третье • [DATE]" at bounding box center [577, 257] width 61 height 10
click at [669, 260] on span "Четвёртое • [DATE]" at bounding box center [665, 257] width 74 height 10
click at [591, 248] on button "Третье • [DATE]" at bounding box center [578, 257] width 78 height 22
click at [667, 258] on span "Четвёртое • [DATE]" at bounding box center [665, 257] width 74 height 10
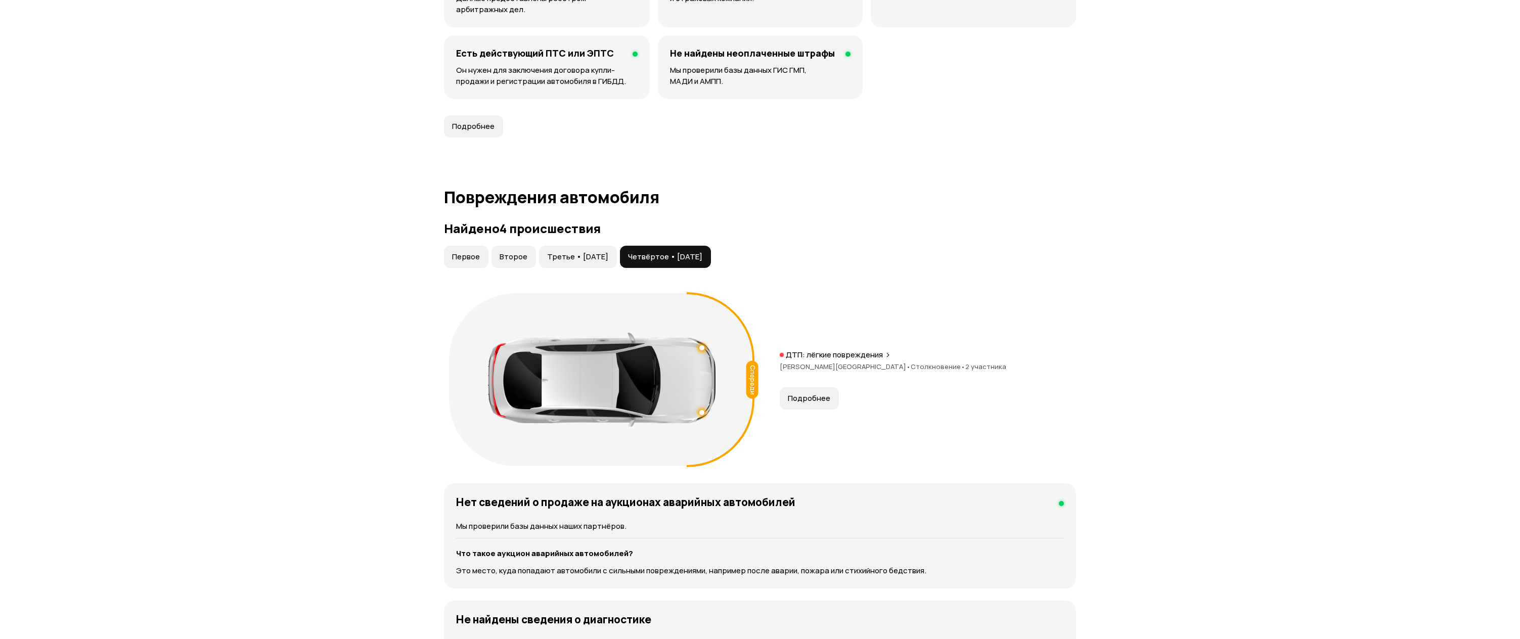
click at [606, 253] on span "Третье • [DATE]" at bounding box center [577, 257] width 61 height 10
click at [662, 264] on button "Четвёртое • [DATE]" at bounding box center [665, 257] width 91 height 22
click at [580, 264] on button "Третье • [DATE]" at bounding box center [578, 257] width 78 height 22
click at [520, 252] on span "Второе" at bounding box center [513, 257] width 28 height 10
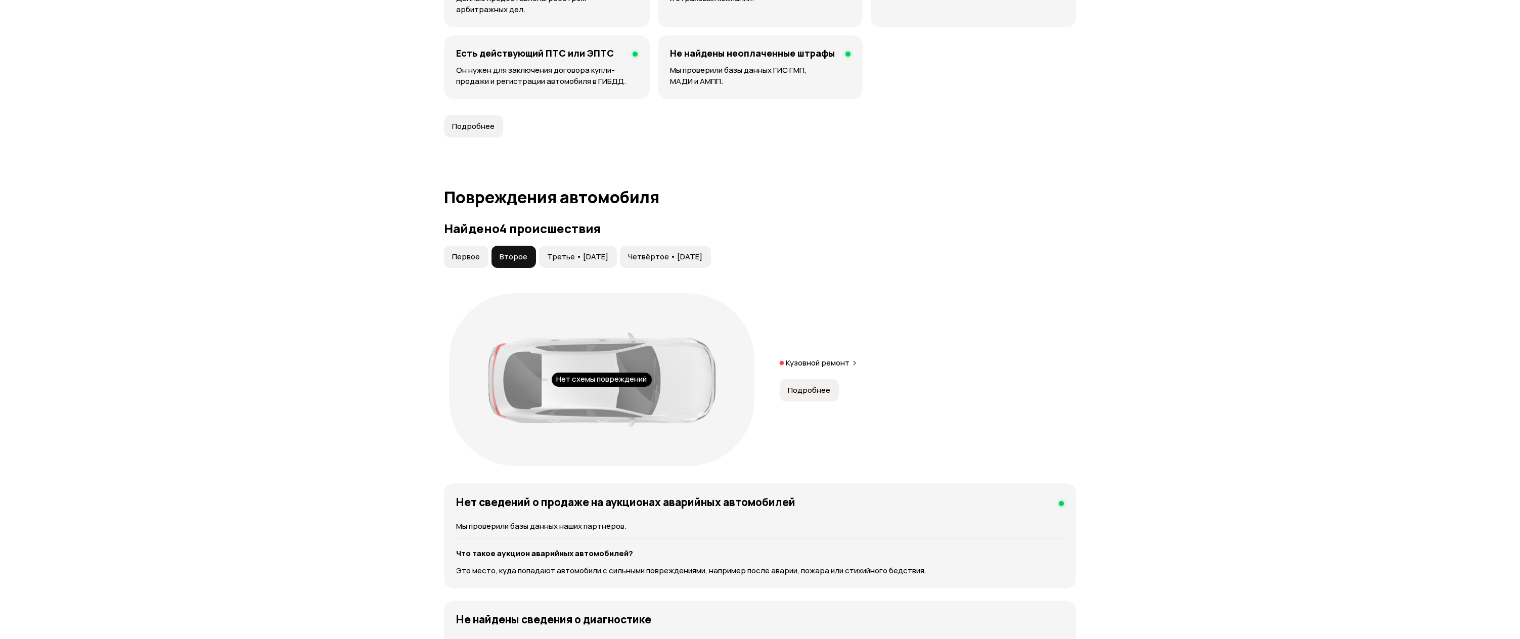
click at [823, 396] on button "Подробнее" at bounding box center [809, 390] width 59 height 22
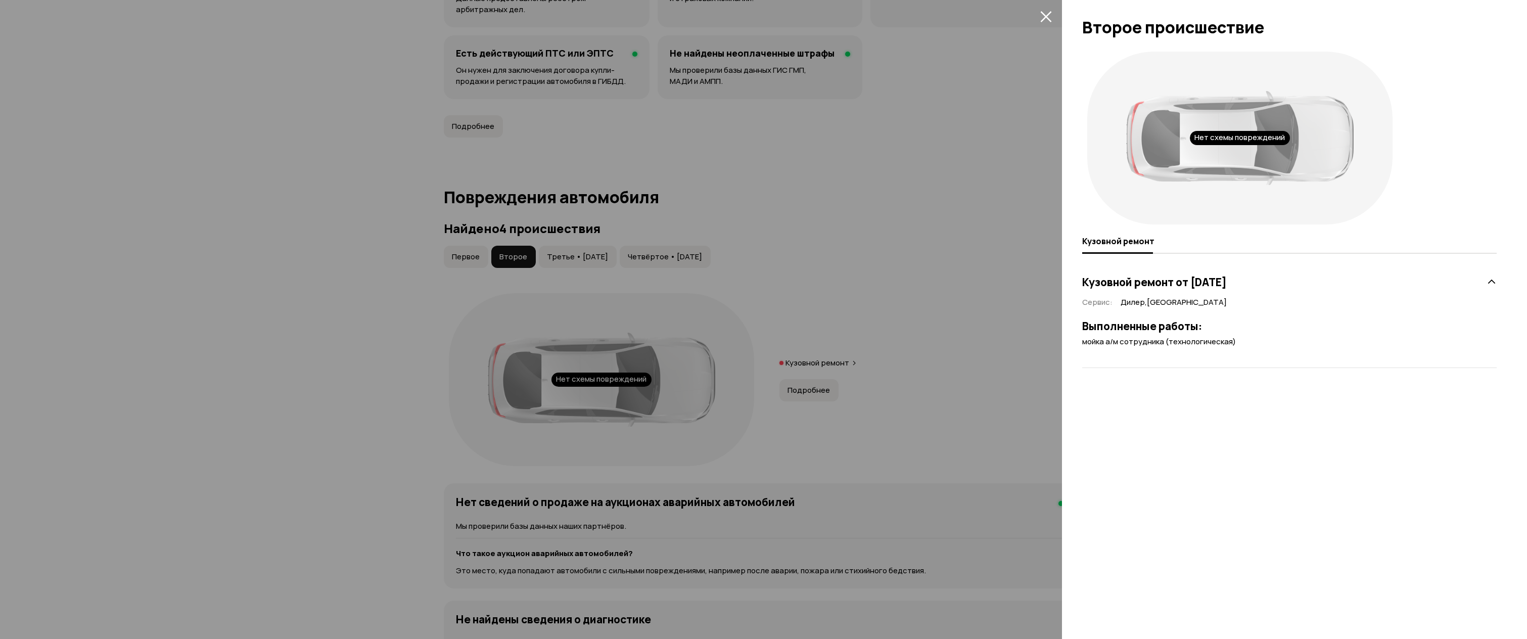
click at [823, 396] on div at bounding box center [763, 319] width 1527 height 639
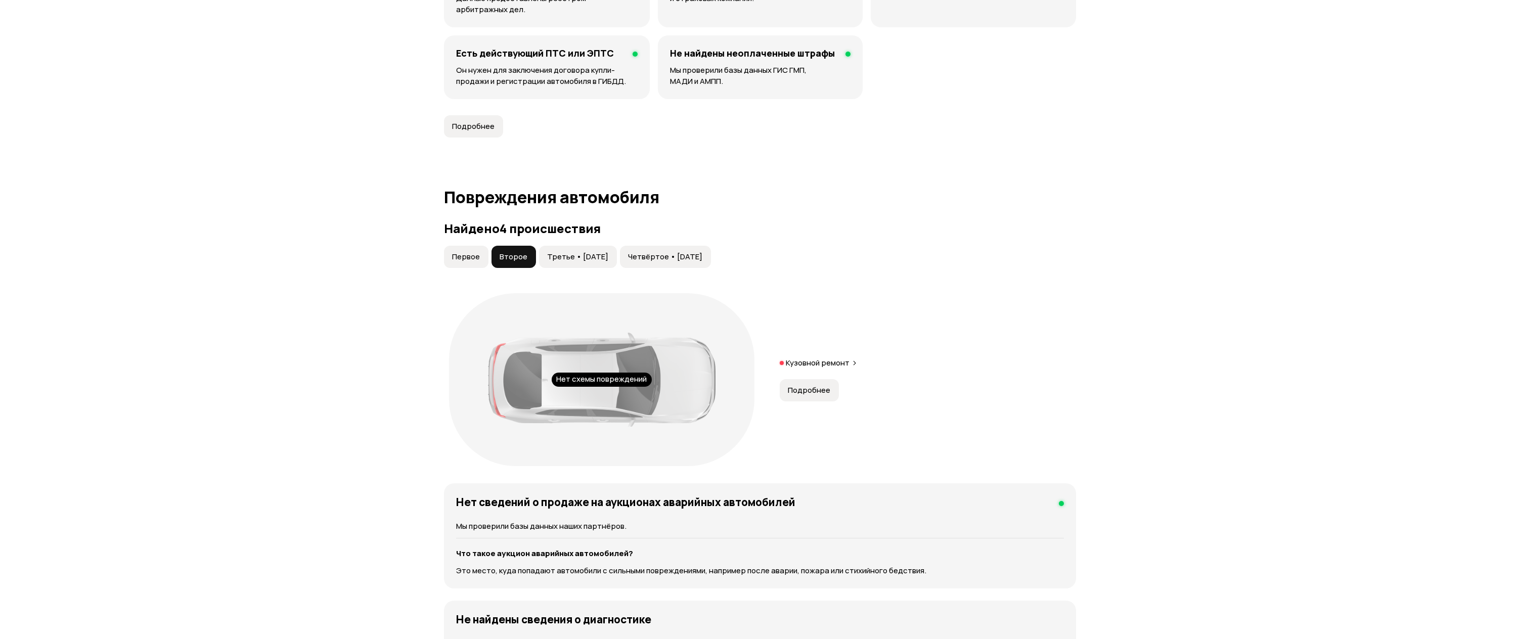
click at [477, 259] on span "Первое" at bounding box center [466, 257] width 28 height 10
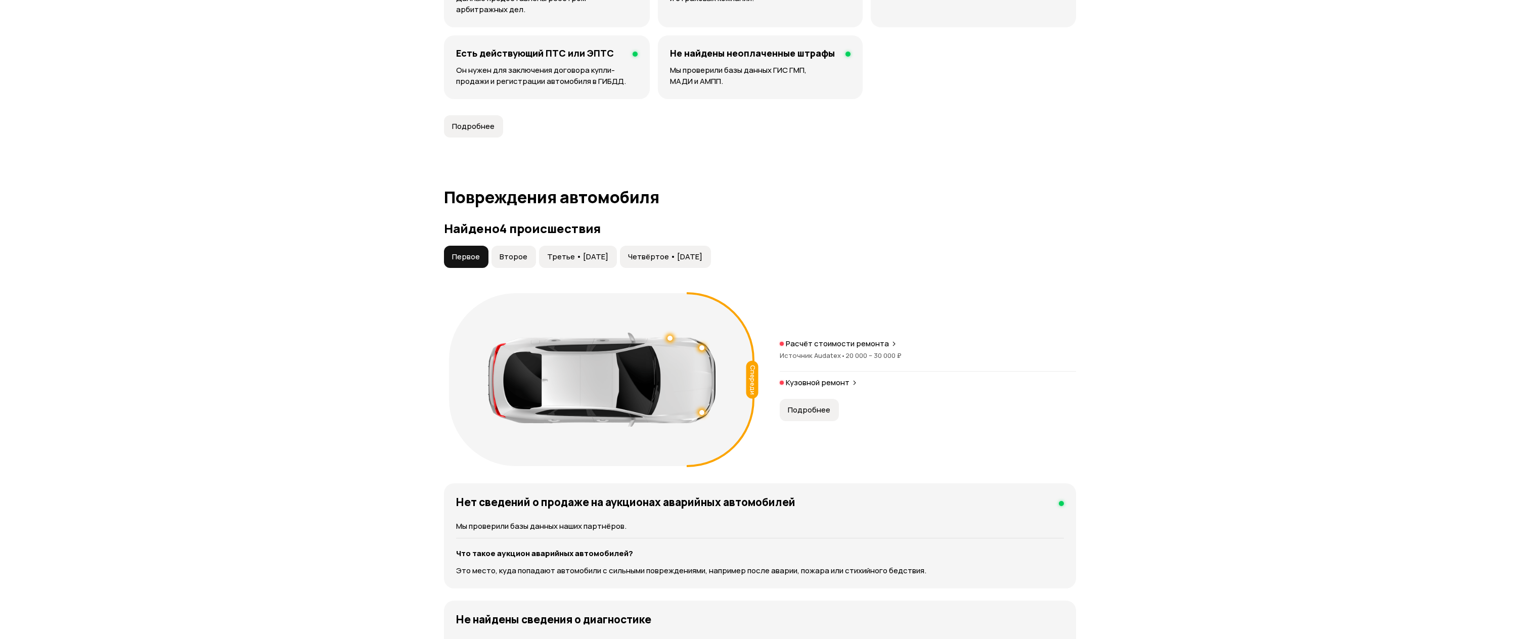
click at [823, 406] on span "Подробнее" at bounding box center [809, 410] width 42 height 10
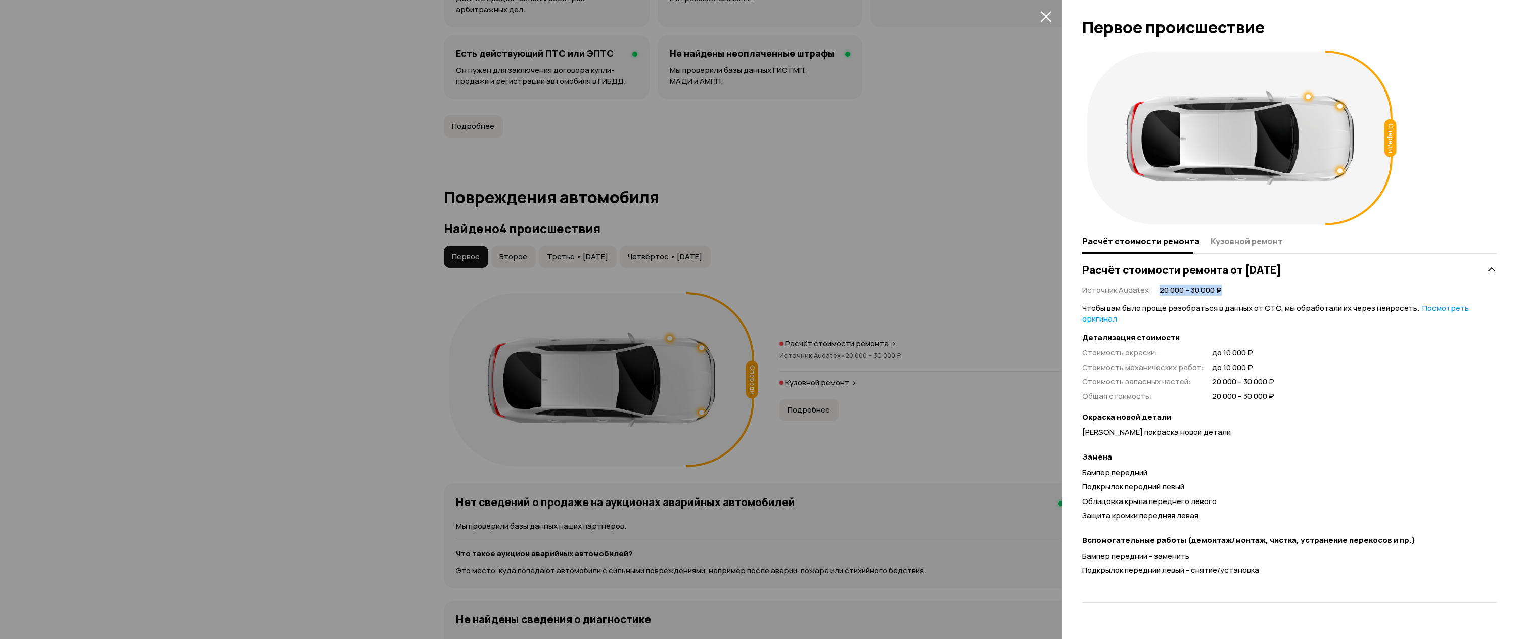
drag, startPoint x: 1158, startPoint y: 291, endPoint x: 1242, endPoint y: 291, distance: 83.9
click at [1242, 291] on div "Источник Audatex : 20 000 – 30 000 ₽ Чтобы вам было проще разобраться в данных …" at bounding box center [1289, 430] width 415 height 300
click at [1240, 291] on div "Источник Audatex : 20 000 – 30 000 ₽ Чтобы вам было проще разобраться в данных …" at bounding box center [1289, 430] width 415 height 300
click at [964, 296] on div at bounding box center [763, 319] width 1527 height 639
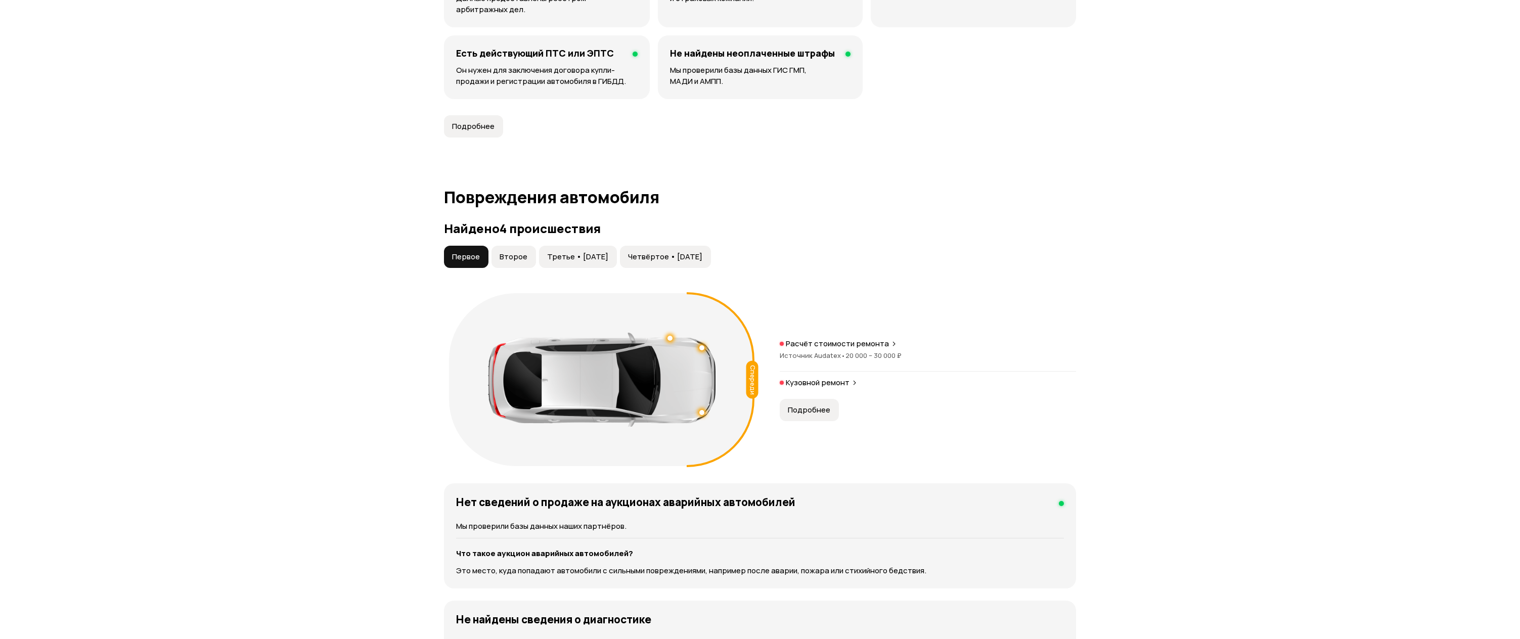
click at [801, 399] on button "Подробнее" at bounding box center [809, 410] width 59 height 22
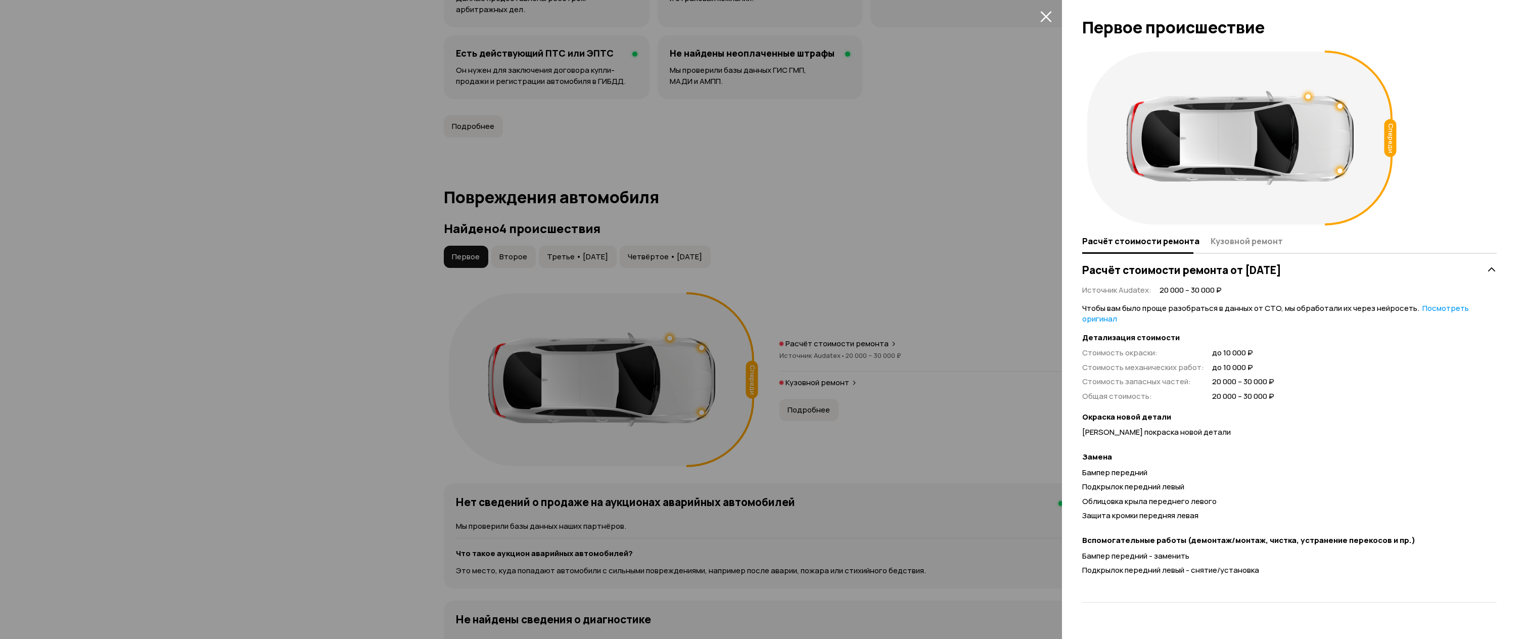
click at [802, 410] on div at bounding box center [763, 319] width 1527 height 639
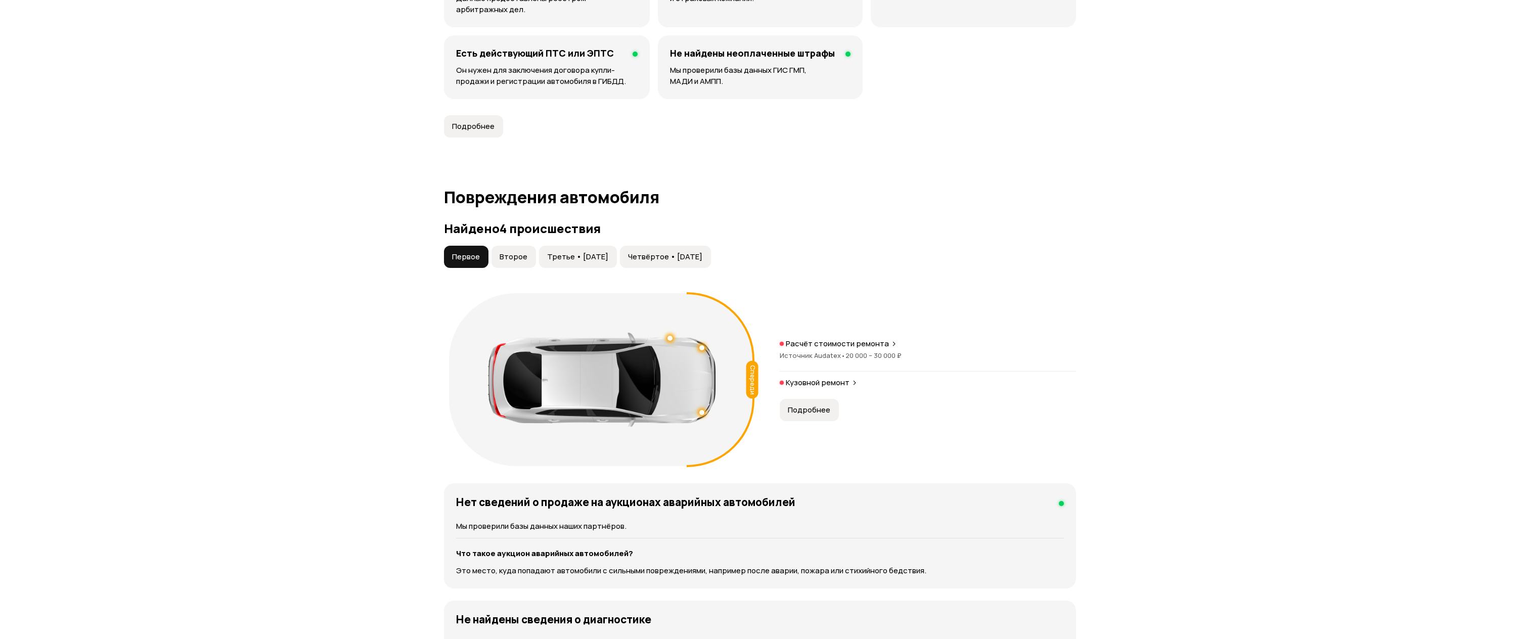
click at [811, 419] on button "Подробнее" at bounding box center [809, 410] width 59 height 22
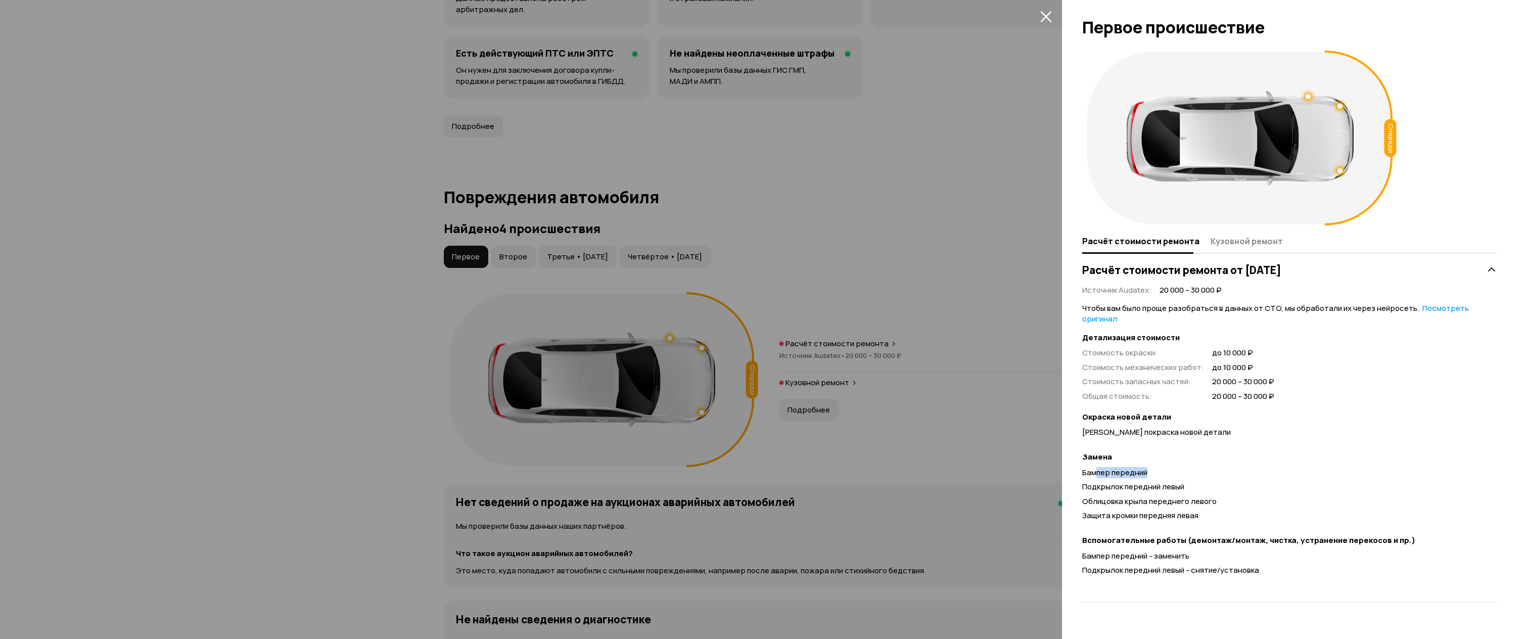
drag, startPoint x: 1097, startPoint y: 461, endPoint x: 1161, endPoint y: 462, distance: 63.7
click at [1162, 468] on div "Бампер передний" at bounding box center [1289, 473] width 415 height 11
click at [948, 434] on div at bounding box center [763, 319] width 1527 height 639
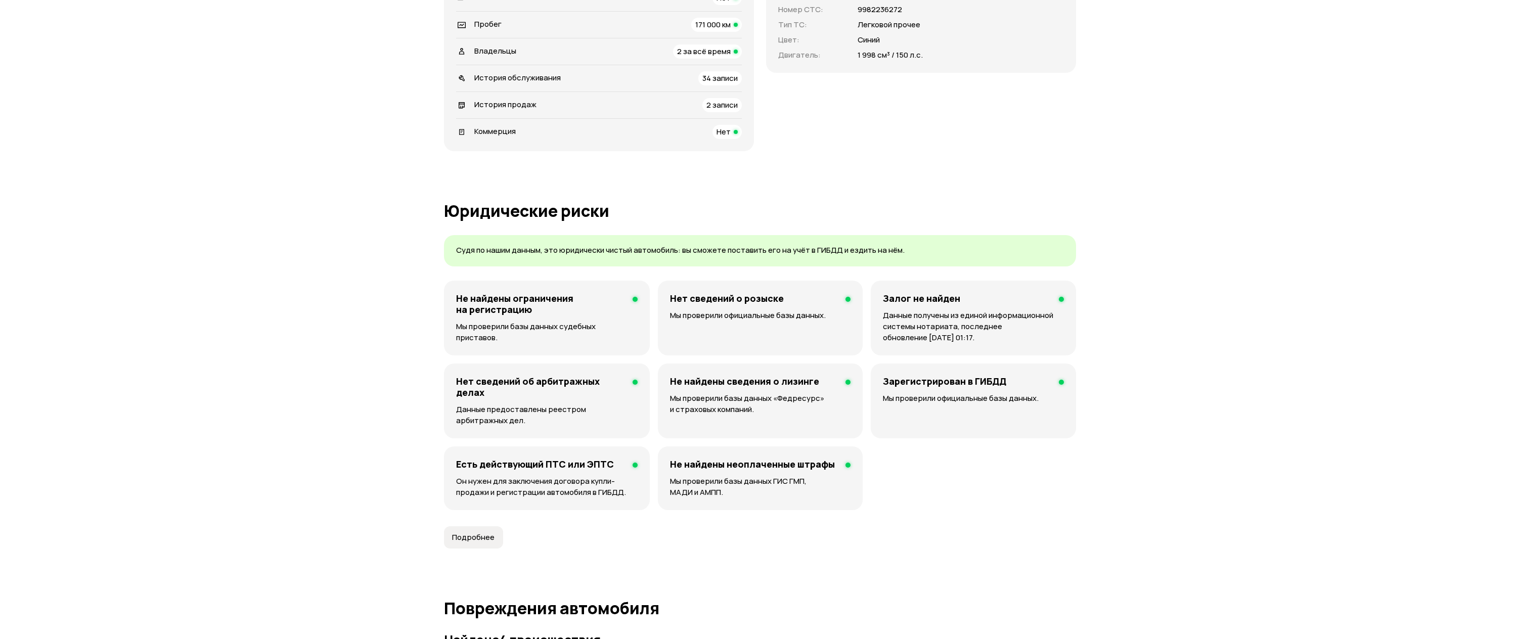
scroll to position [152, 0]
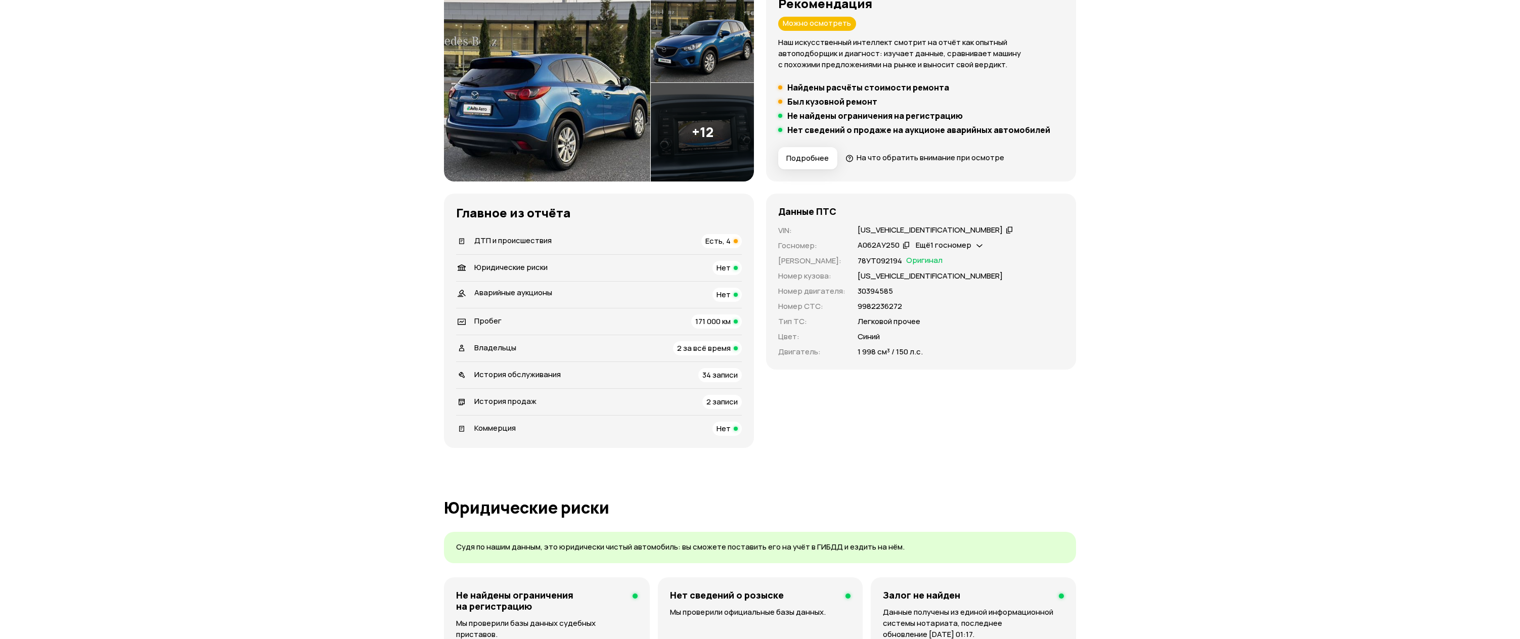
click at [633, 336] on li "Владельцы 2 за всё время" at bounding box center [599, 348] width 286 height 27
click at [635, 340] on li "Владельцы 2 за всё время" at bounding box center [599, 348] width 286 height 27
click at [638, 345] on div "Владельцы 2 за всё время" at bounding box center [599, 348] width 286 height 14
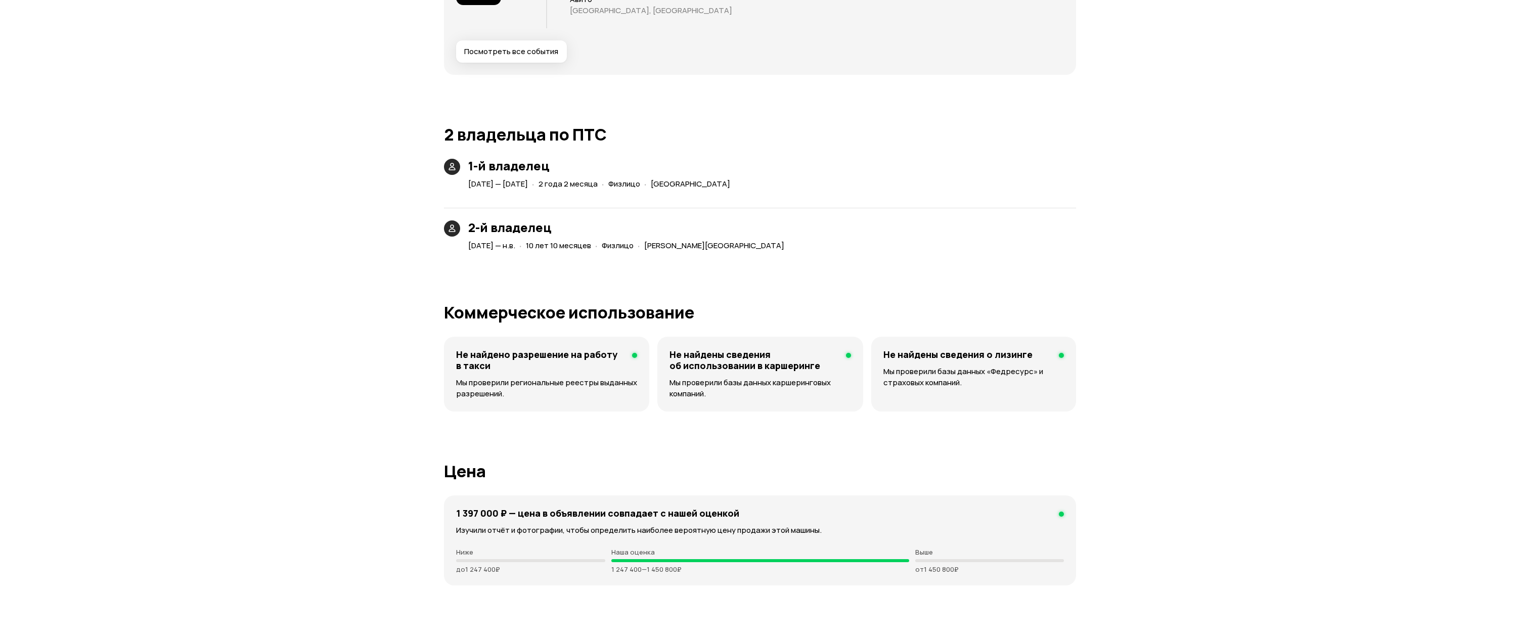
scroll to position [2147, 0]
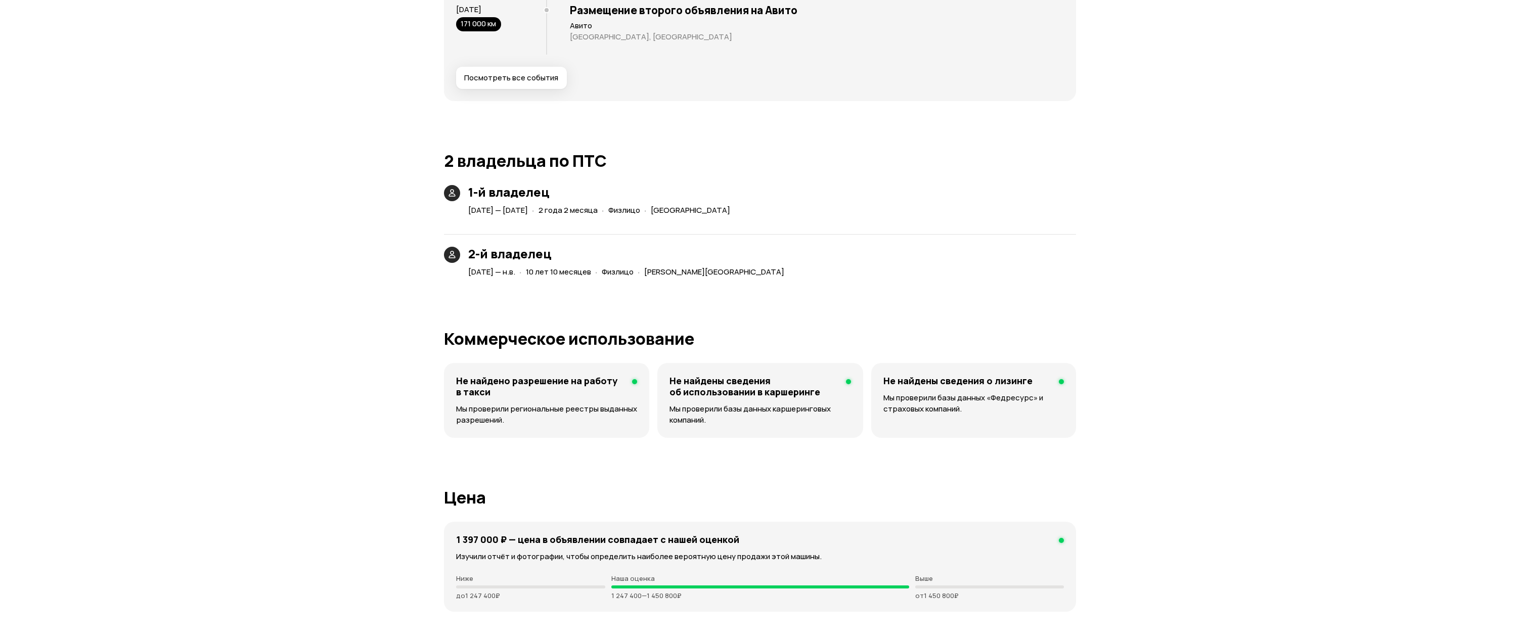
drag, startPoint x: 514, startPoint y: 269, endPoint x: 531, endPoint y: 272, distance: 17.4
click at [515, 272] on span "[DATE] — н.в." at bounding box center [491, 271] width 47 height 11
click at [530, 296] on div "Юридические риски Судя по нашим данным, это юридически чистый автомобиль: вы см…" at bounding box center [760, 22] width 632 height 3038
drag, startPoint x: 594, startPoint y: 209, endPoint x: 649, endPoint y: 218, distance: 55.9
click at [649, 218] on div "1-й владелец [DATE] — [DATE] · 2 года 2 месяца · Физлицо · [GEOGRAPHIC_DATA] 2-…" at bounding box center [760, 232] width 632 height 94
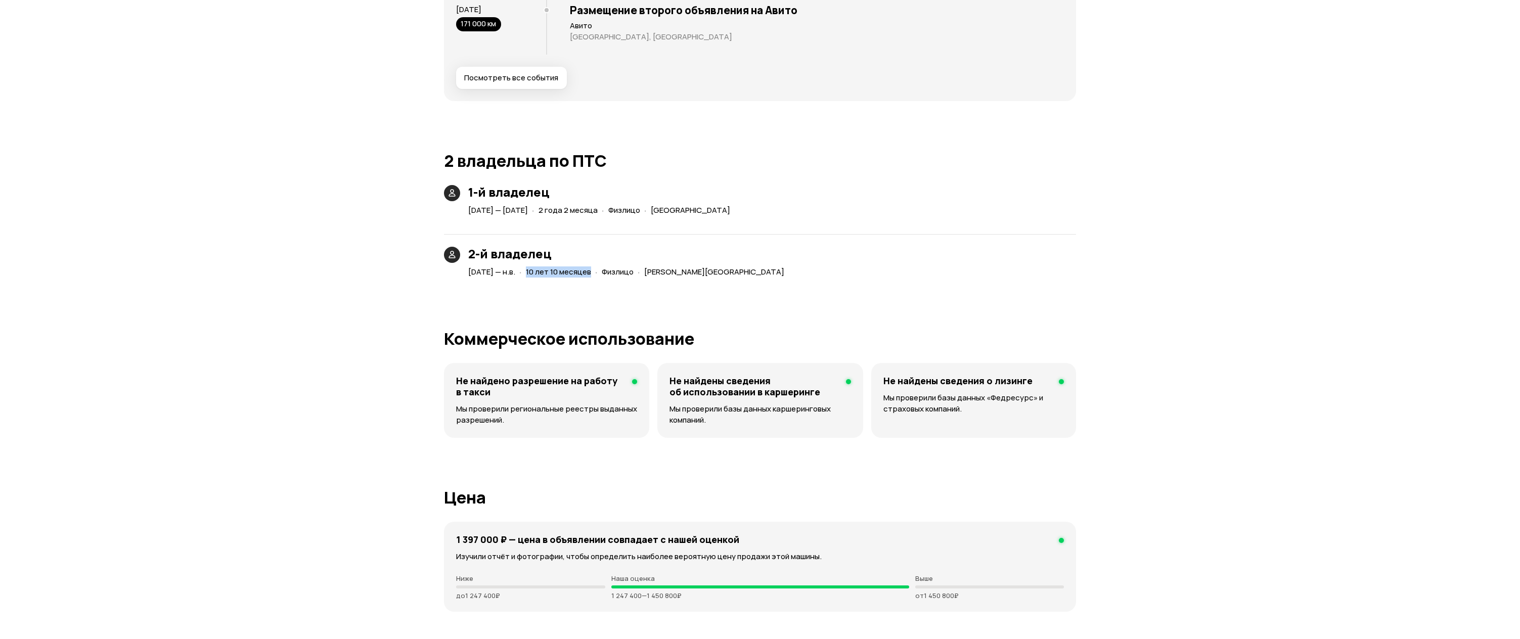
drag, startPoint x: 559, startPoint y: 267, endPoint x: 624, endPoint y: 276, distance: 65.7
click at [593, 276] on div "· 10 лет 10 месяцев" at bounding box center [555, 272] width 76 height 15
click at [618, 298] on div "Юридические риски Судя по нашим данным, это юридически чистый автомобиль: вы см…" at bounding box center [760, 22] width 632 height 3038
drag, startPoint x: 829, startPoint y: 211, endPoint x: 721, endPoint y: 215, distance: 108.3
click at [721, 215] on div "1-й владелец [DATE] — [DATE] · 2 года 2 месяца · Физлицо · [GEOGRAPHIC_DATA]" at bounding box center [760, 201] width 632 height 33
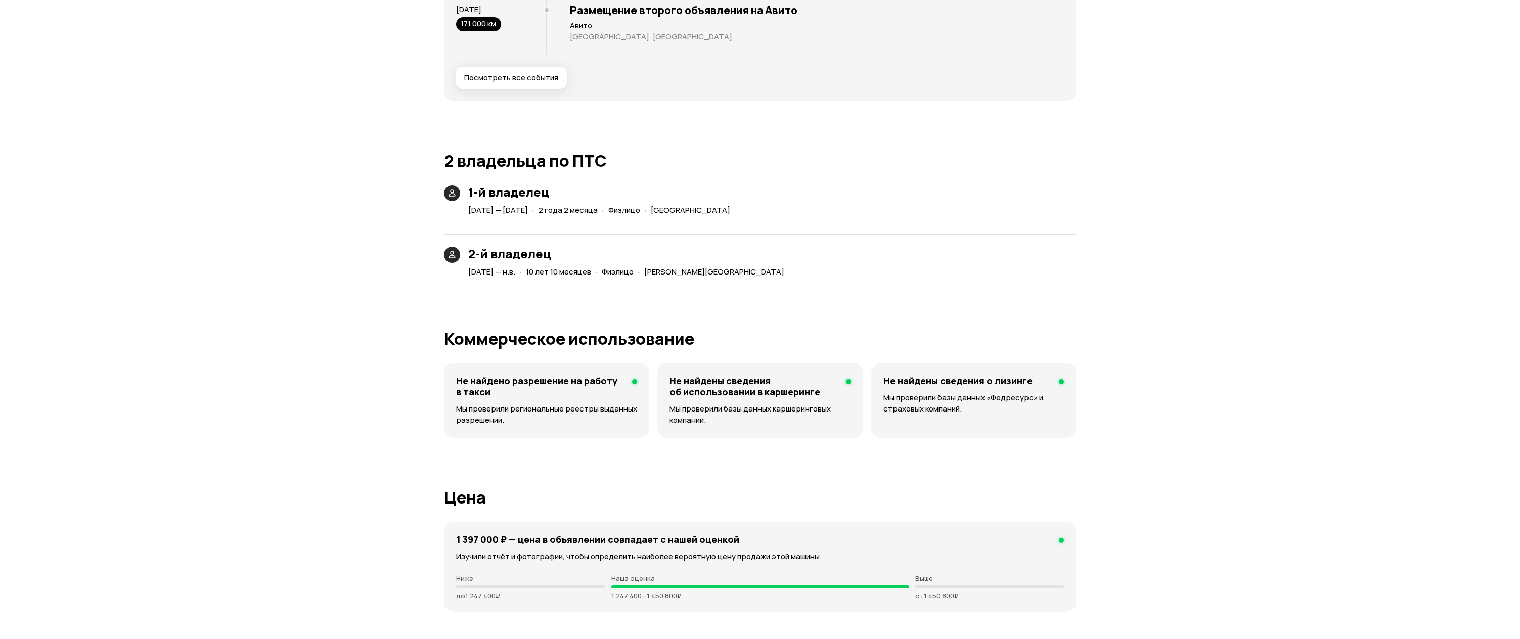
click at [730, 223] on div "2-й владелец [DATE] — н.в. · 10 лет 10 месяцев · [PERSON_NAME][GEOGRAPHIC_DATA]" at bounding box center [760, 251] width 632 height 58
drag, startPoint x: 742, startPoint y: 273, endPoint x: 782, endPoint y: 273, distance: 40.4
click at [782, 273] on div "2-й владелец [DATE] — н.в. · 10 лет 10 месяцев · [PERSON_NAME][GEOGRAPHIC_DATA]" at bounding box center [760, 251] width 632 height 58
click at [784, 270] on div "2-й владелец [DATE] — н.в. · 10 лет 10 месяцев · [PERSON_NAME][GEOGRAPHIC_DATA]" at bounding box center [760, 251] width 632 height 58
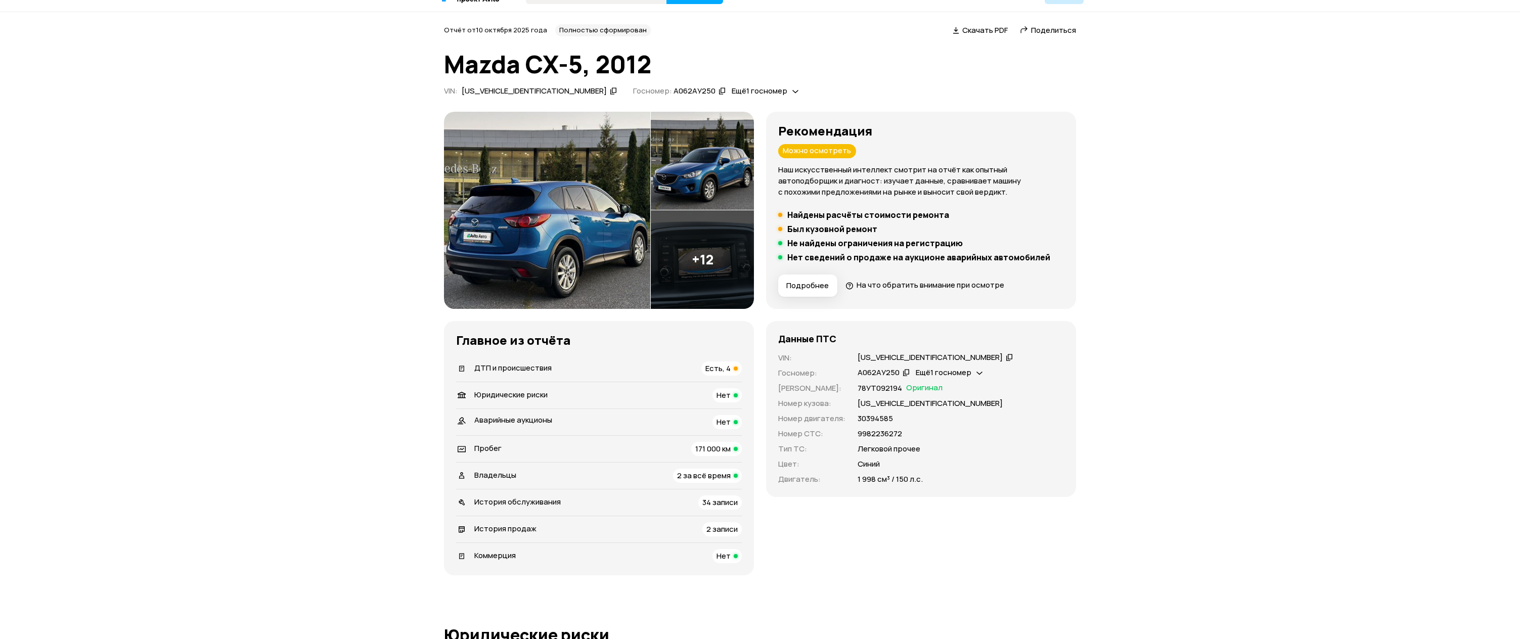
scroll to position [24, 0]
